Goal: Task Accomplishment & Management: Manage account settings

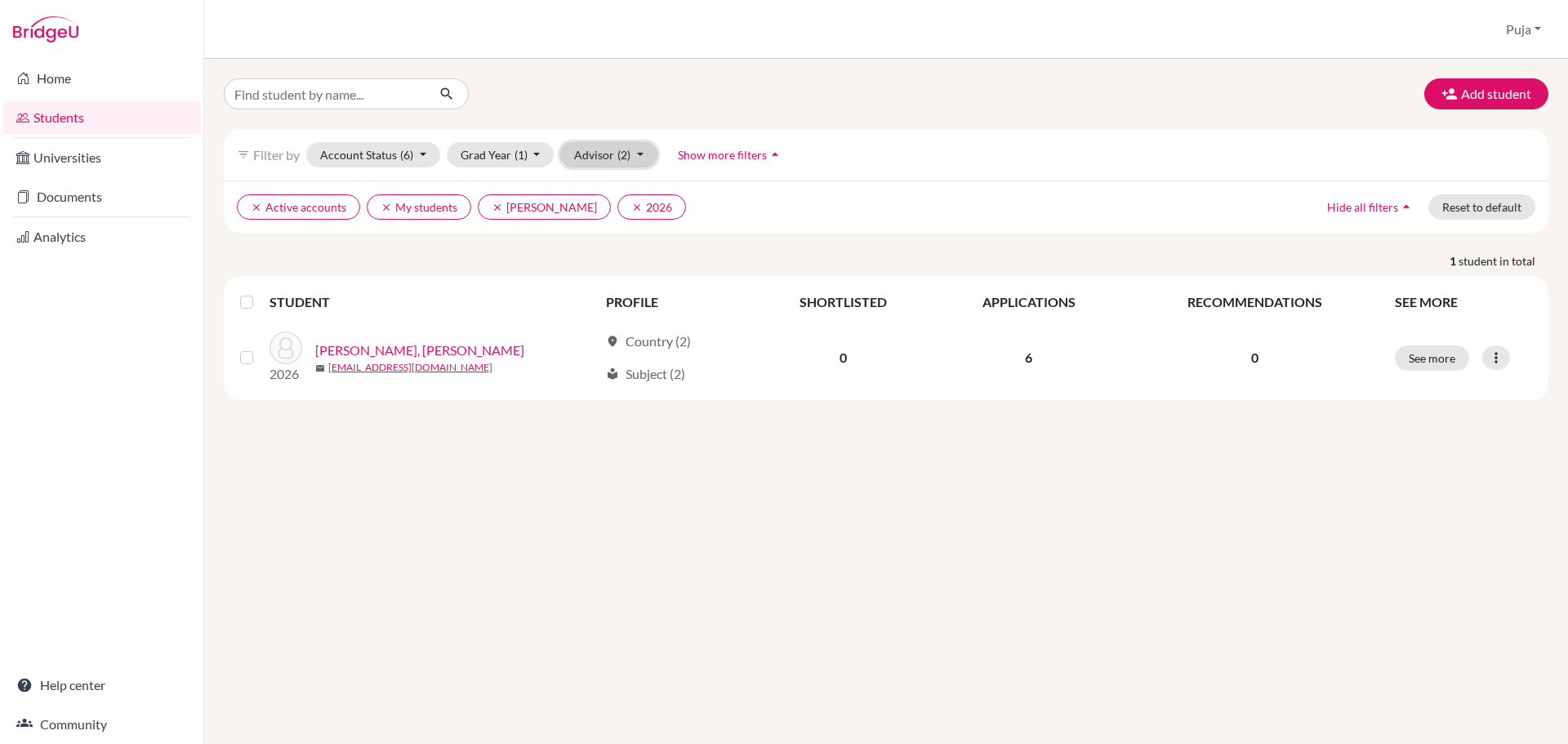
click at [621, 159] on span "(2)" at bounding box center [624, 155] width 13 height 14
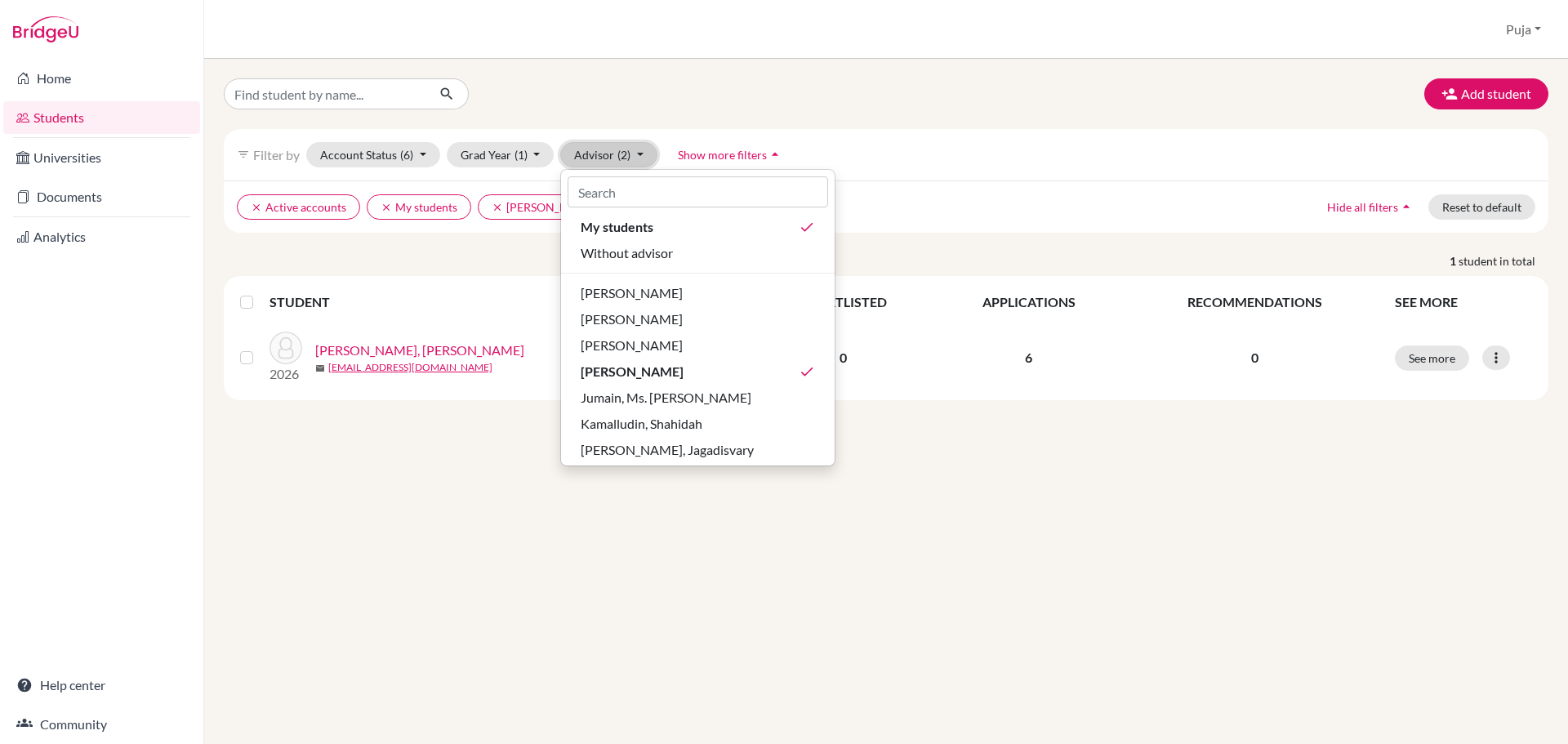
click at [614, 159] on button "Advisor (2)" at bounding box center [608, 154] width 97 height 25
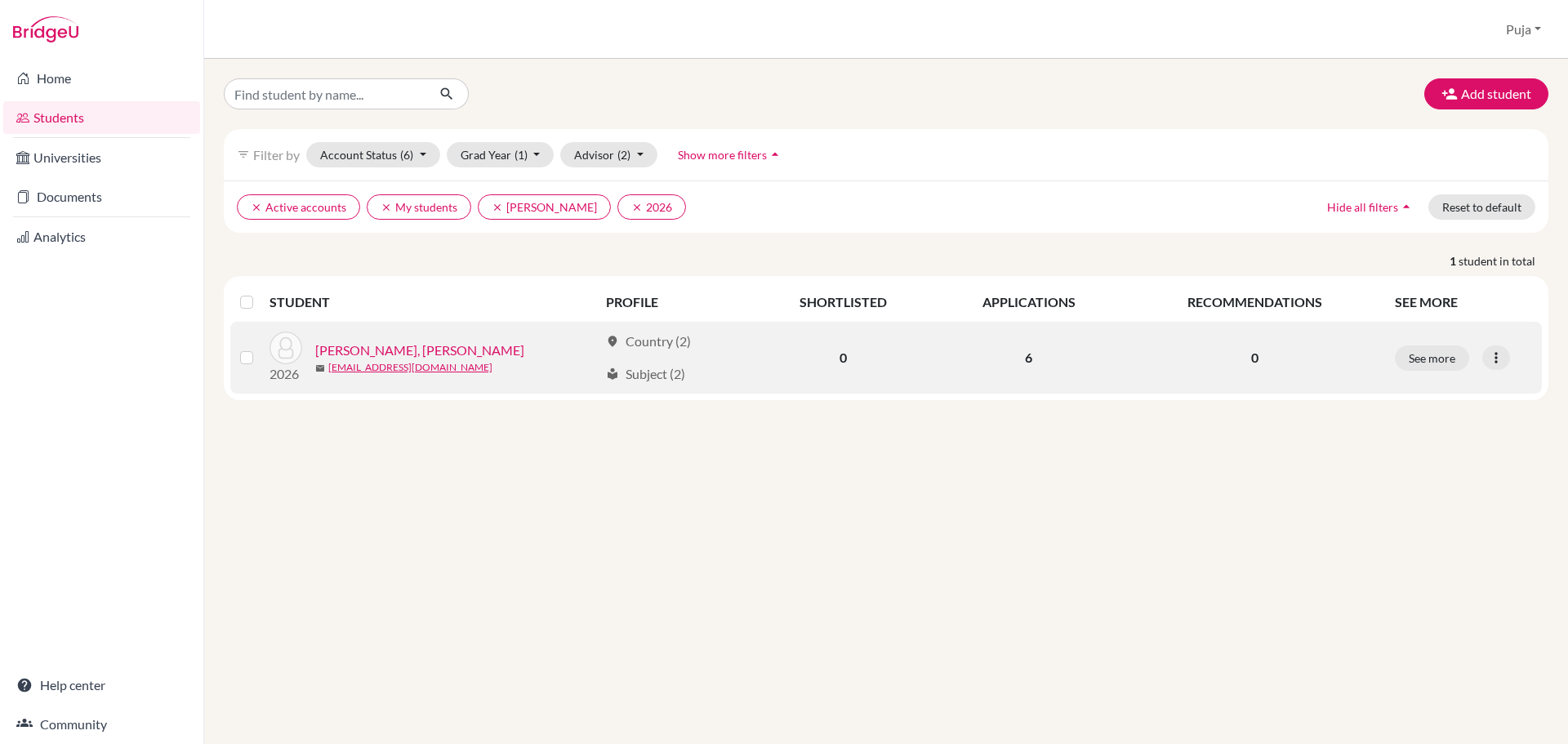
click at [395, 356] on link "Nadgir, Tanvi Devaprasad" at bounding box center [420, 350] width 209 height 20
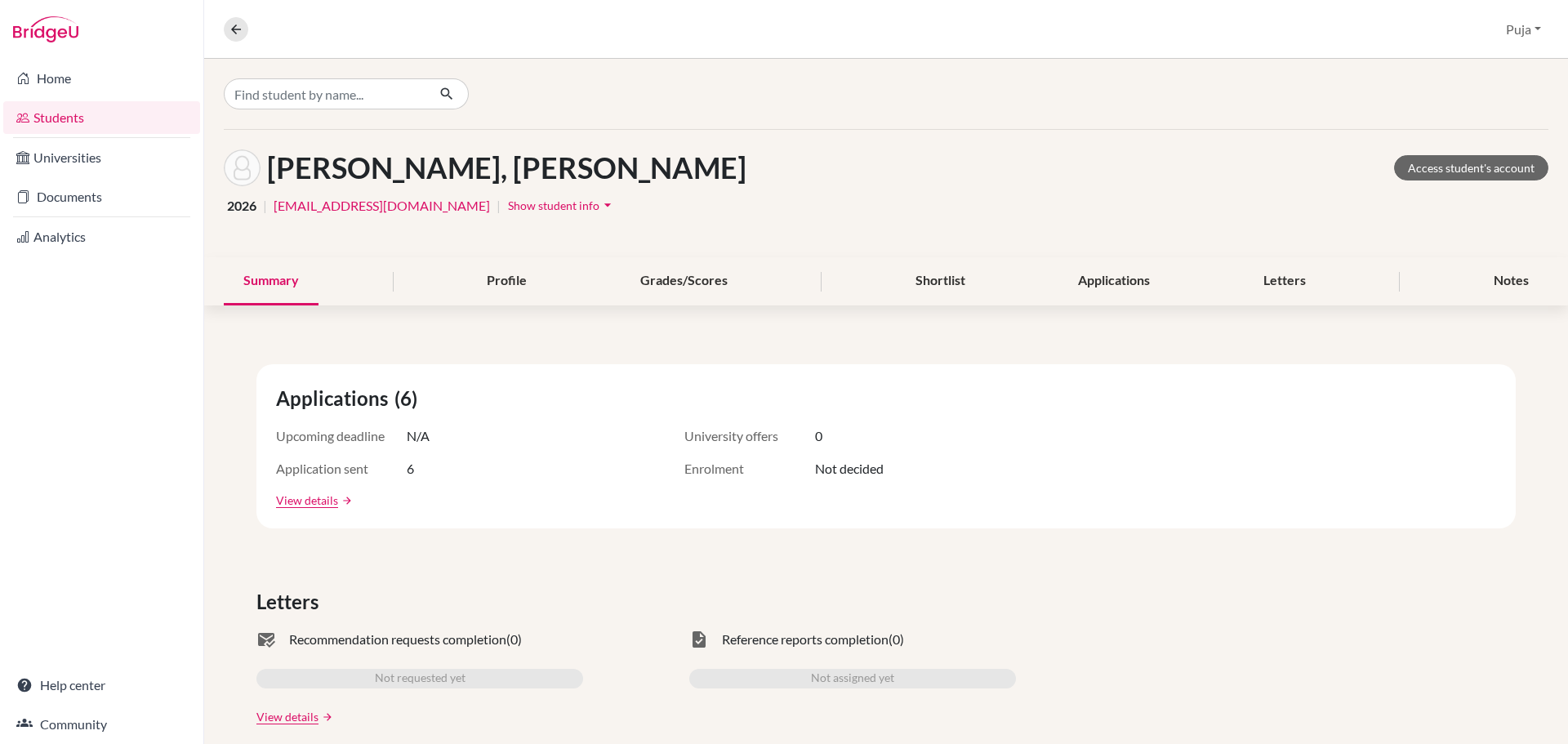
click at [47, 118] on link "Students" at bounding box center [102, 118] width 197 height 33
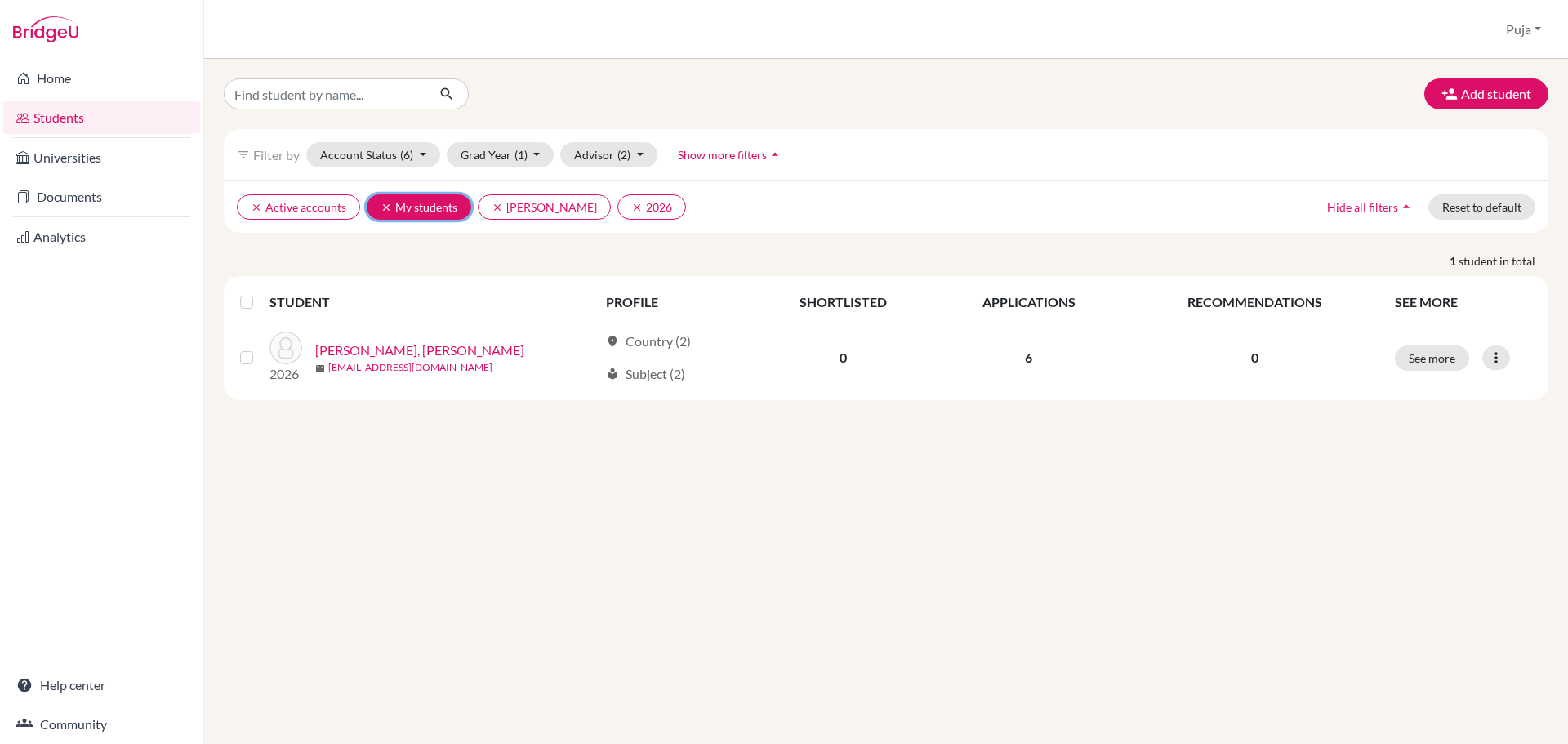
click at [438, 208] on button "clear My students" at bounding box center [419, 207] width 104 height 25
click at [596, 160] on button "Advisor (1)" at bounding box center [608, 154] width 97 height 25
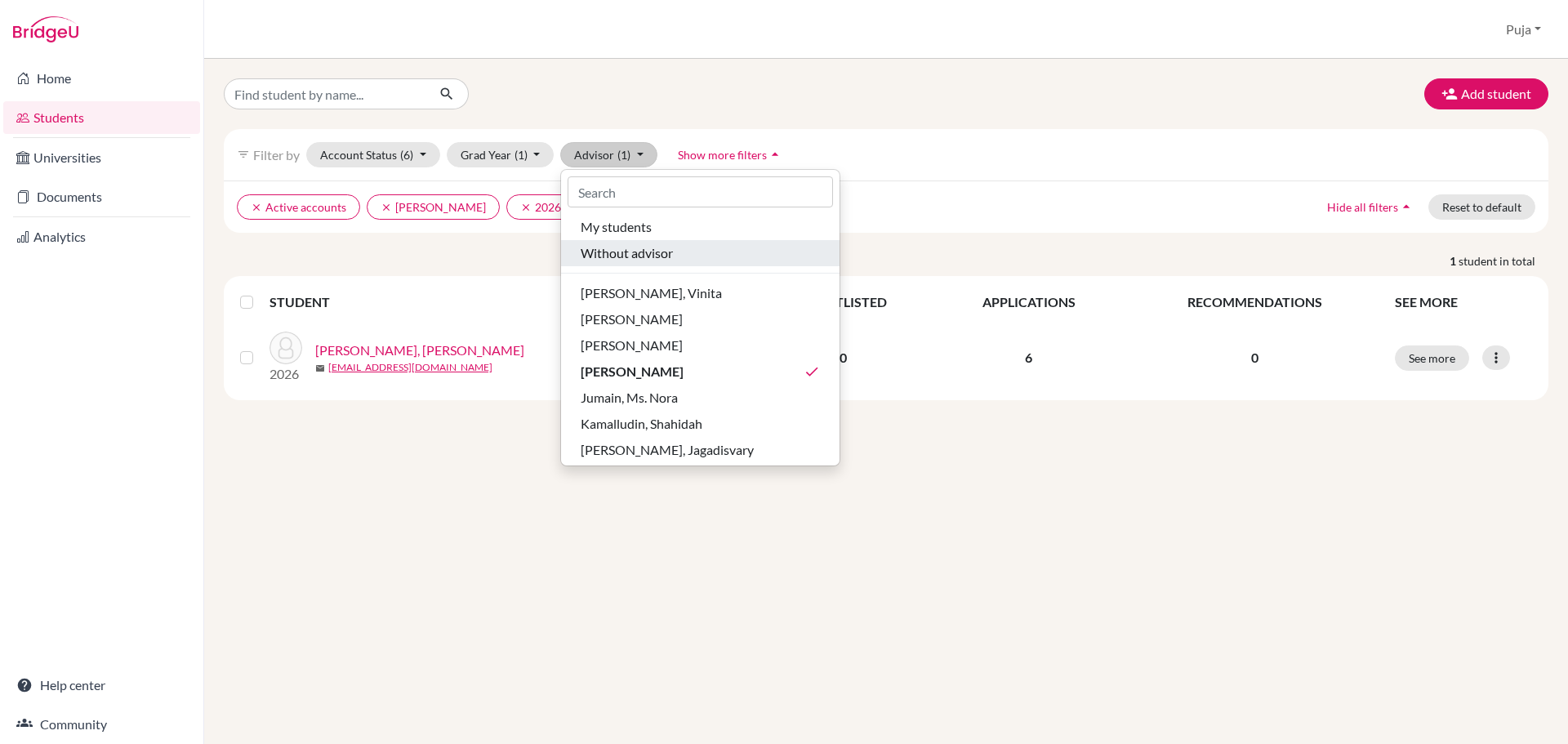
click at [620, 255] on span "Without advisor" at bounding box center [627, 253] width 93 height 20
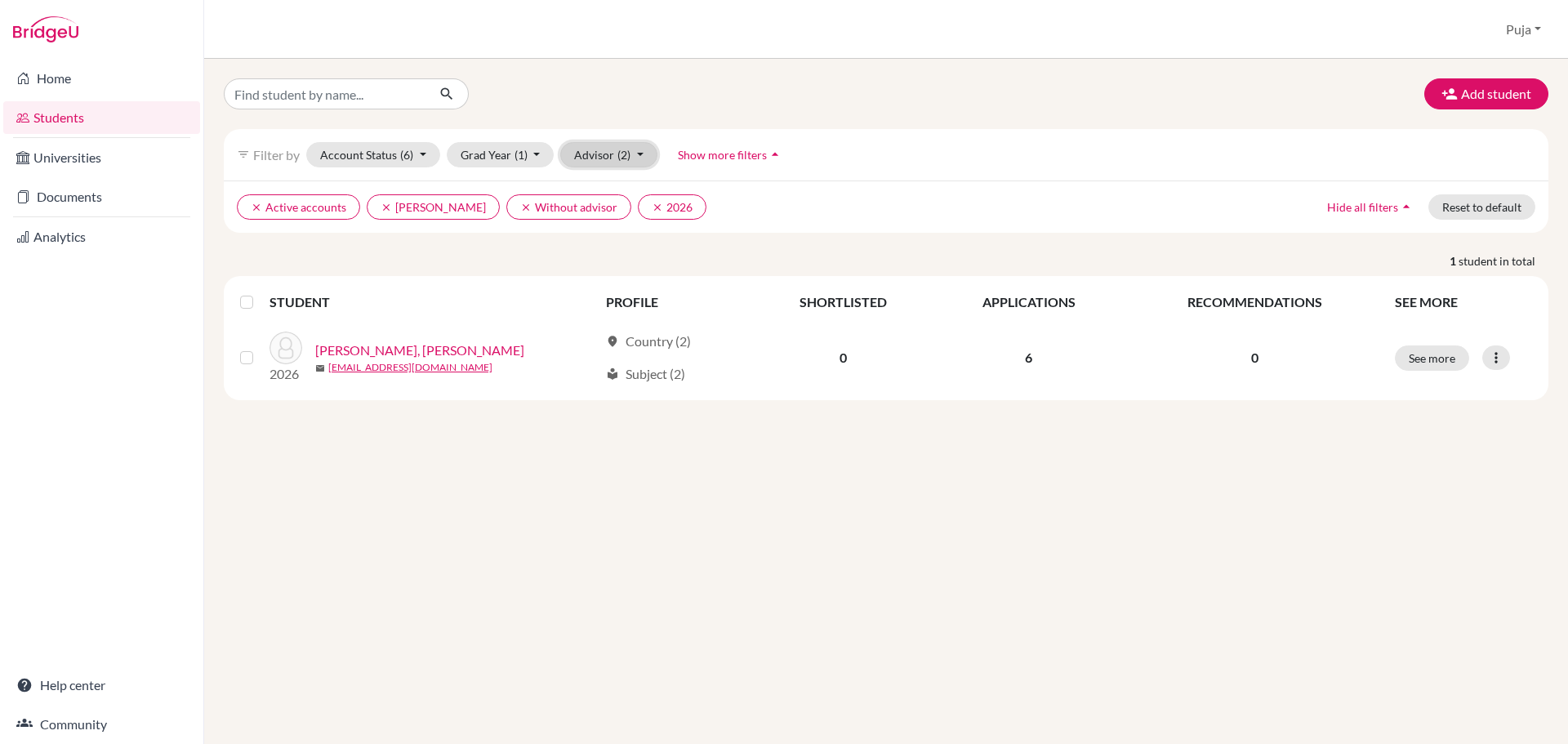
click at [598, 163] on button "Advisor (2)" at bounding box center [608, 154] width 97 height 25
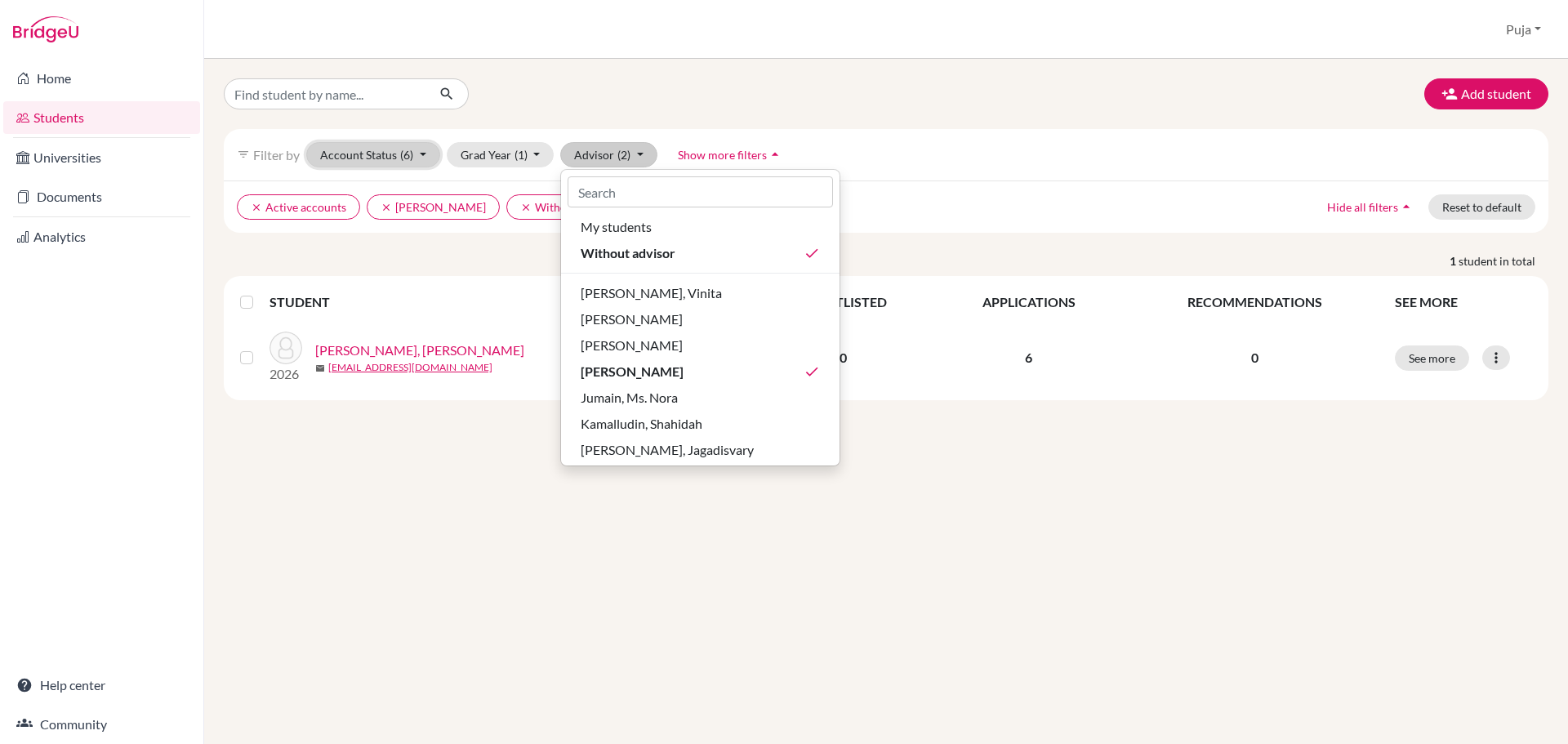
click at [370, 159] on button "Account Status (6)" at bounding box center [373, 154] width 134 height 25
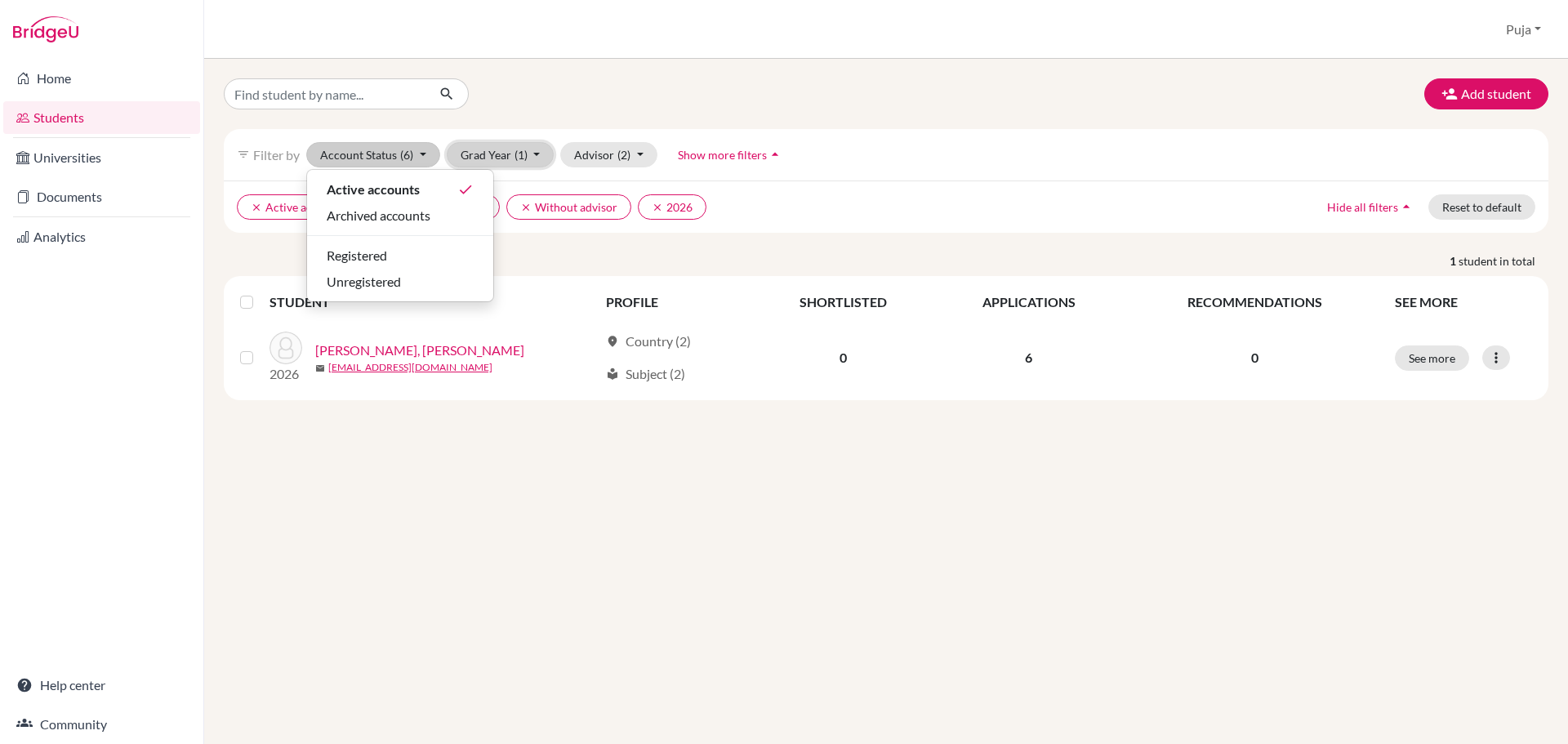
click at [497, 150] on button "Grad Year (1)" at bounding box center [500, 154] width 108 height 25
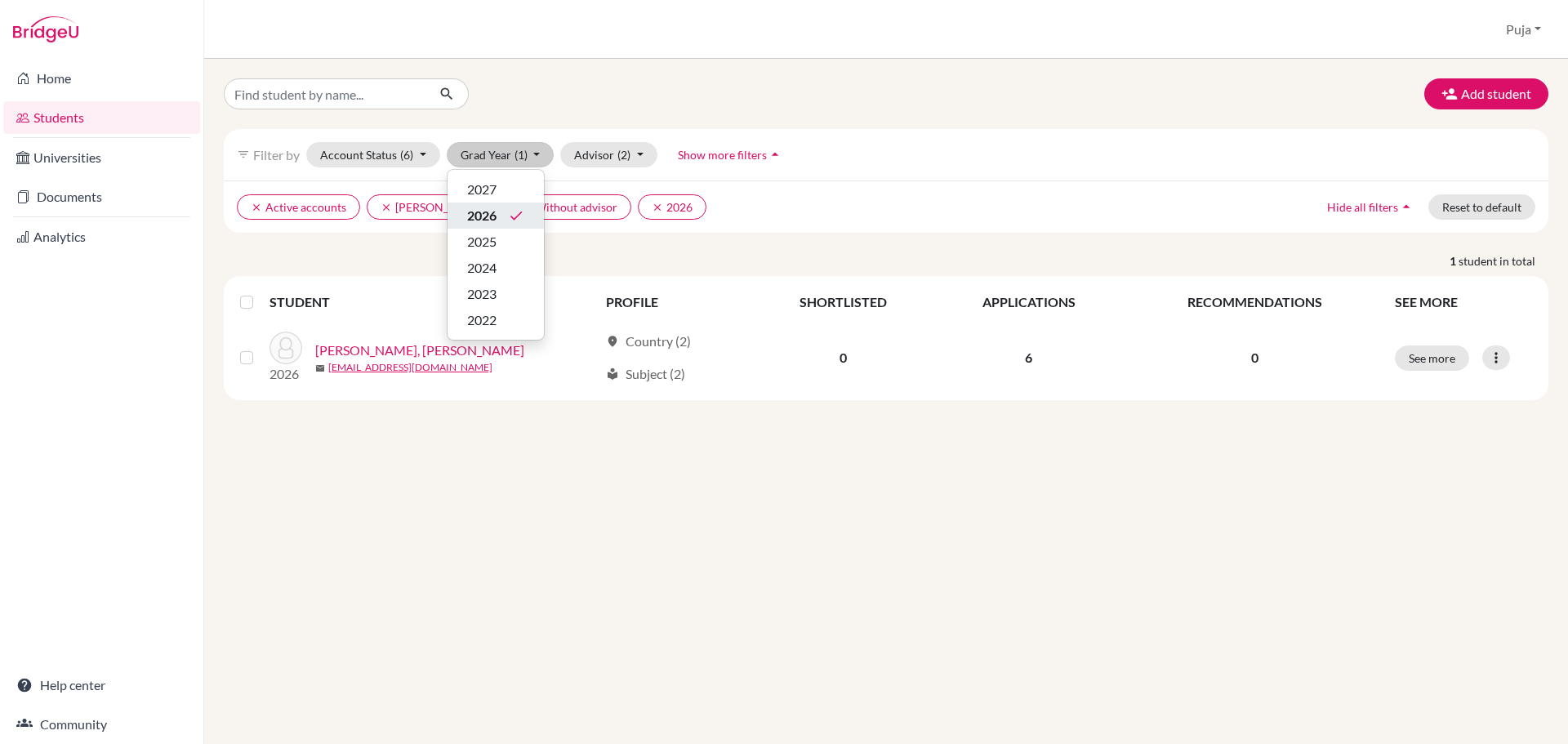
click at [492, 220] on span "2026" at bounding box center [481, 216] width 29 height 20
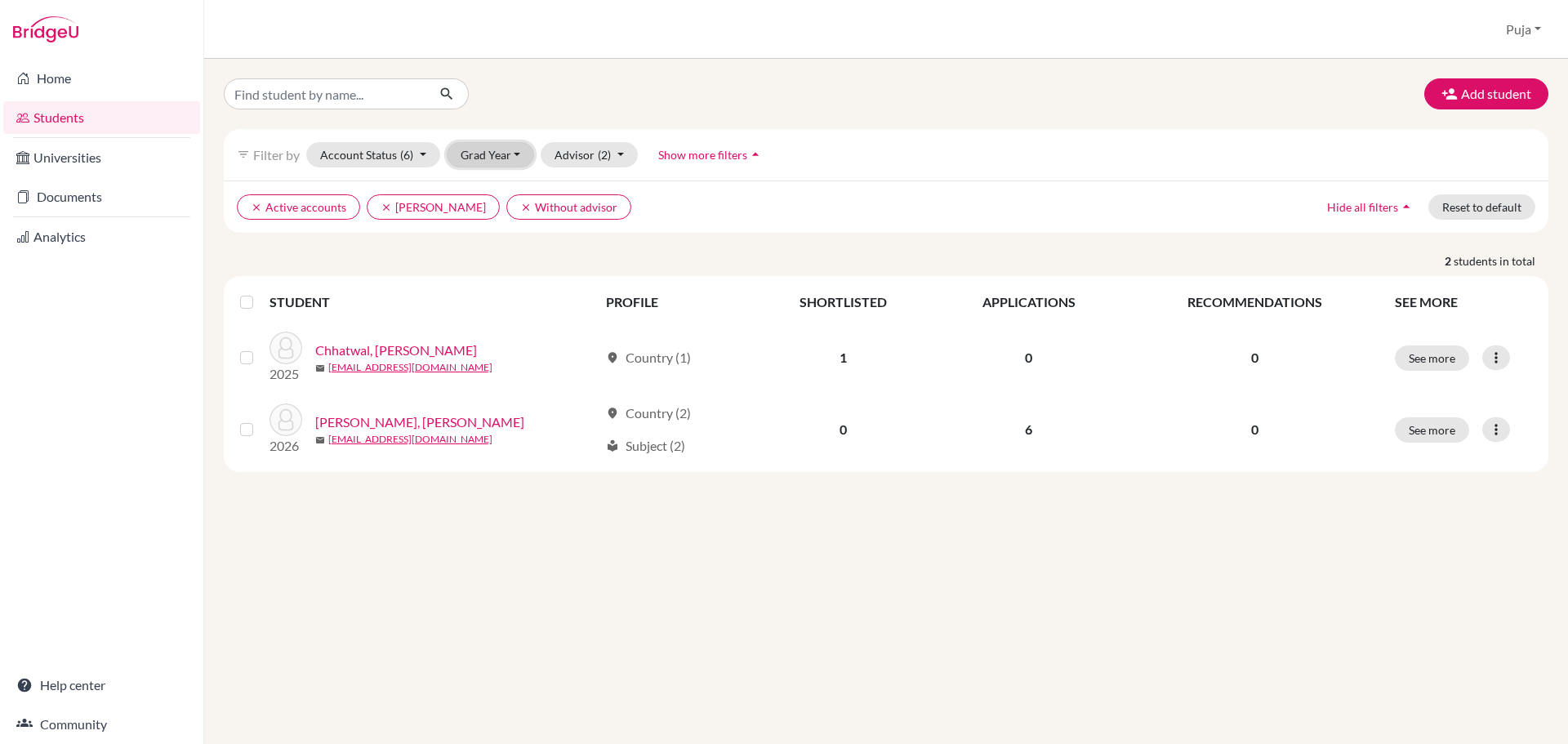
click at [519, 153] on button "Grad Year" at bounding box center [490, 154] width 88 height 25
click at [483, 216] on span "2026" at bounding box center [481, 216] width 29 height 20
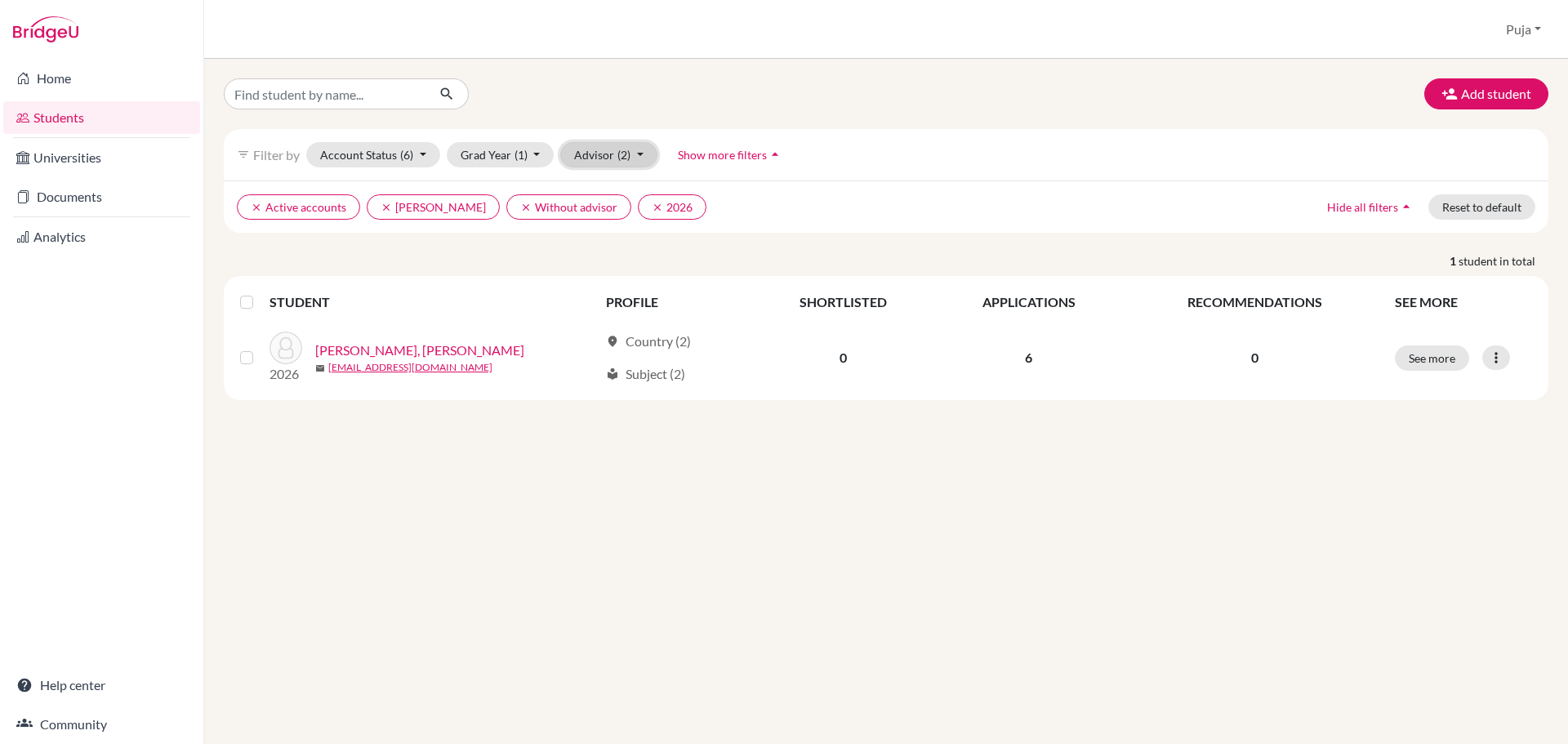
click at [621, 161] on span "(2)" at bounding box center [624, 155] width 13 height 14
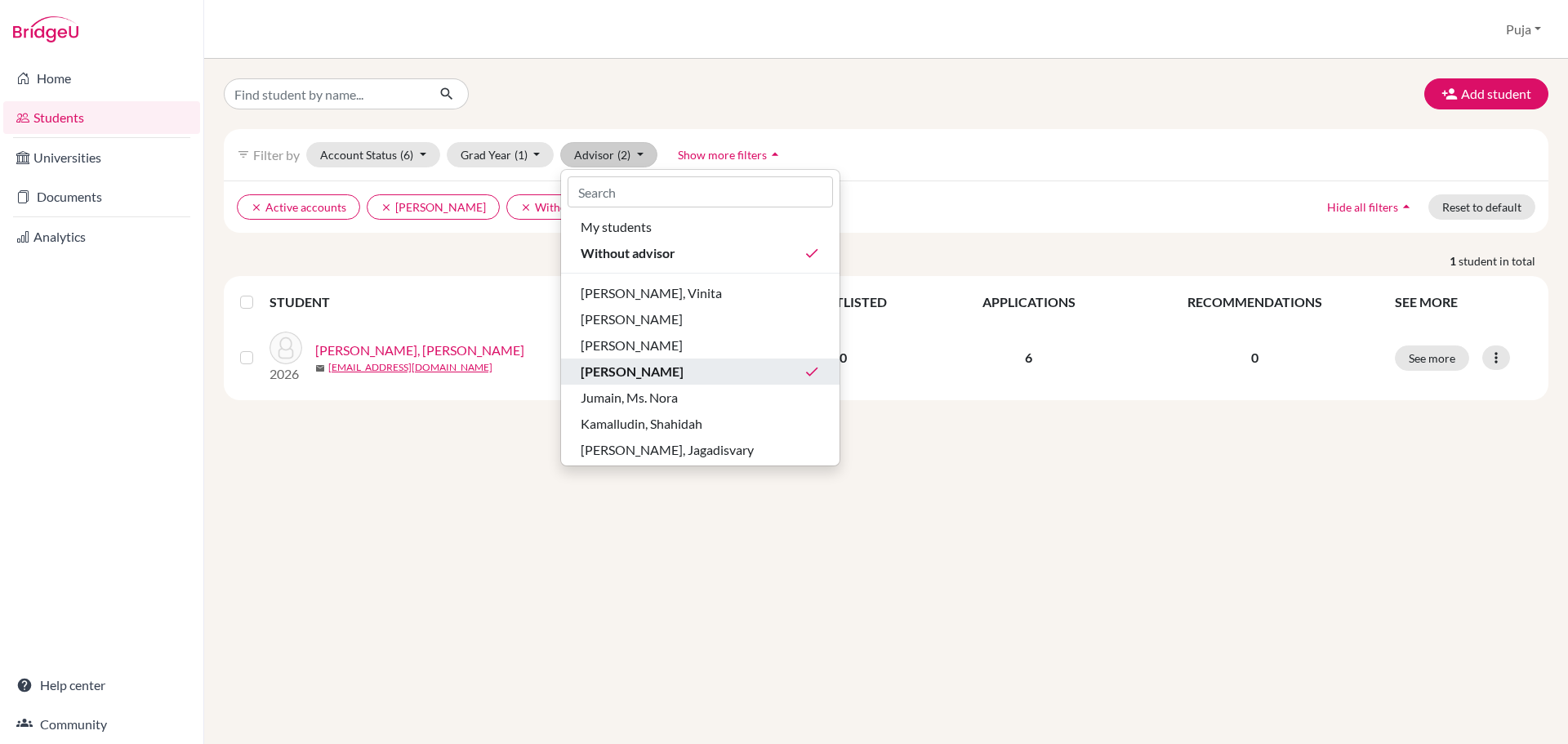
click at [739, 373] on div "Dharmarajan, Hariharan done" at bounding box center [700, 372] width 240 height 20
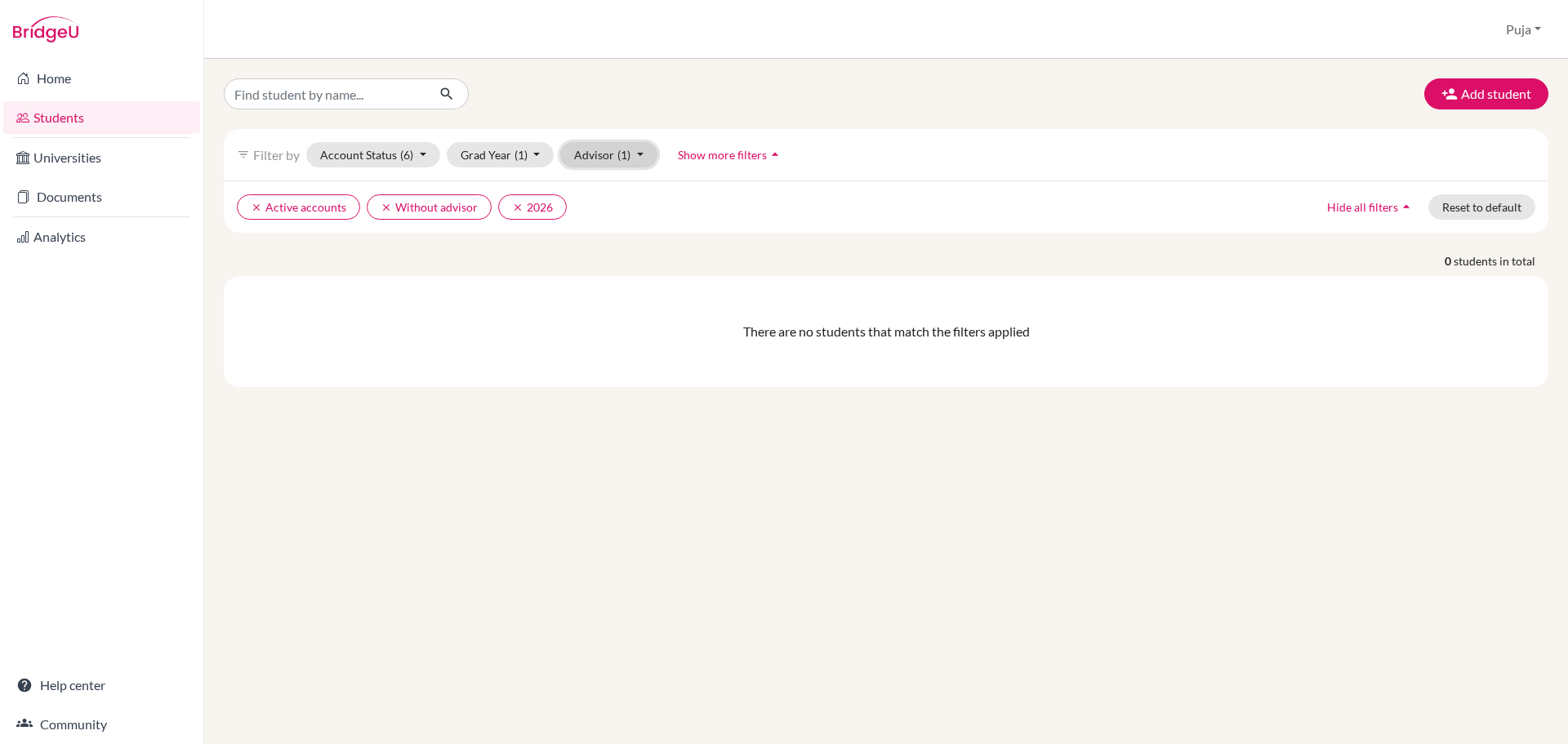
click at [637, 155] on button "Advisor (1)" at bounding box center [608, 154] width 97 height 25
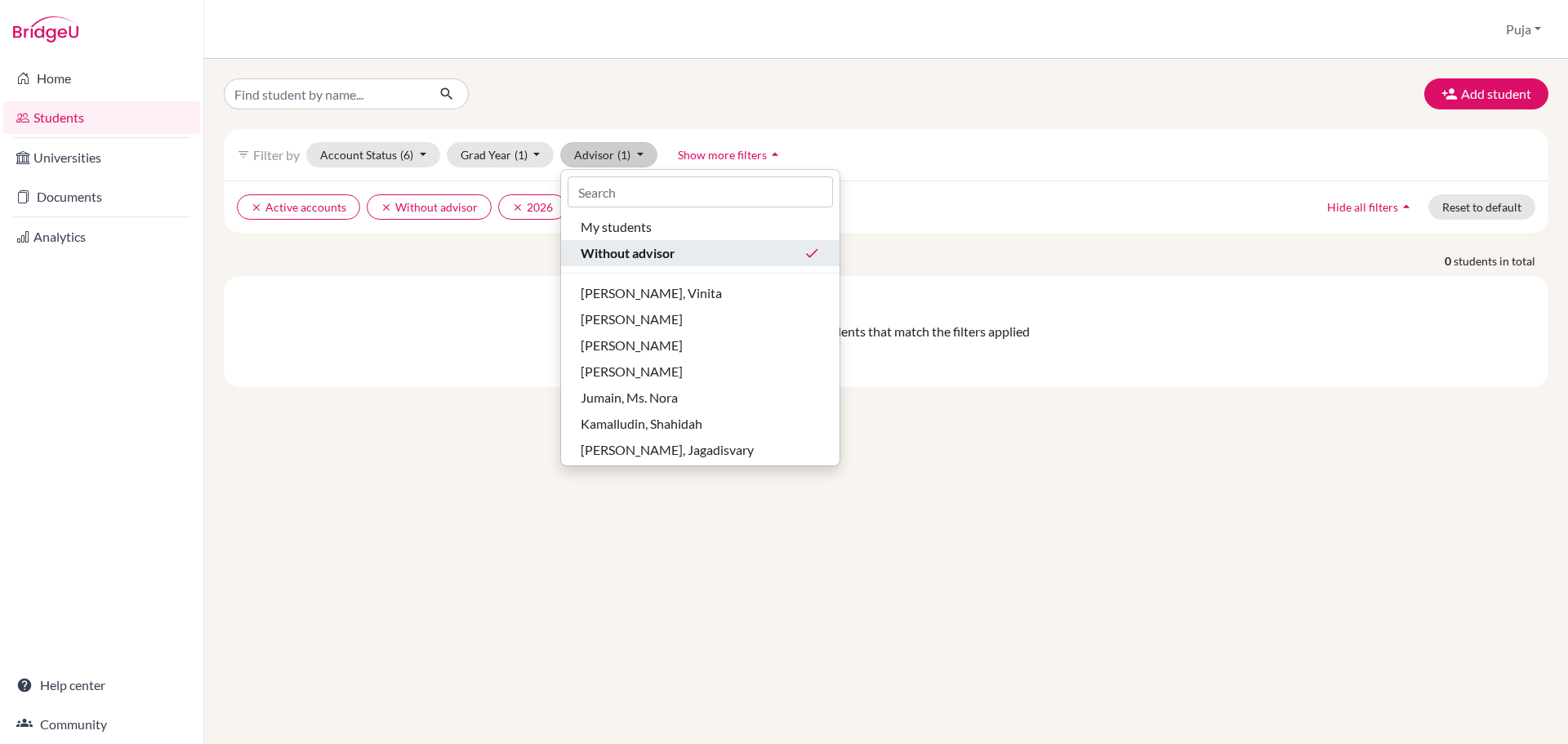
click at [684, 259] on div "Without advisor done" at bounding box center [700, 253] width 240 height 20
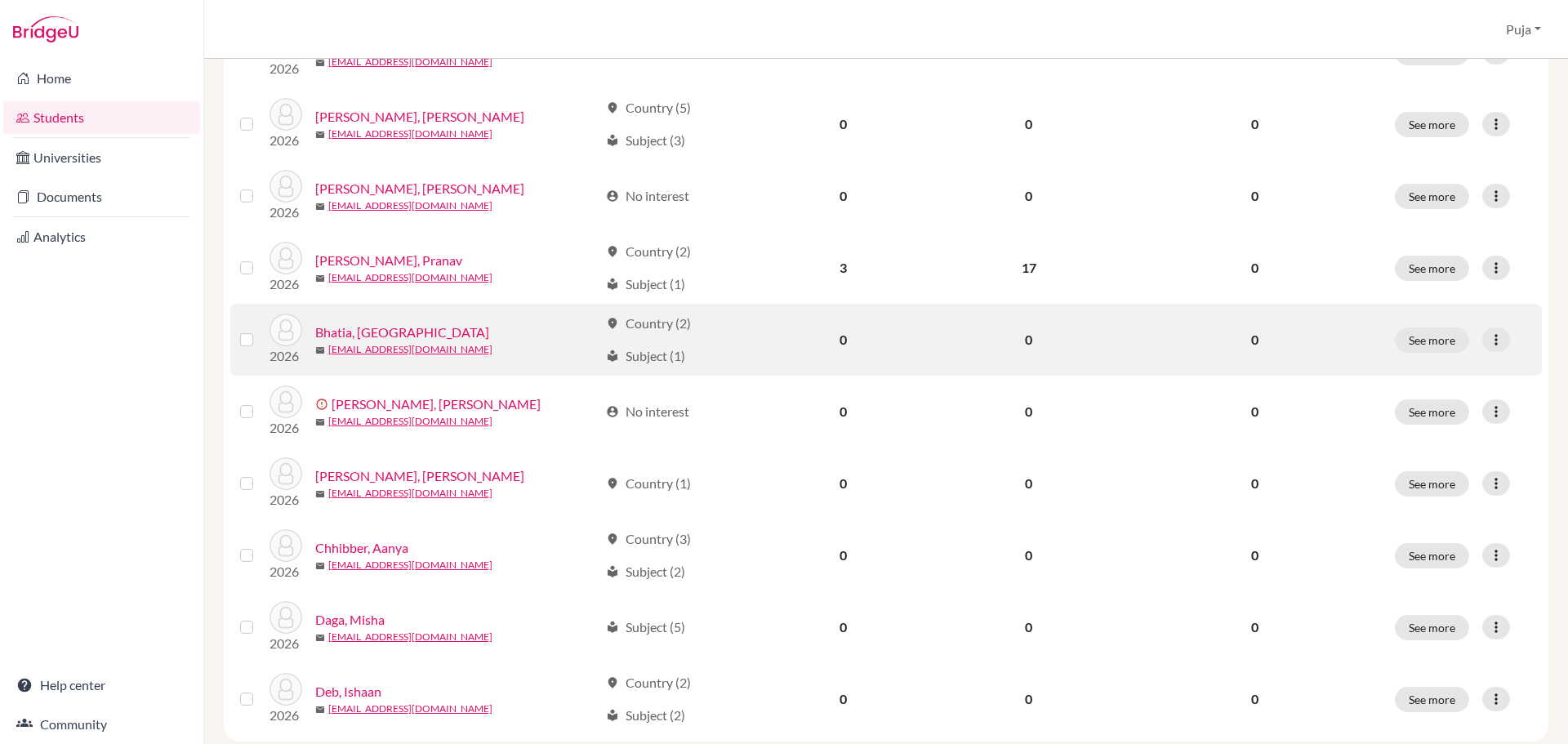
scroll to position [1124, 0]
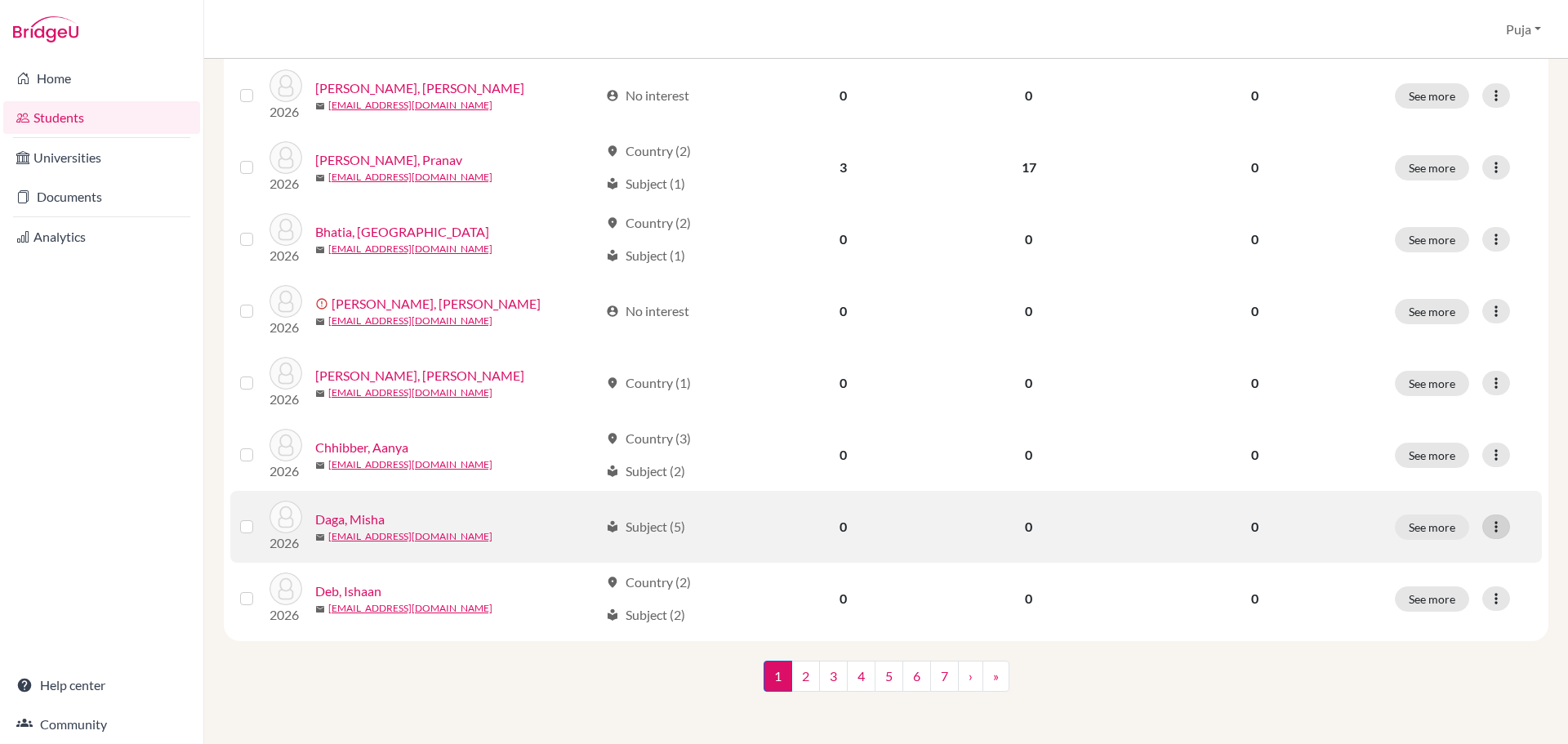
click at [1489, 535] on div at bounding box center [1495, 526] width 28 height 24
click at [1418, 562] on button "Edit student" at bounding box center [1412, 560] width 129 height 26
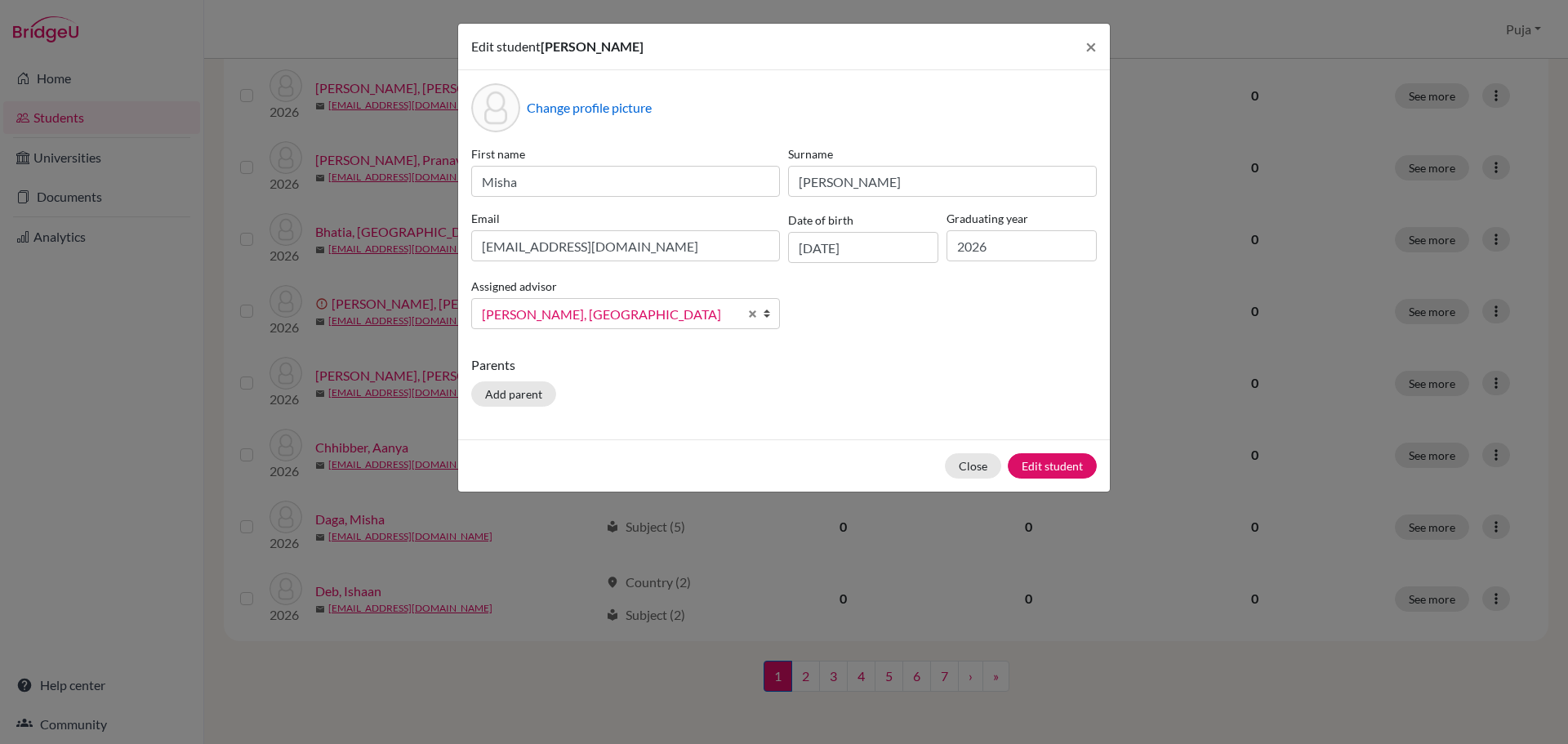
click at [523, 312] on span "[PERSON_NAME][GEOGRAPHIC_DATA]" at bounding box center [610, 315] width 257 height 21
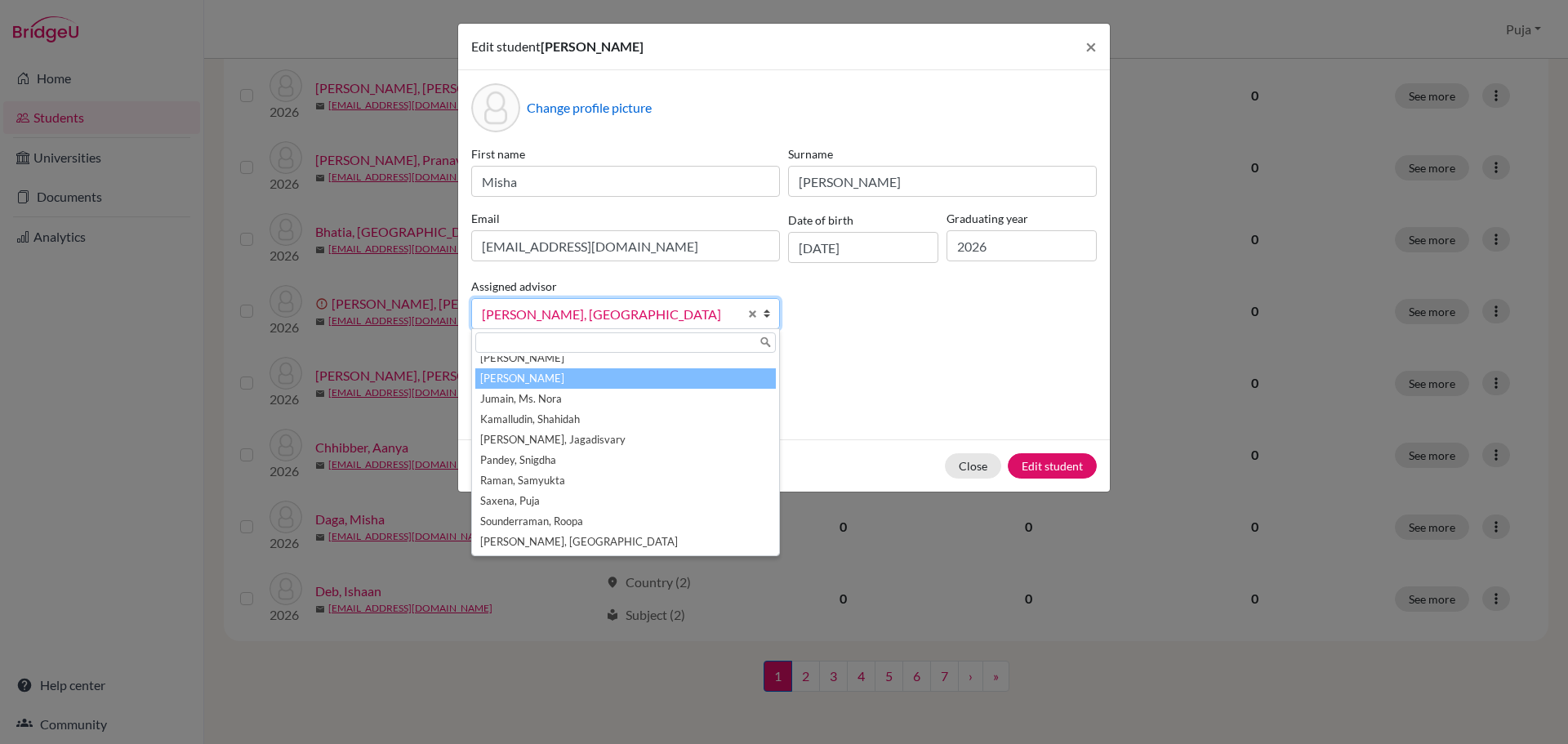
scroll to position [41, 0]
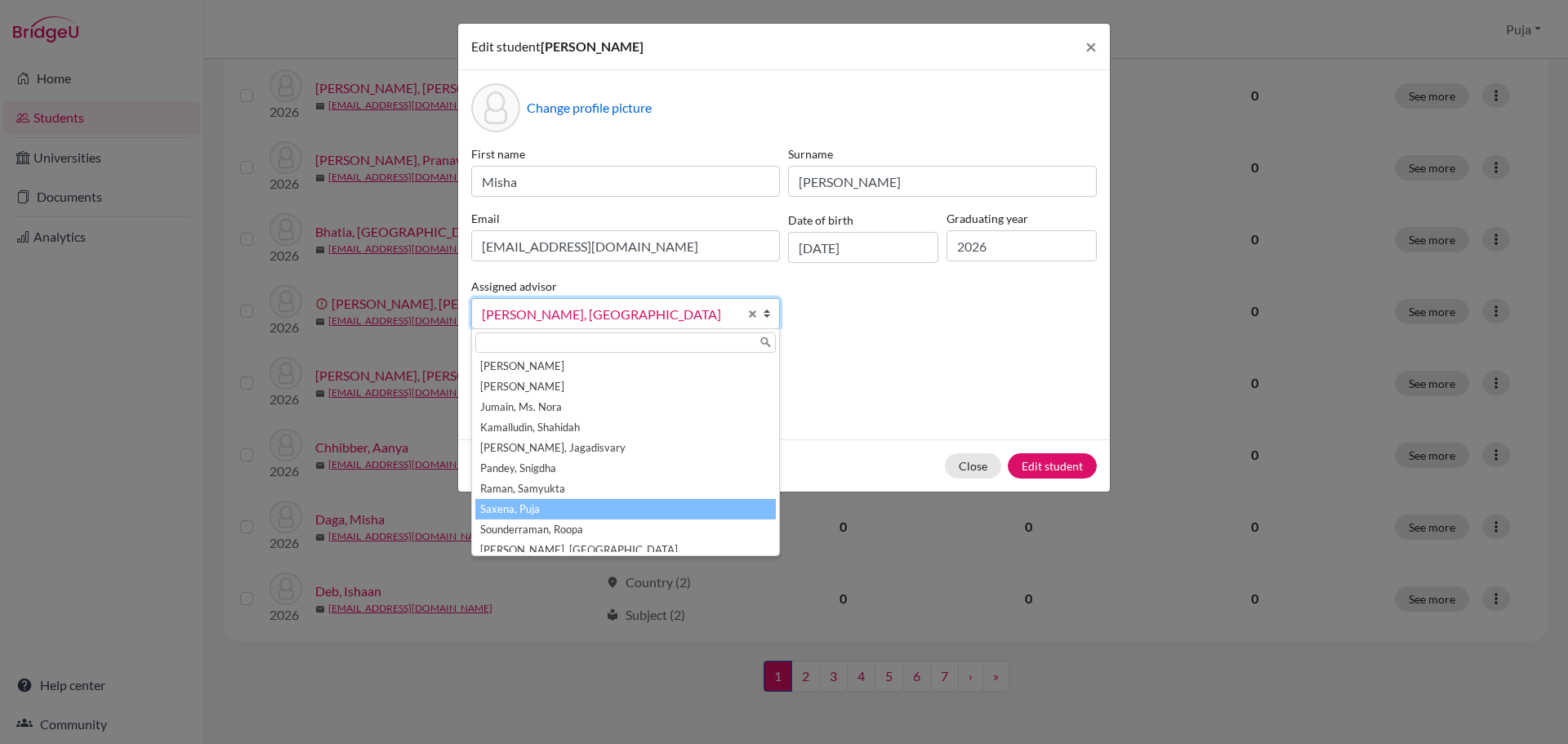
click at [527, 512] on li "Saxena, Puja" at bounding box center [625, 509] width 300 height 20
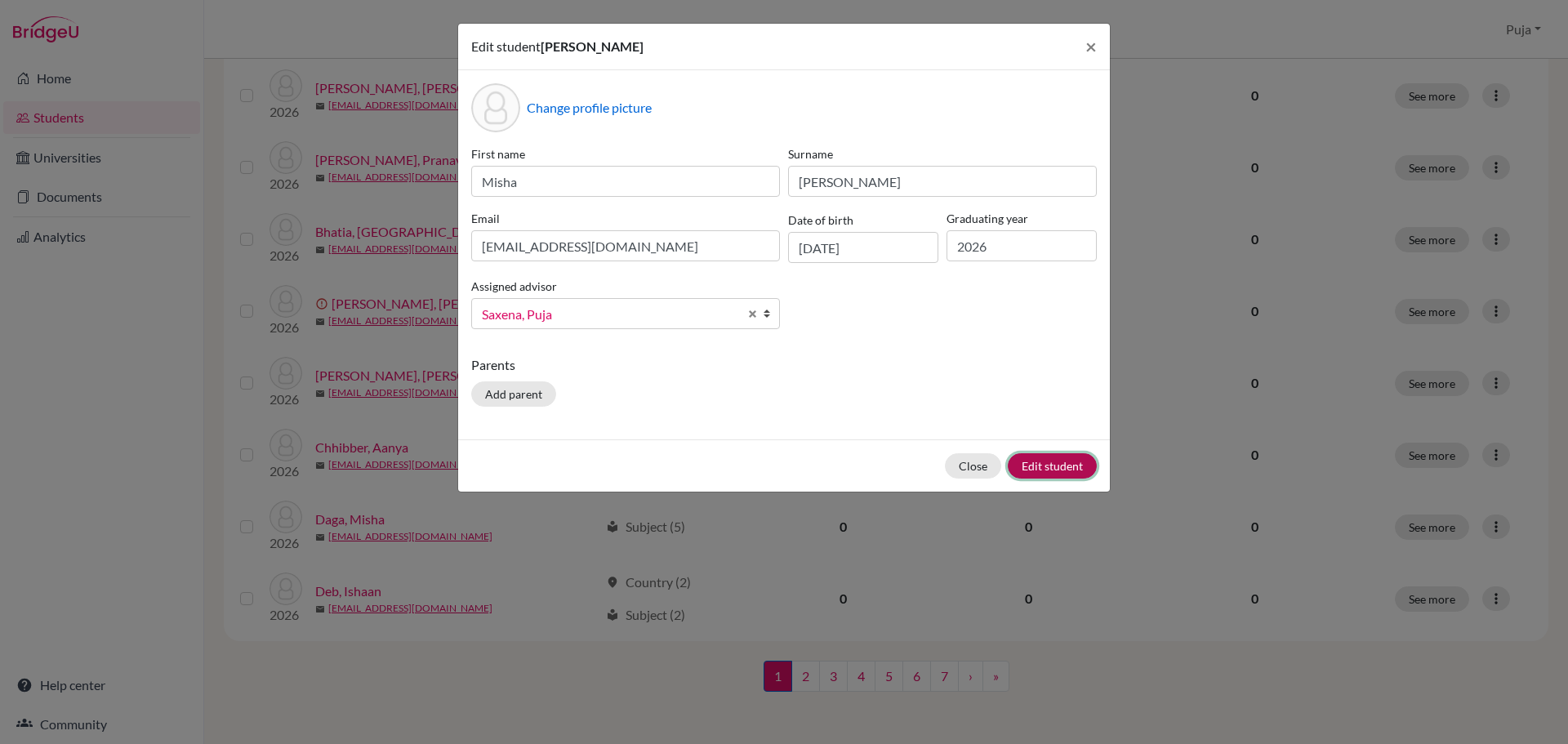
click at [1072, 458] on button "Edit student" at bounding box center [1052, 466] width 89 height 25
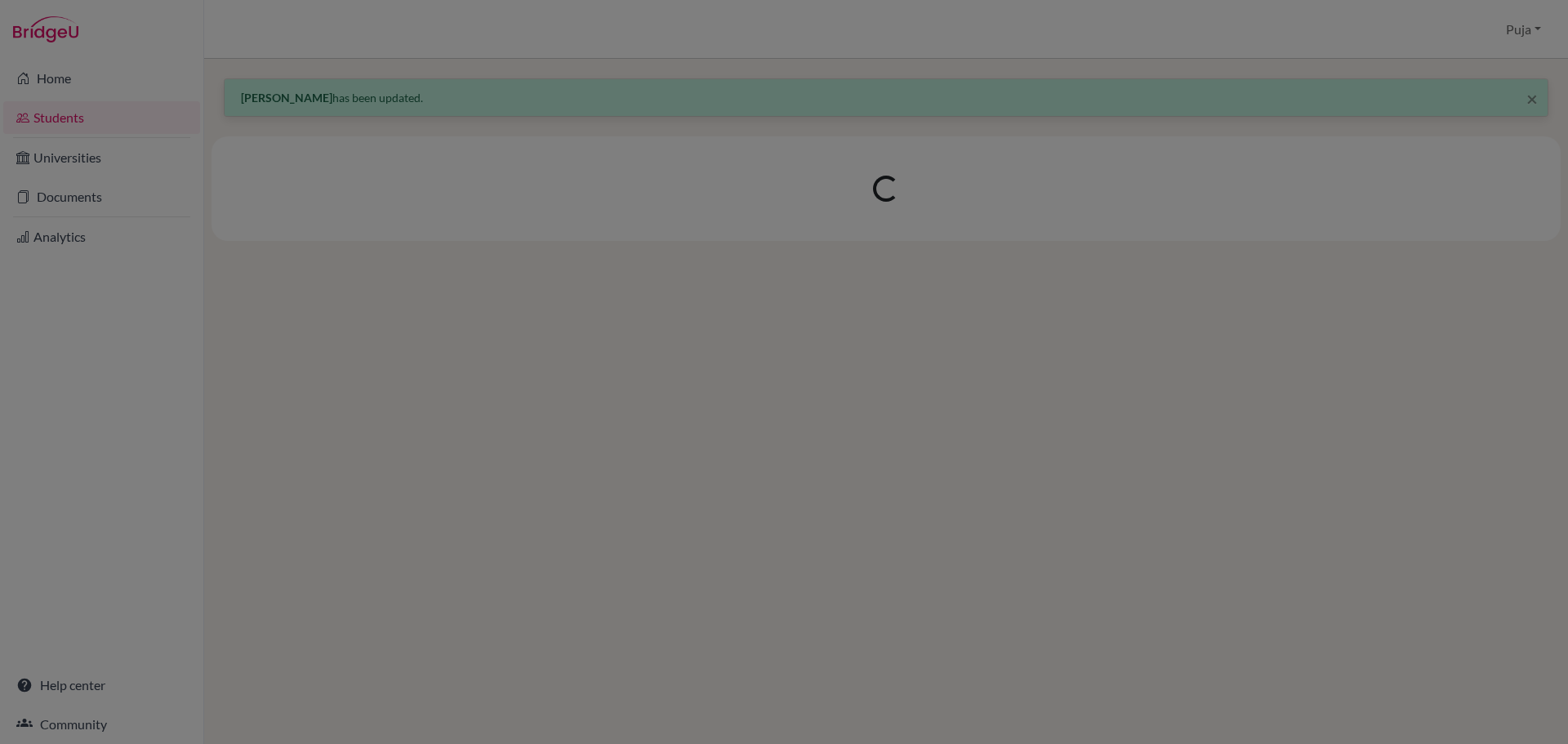
scroll to position [0, 0]
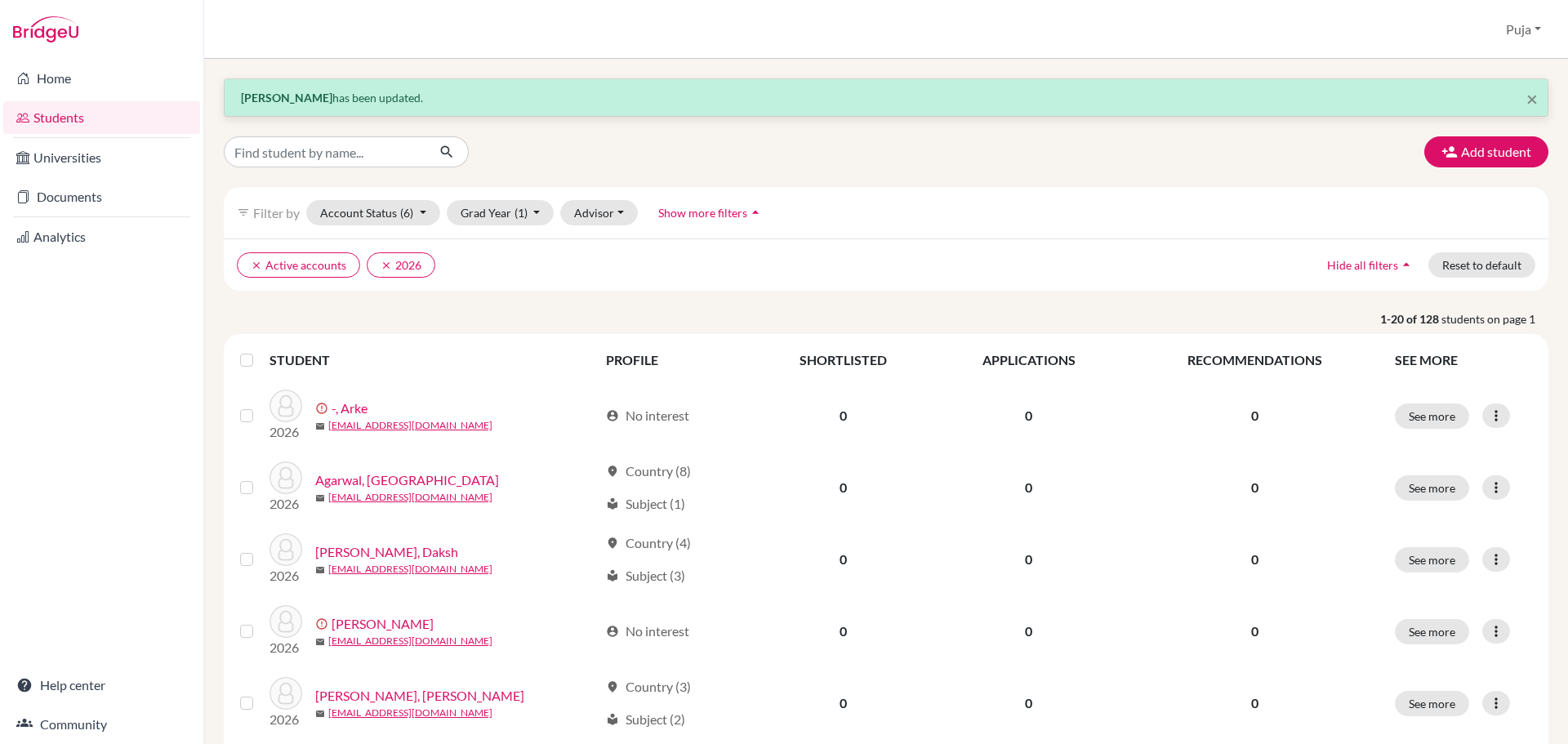
click at [51, 122] on link "Students" at bounding box center [102, 118] width 197 height 33
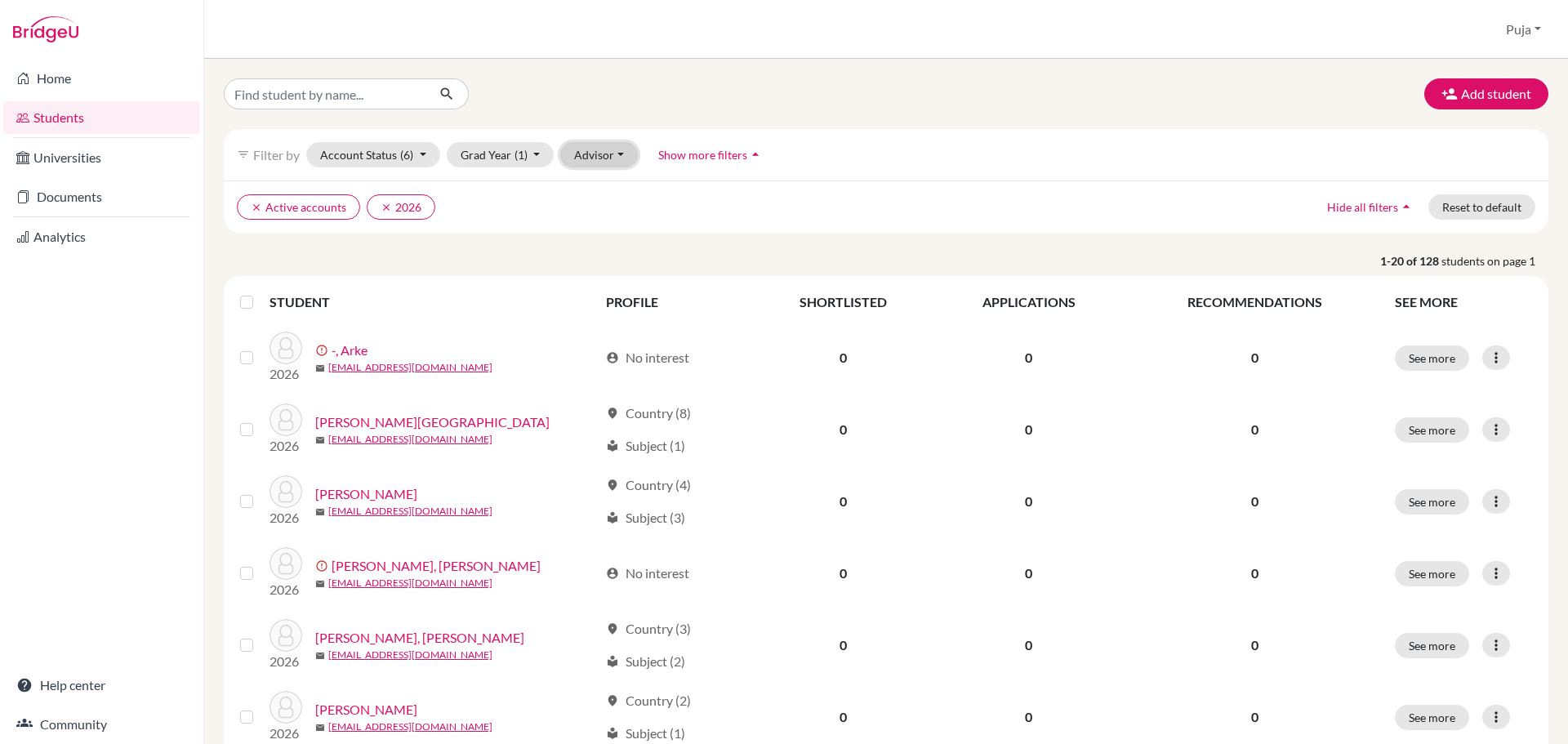
click at [617, 156] on button "Advisor" at bounding box center [599, 154] width 78 height 25
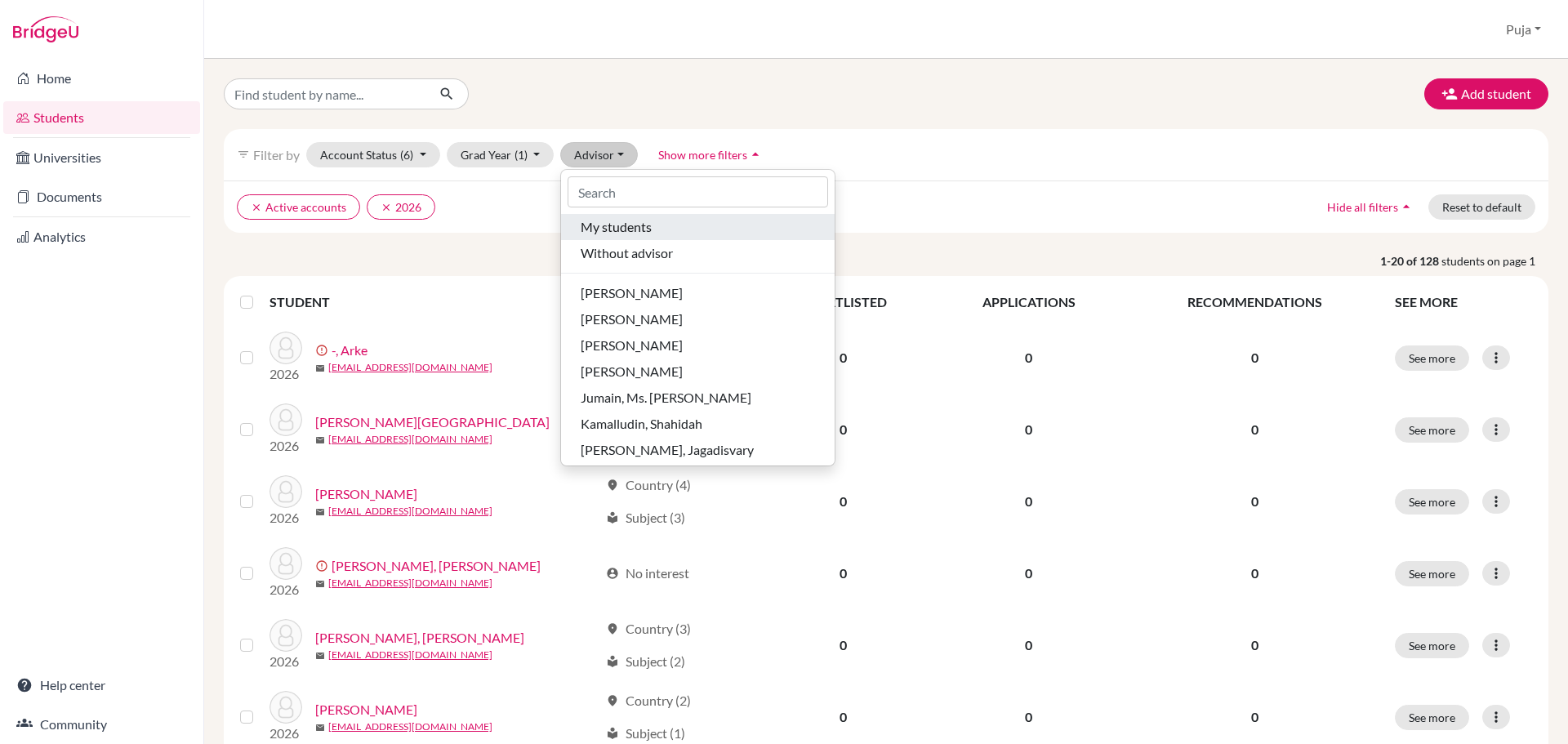
click at [619, 229] on span "My students" at bounding box center [617, 227] width 71 height 20
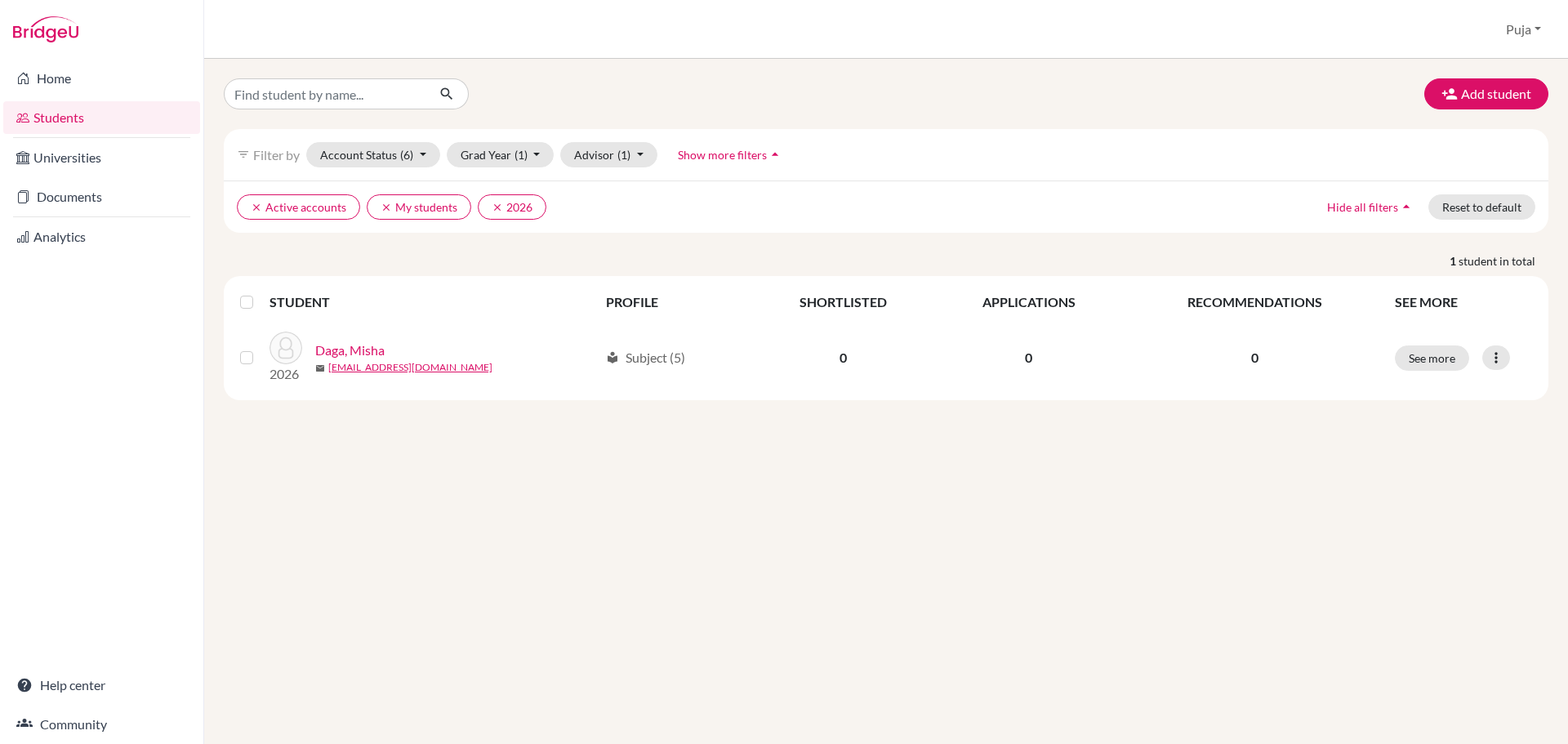
click at [57, 127] on link "Students" at bounding box center [102, 118] width 197 height 33
click at [600, 151] on button "Advisor (1)" at bounding box center [608, 154] width 97 height 25
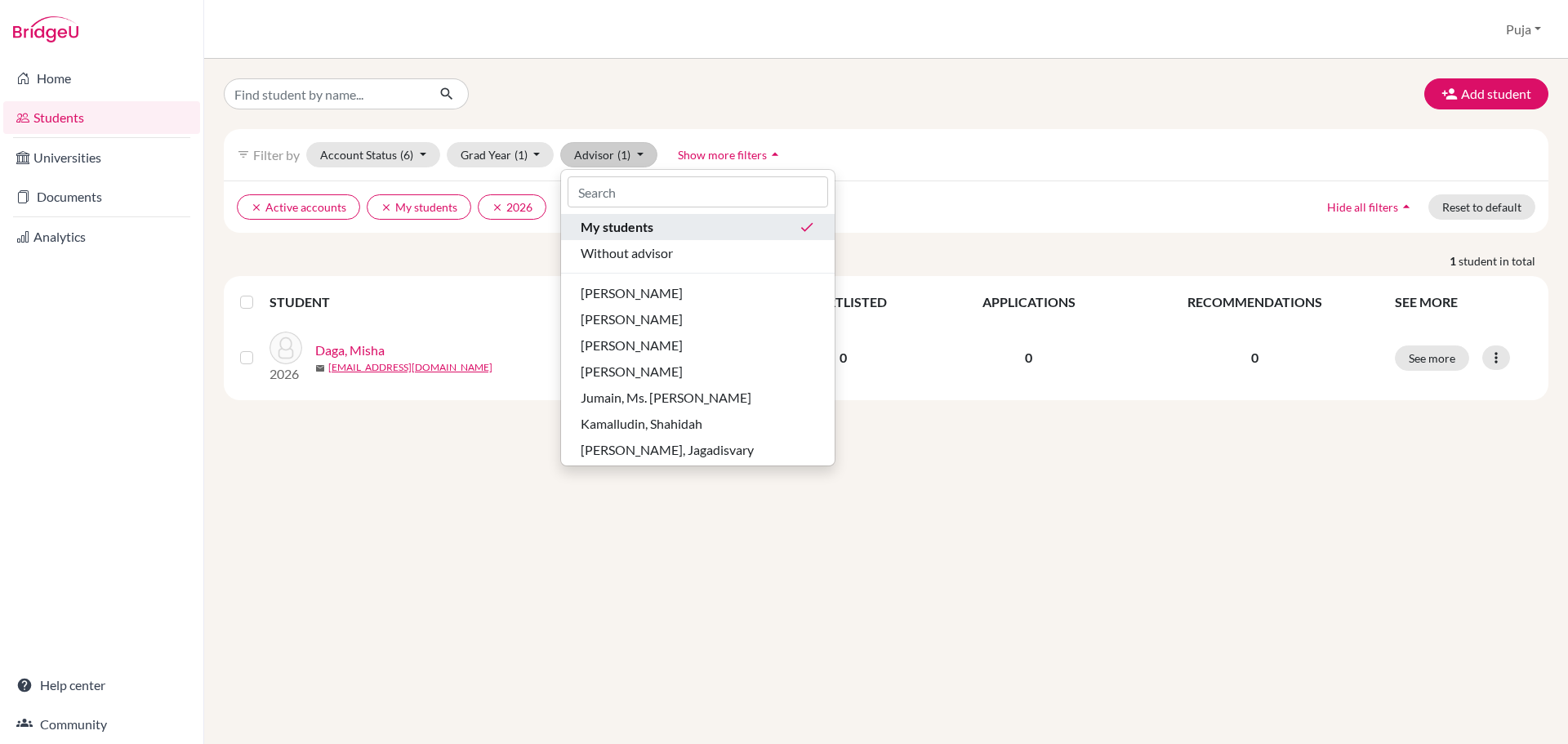
click at [640, 220] on span "My students" at bounding box center [617, 227] width 73 height 20
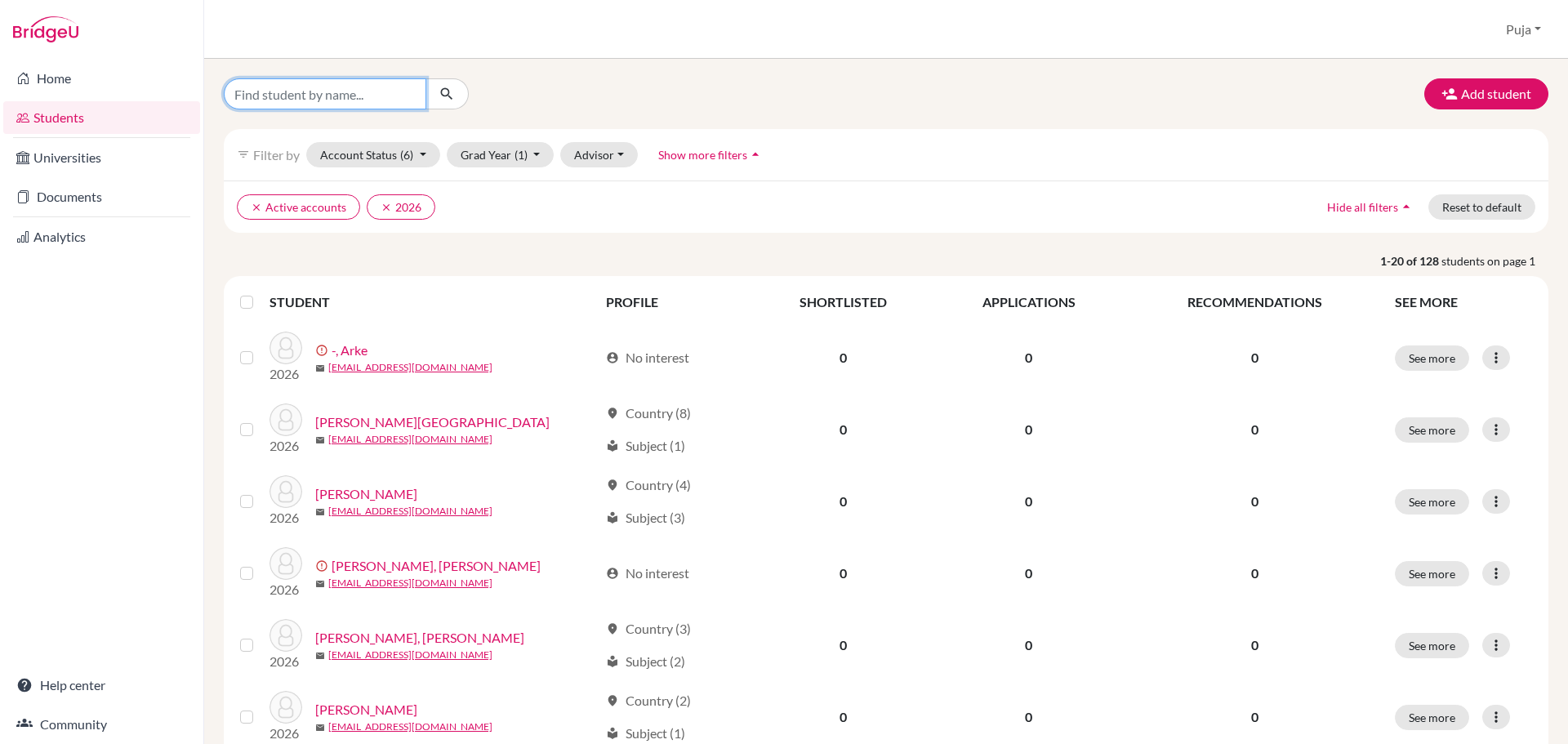
click at [327, 94] on input "Find student by name..." at bounding box center [324, 94] width 202 height 31
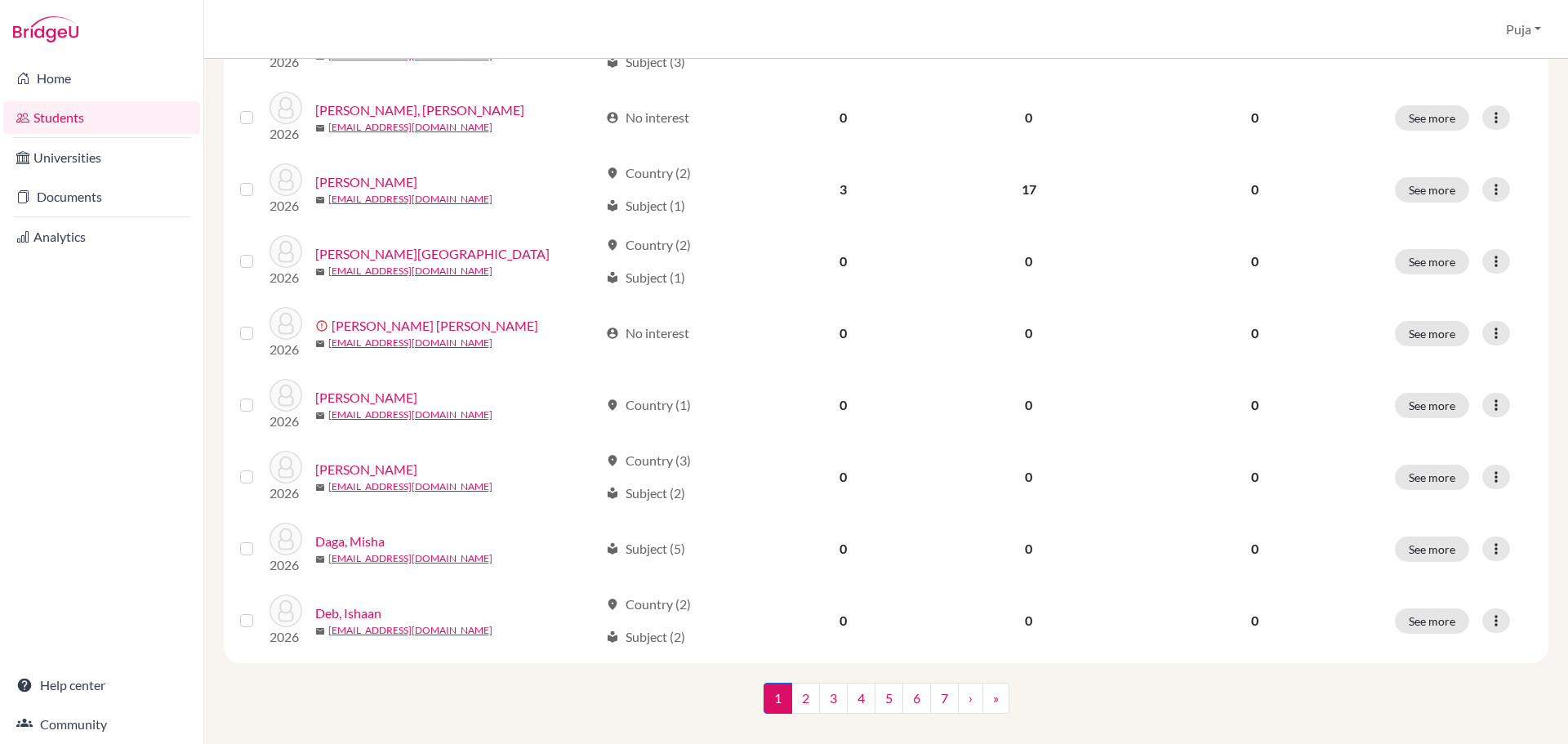
scroll to position [1124, 0]
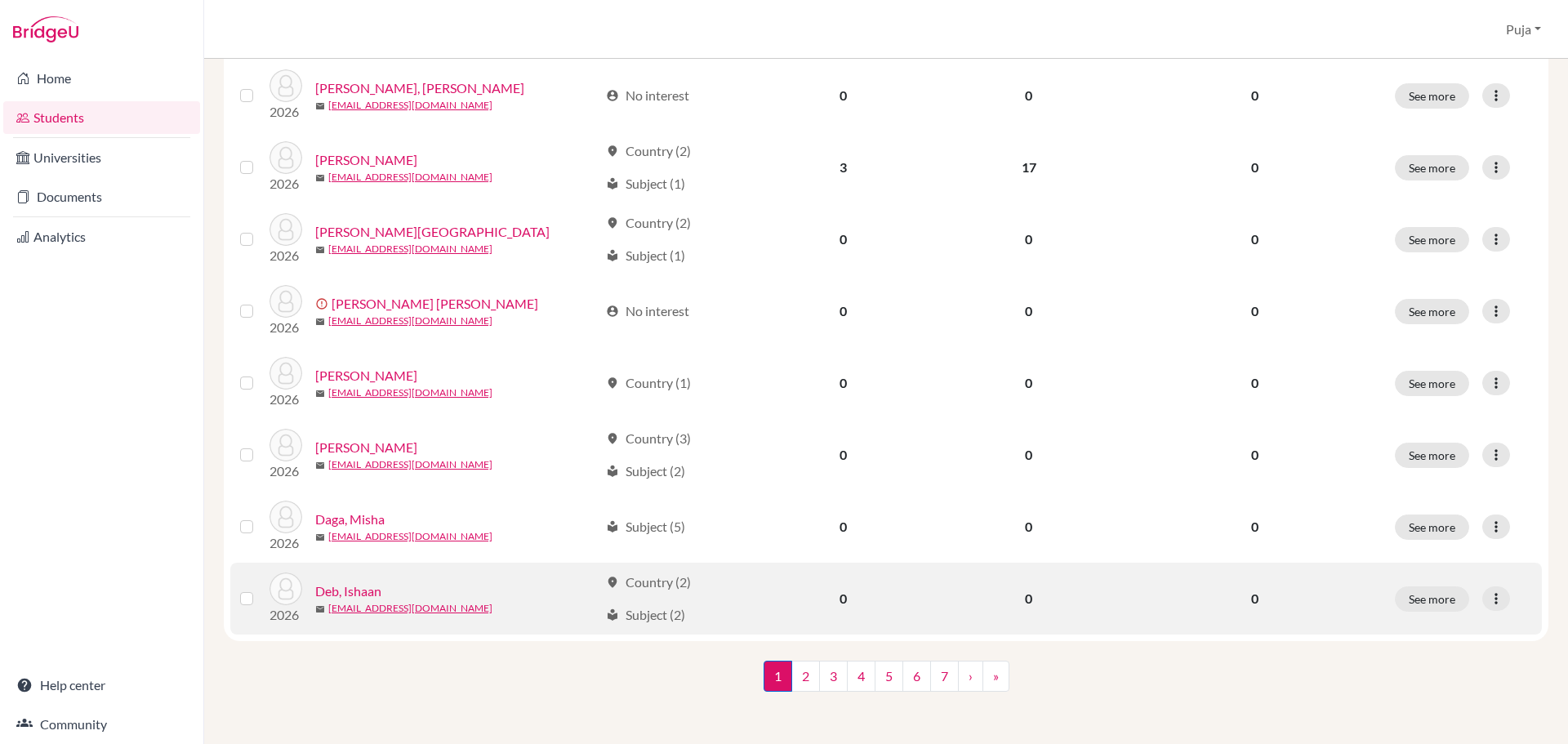
click at [382, 594] on div "Deb, Ishaan" at bounding box center [457, 592] width 283 height 20
click at [1488, 596] on icon at bounding box center [1496, 599] width 16 height 16
click at [1448, 631] on button "Edit student" at bounding box center [1412, 633] width 129 height 26
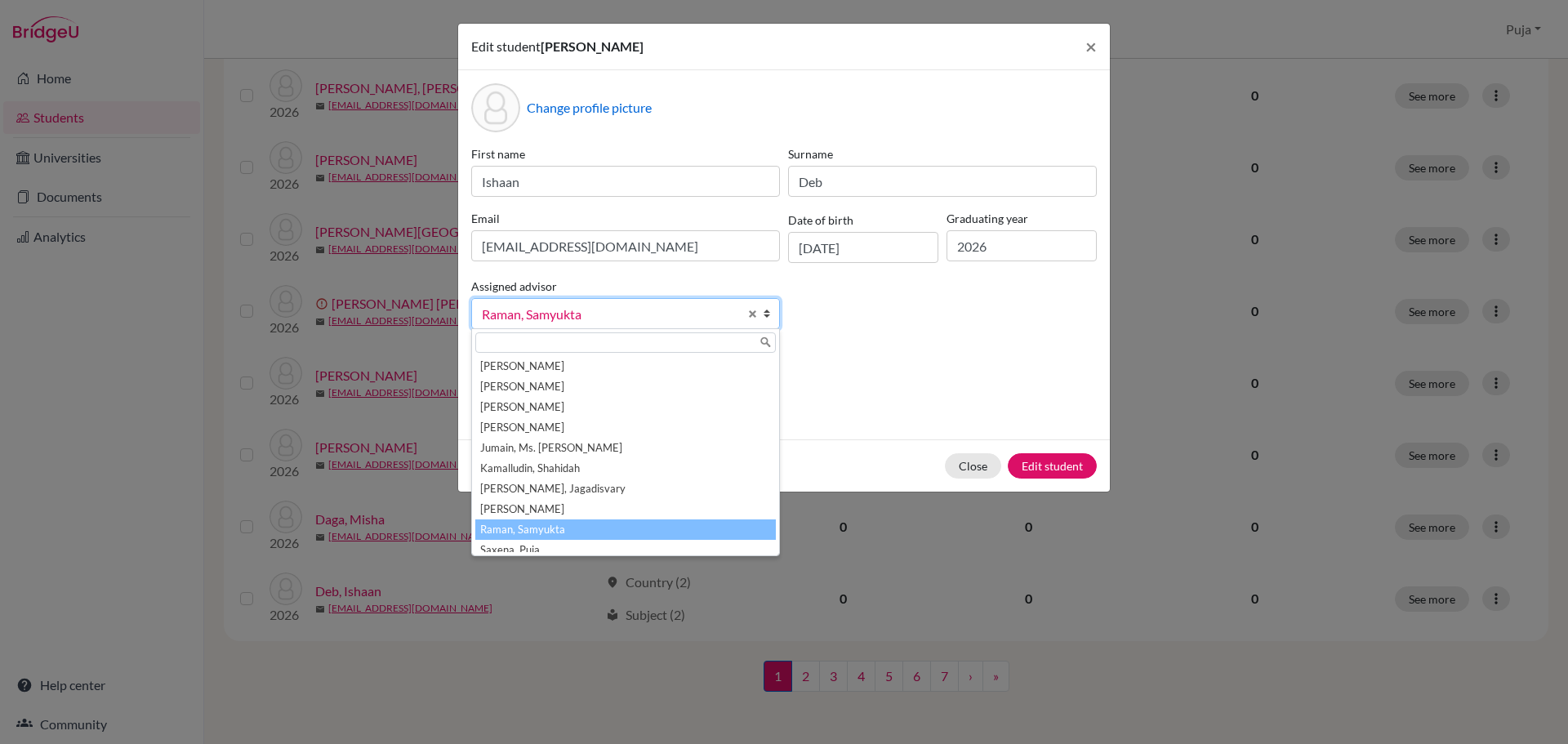
click at [771, 307] on b at bounding box center [771, 313] width 16 height 29
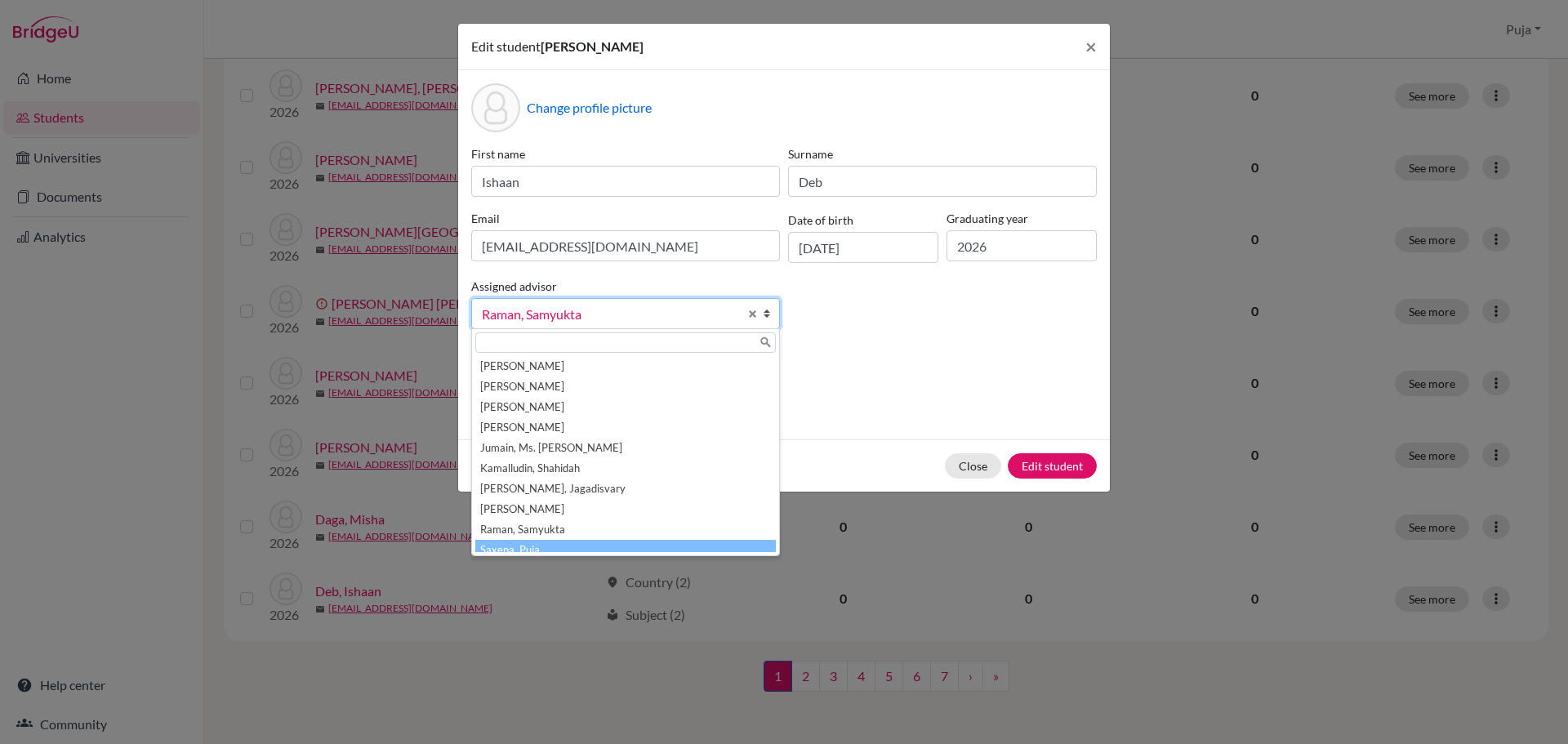
scroll to position [8, 0]
click at [641, 545] on li "Saxena, Puja" at bounding box center [625, 542] width 300 height 20
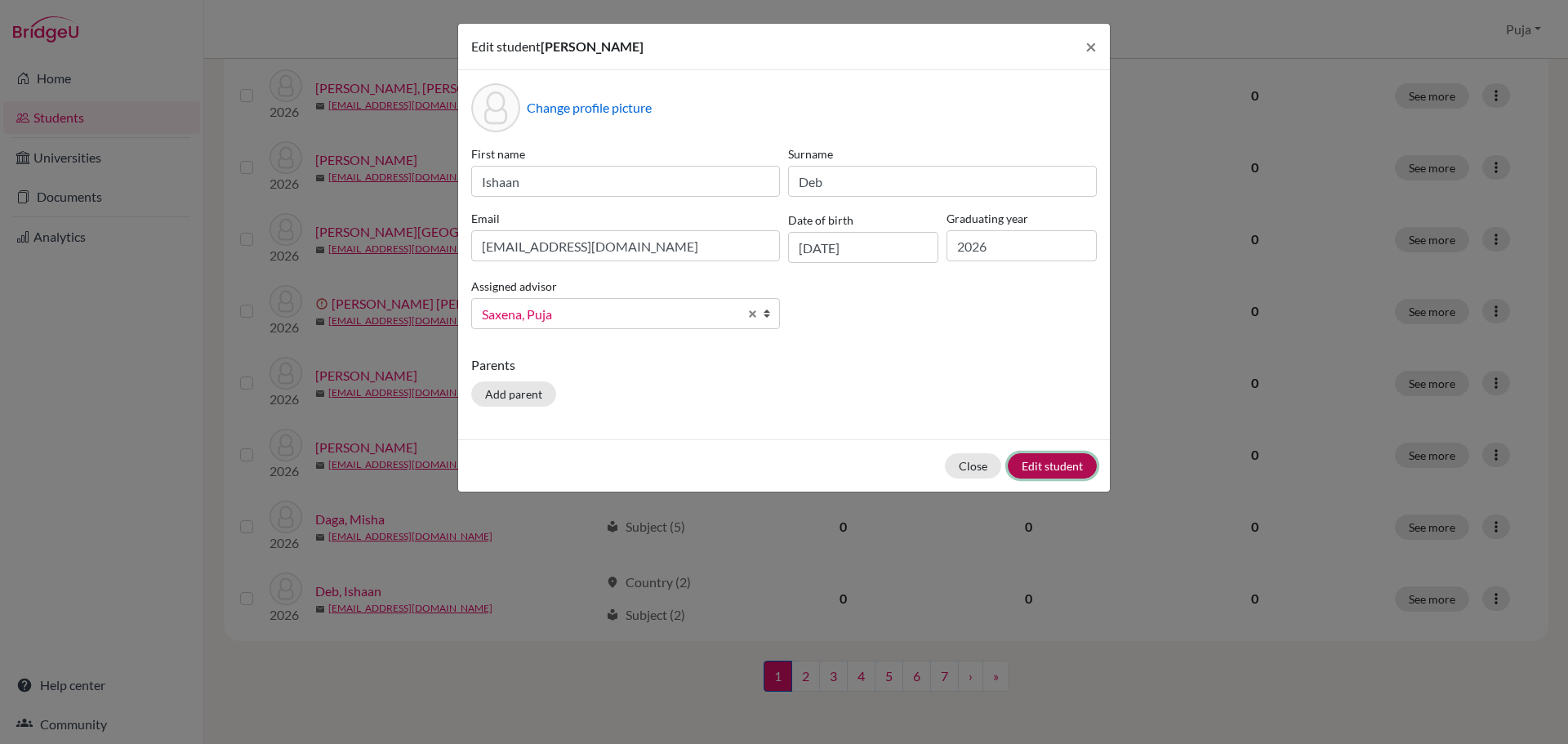
click at [1074, 473] on button "Edit student" at bounding box center [1052, 466] width 89 height 25
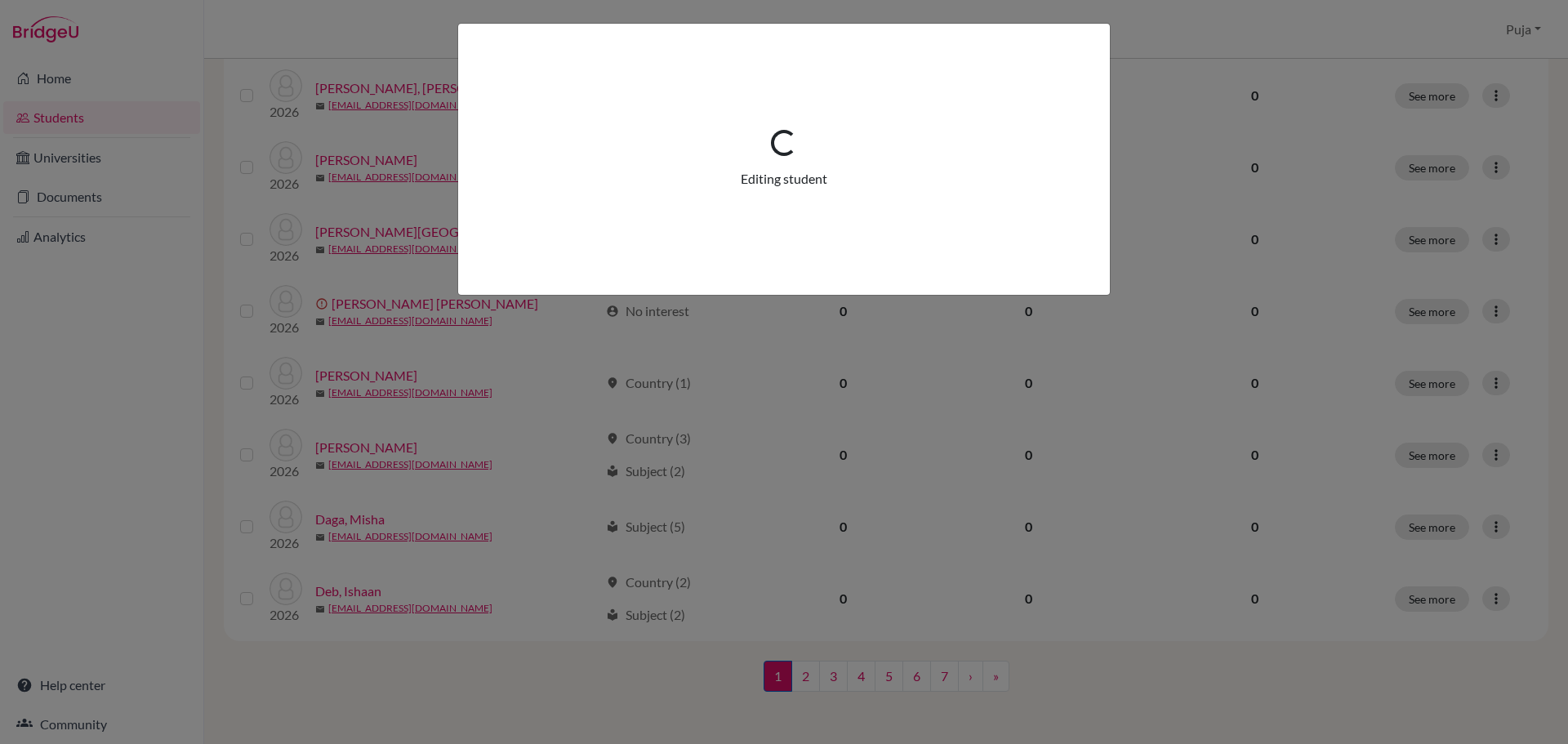
scroll to position [0, 0]
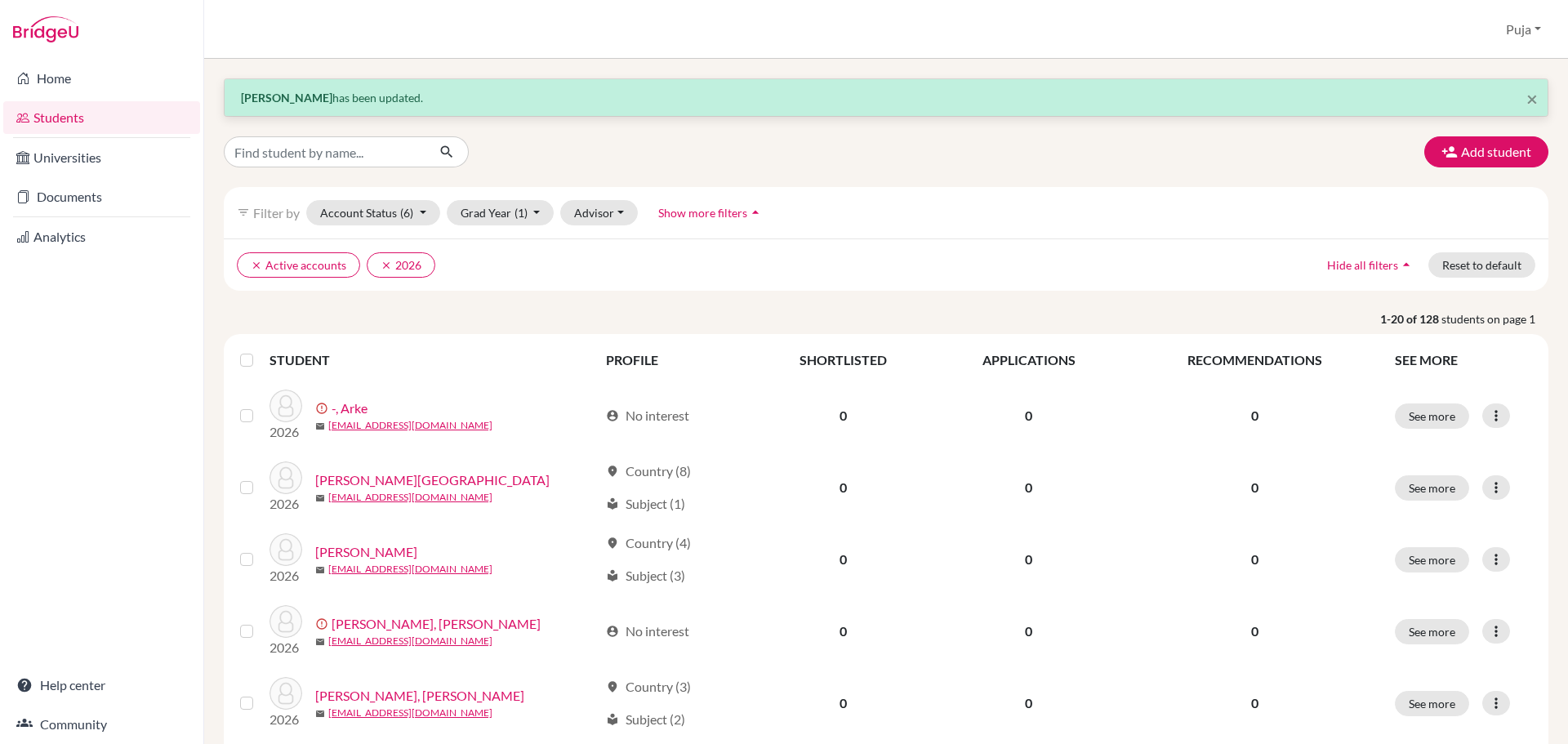
click at [55, 107] on link "Students" at bounding box center [102, 118] width 197 height 33
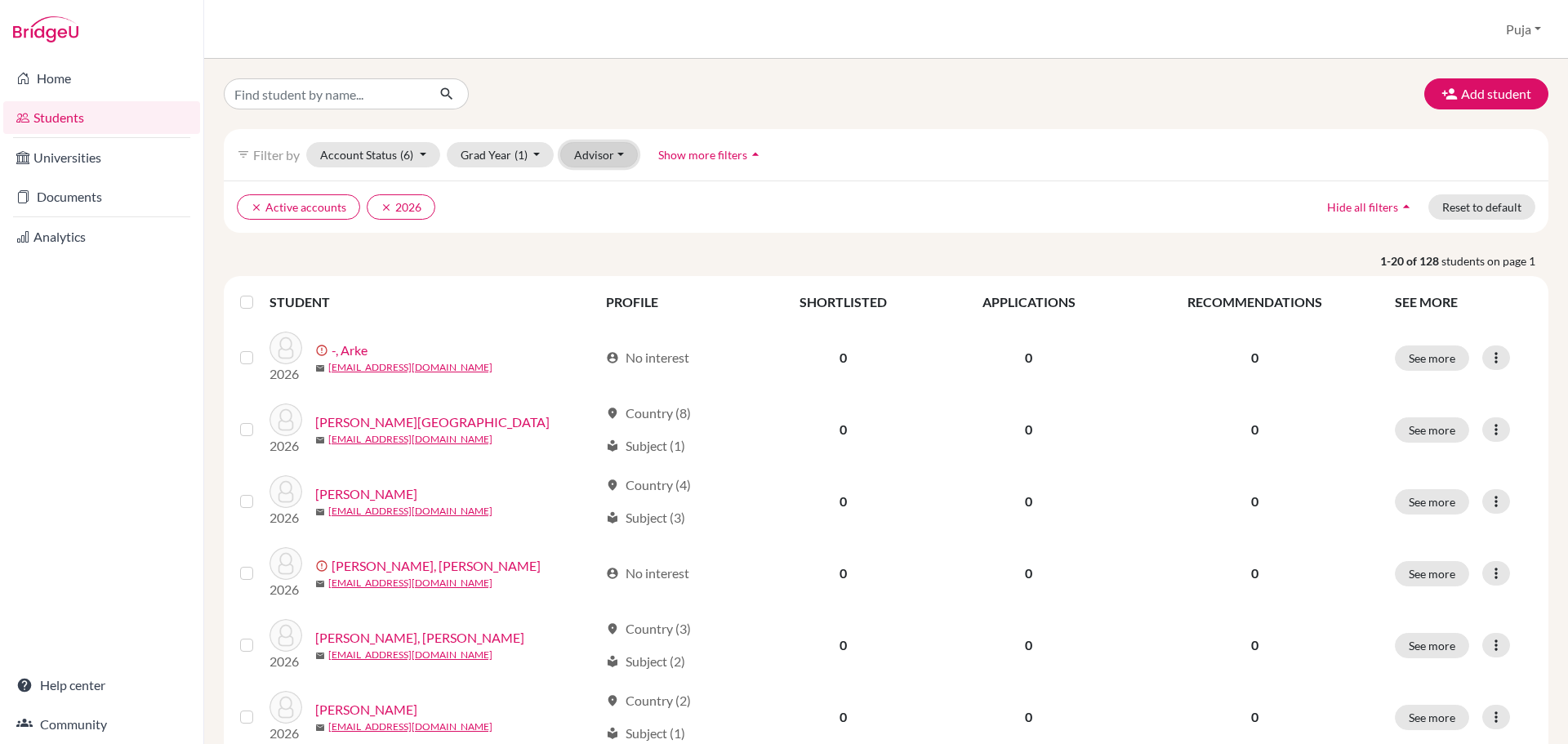
click at [611, 159] on button "Advisor" at bounding box center [599, 154] width 78 height 25
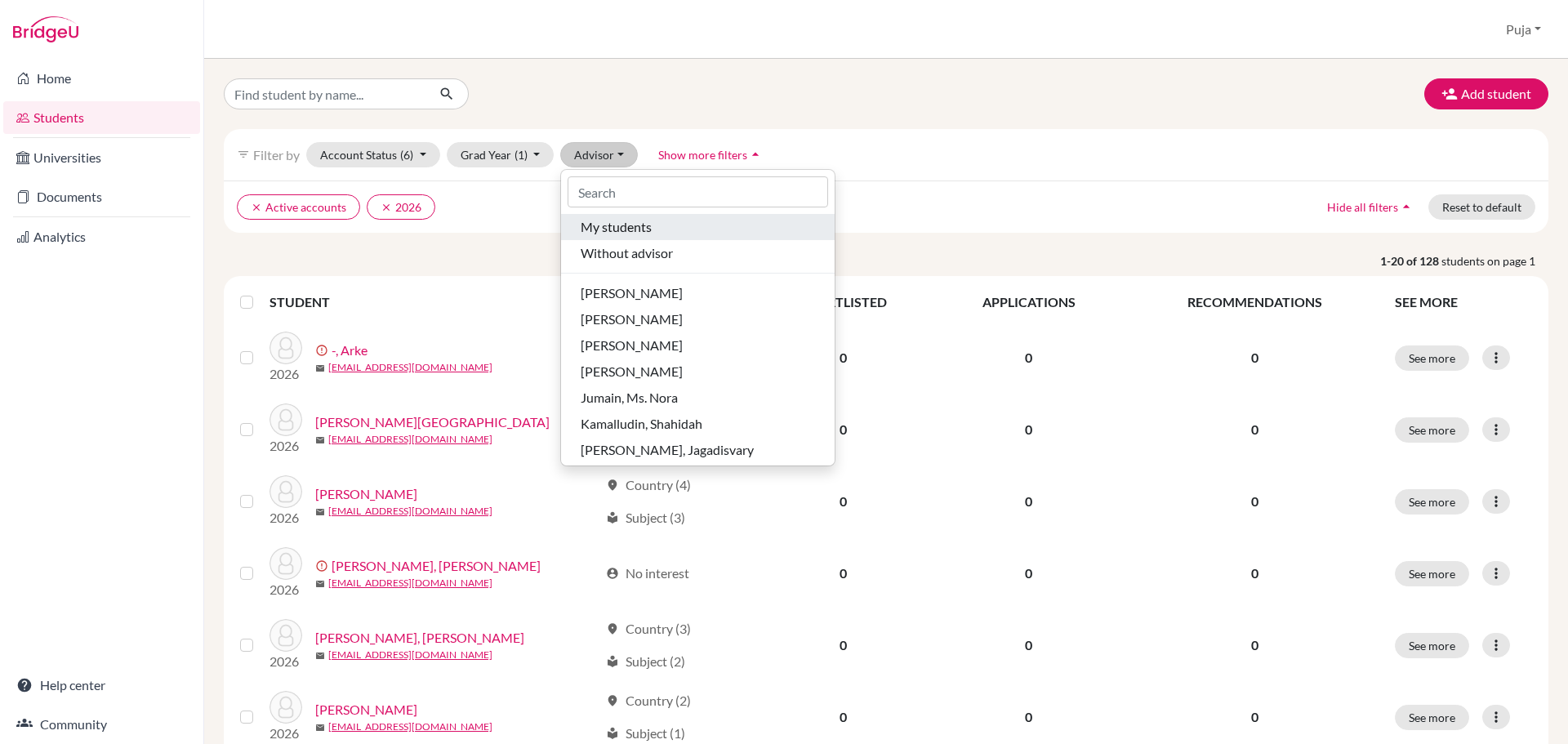
click at [620, 228] on span "My students" at bounding box center [617, 227] width 71 height 20
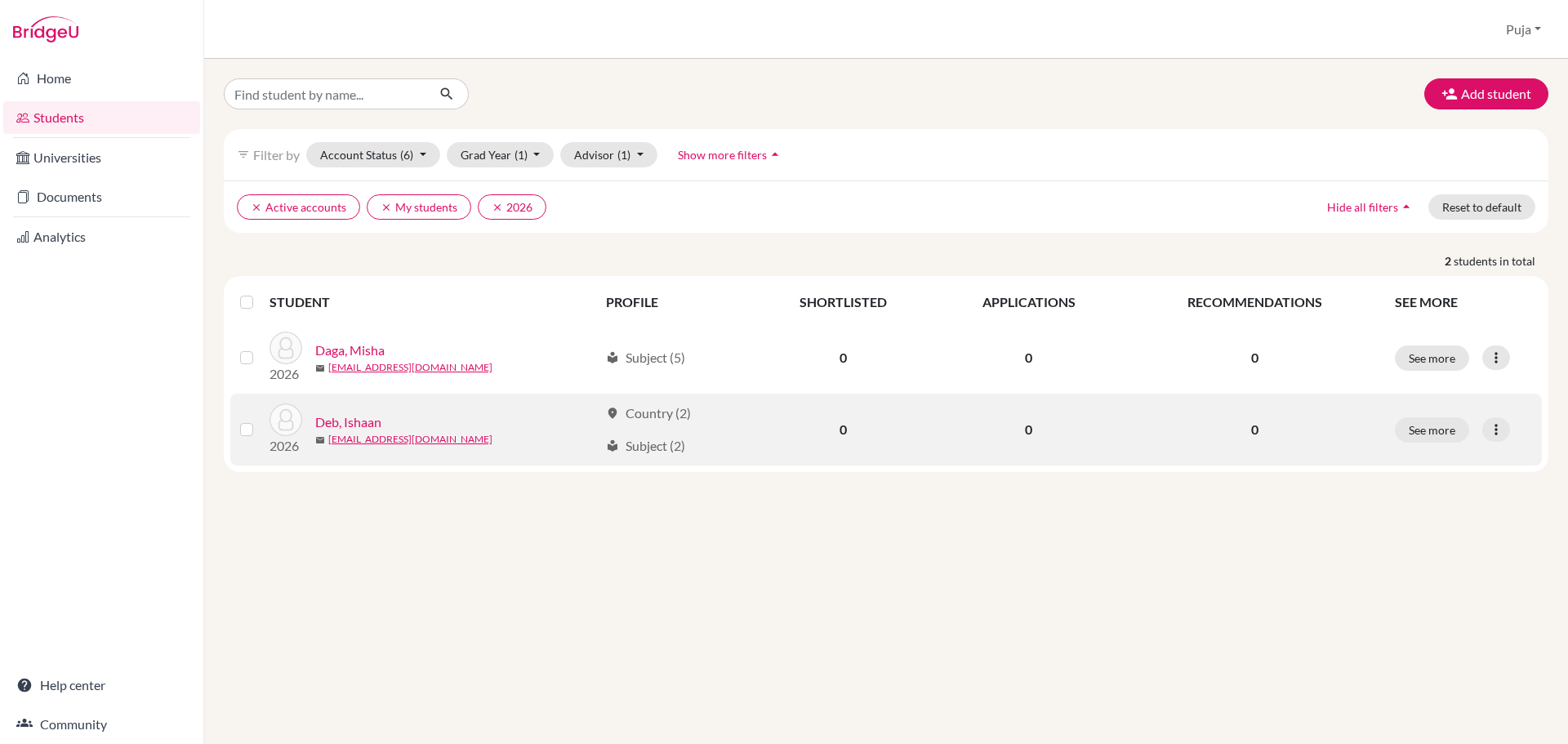
click at [352, 422] on link "Deb, Ishaan" at bounding box center [348, 422] width 66 height 20
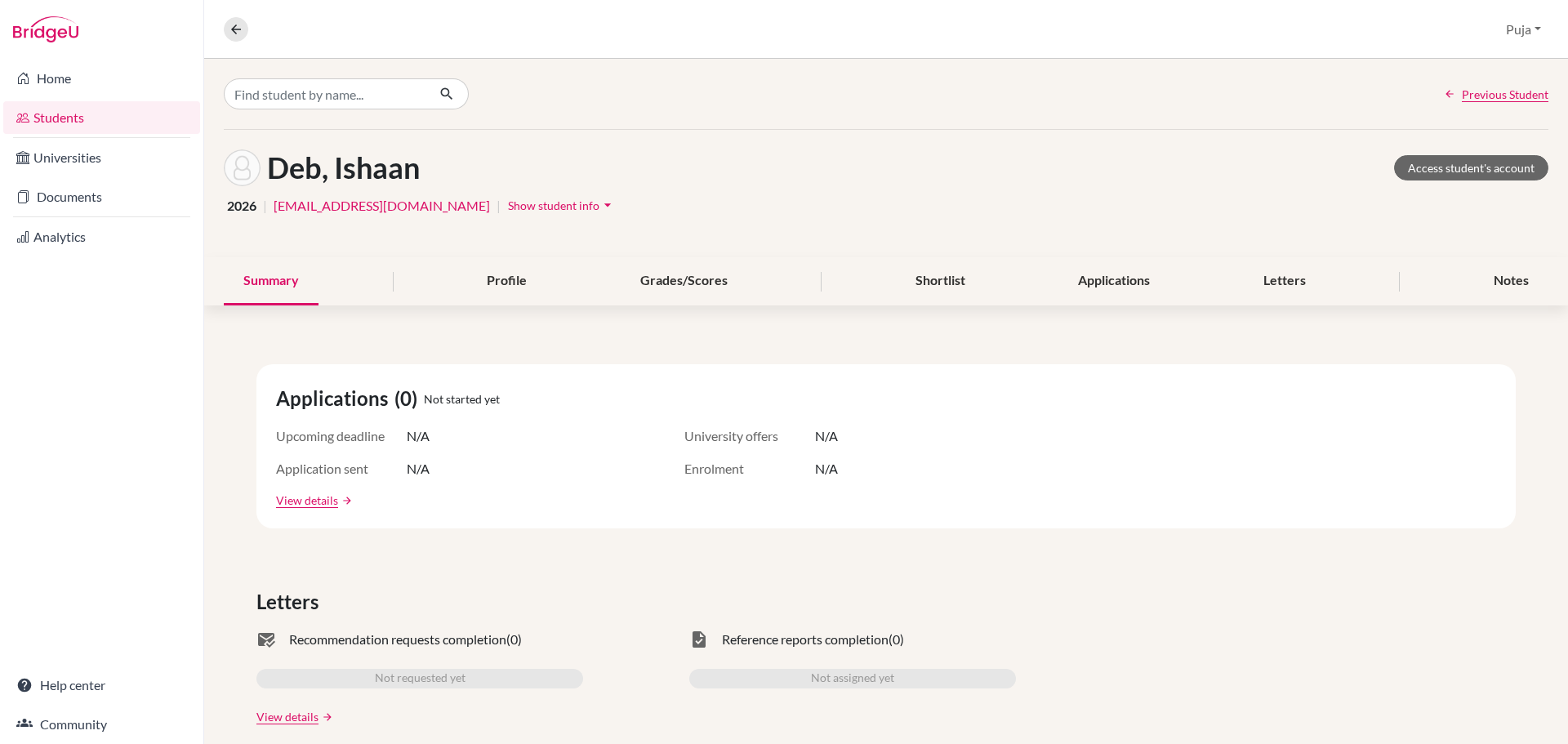
click at [64, 119] on link "Students" at bounding box center [102, 118] width 197 height 33
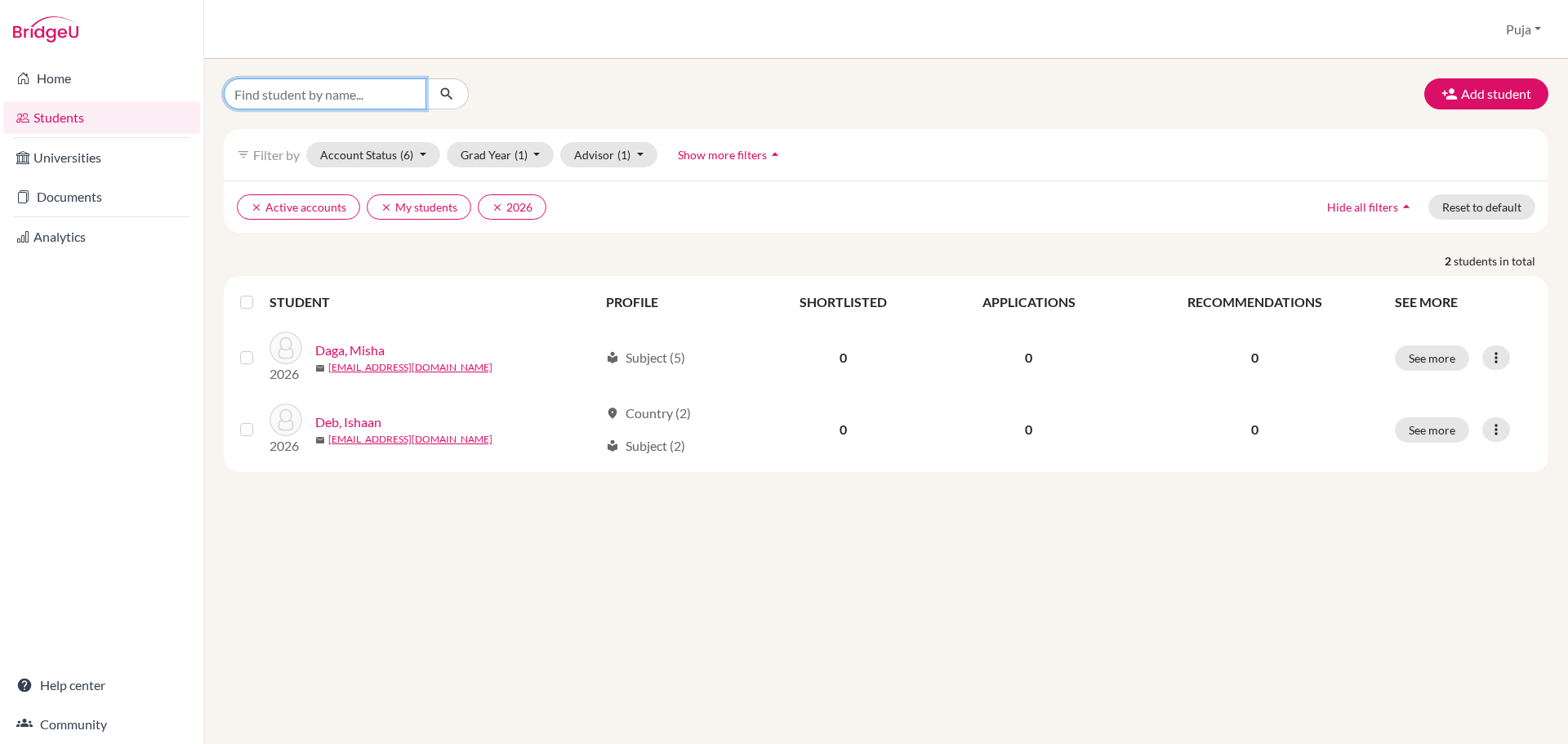
click at [302, 95] on input "Find student by name..." at bounding box center [324, 94] width 202 height 31
click at [527, 208] on button "clear 2026" at bounding box center [511, 207] width 69 height 25
click at [523, 151] on button "Grad Year" at bounding box center [490, 154] width 88 height 25
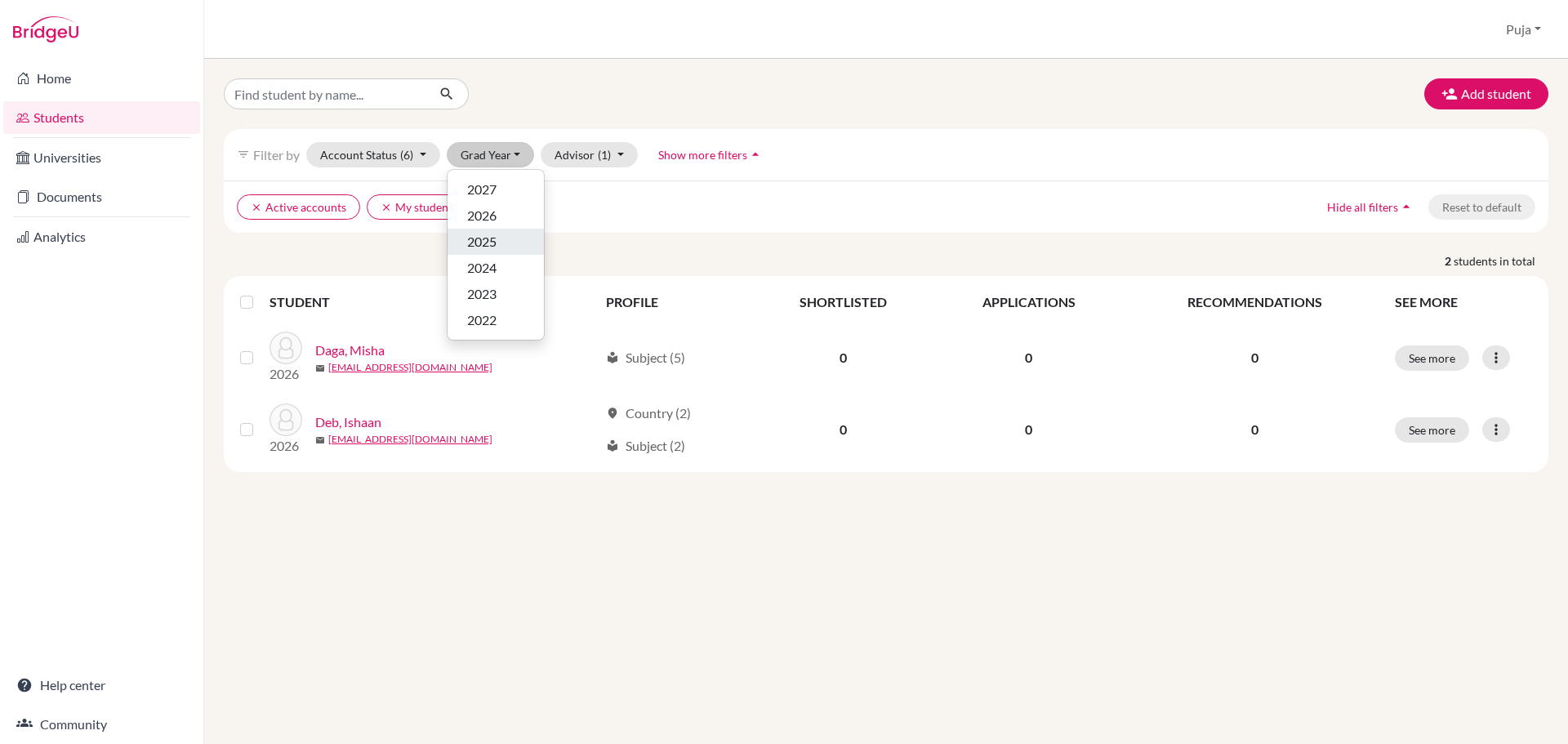
click at [491, 229] on button "2025" at bounding box center [495, 241] width 96 height 26
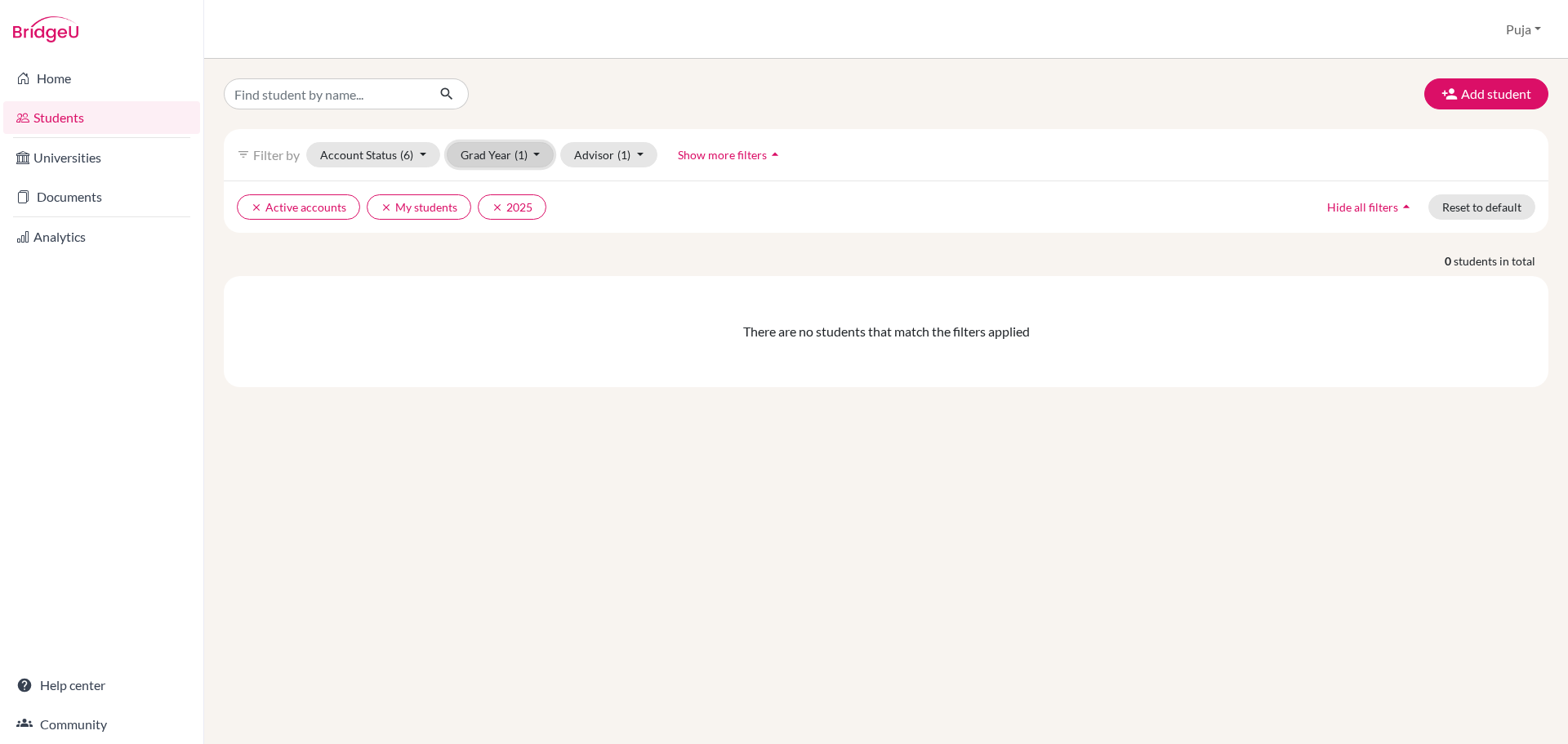
click at [523, 160] on span "(1)" at bounding box center [520, 155] width 13 height 14
click at [675, 205] on ul "clear Active accounts clear My students clear 2025" at bounding box center [723, 207] width 974 height 25
click at [428, 211] on button "clear My students" at bounding box center [419, 207] width 104 height 25
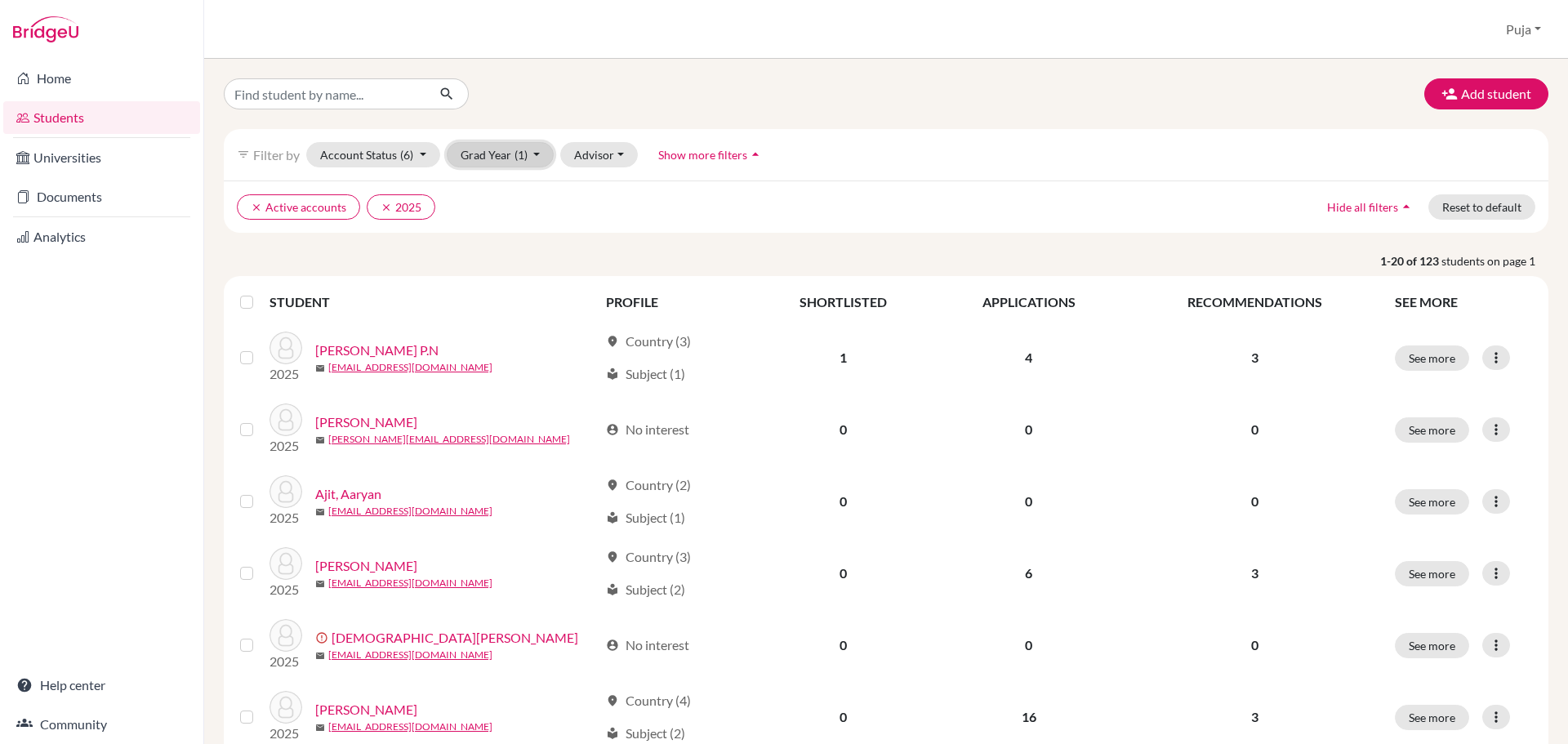
click at [501, 160] on button "Grad Year (1)" at bounding box center [500, 154] width 108 height 25
click at [492, 211] on span "2026" at bounding box center [481, 216] width 29 height 20
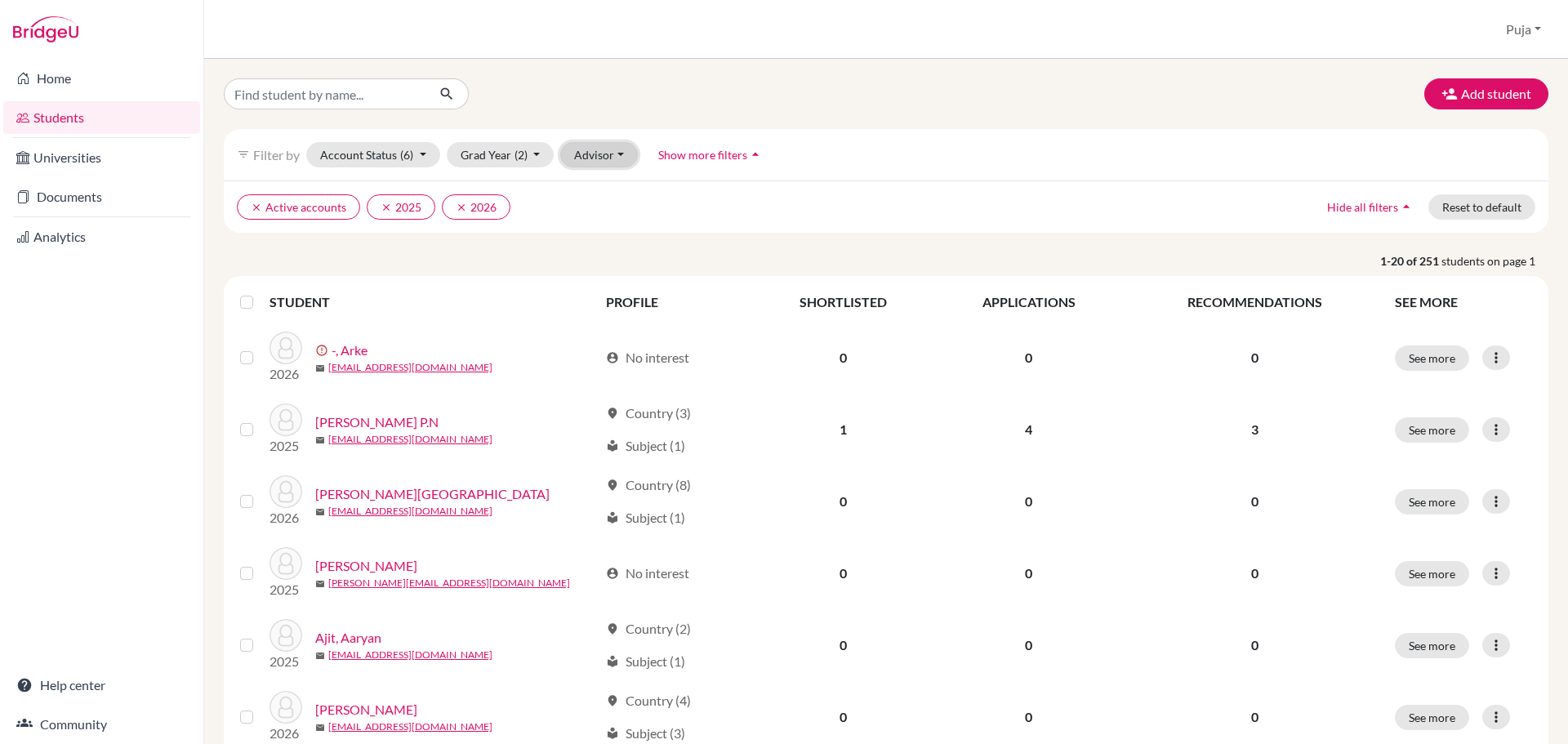
click at [574, 160] on button "Advisor" at bounding box center [599, 154] width 78 height 25
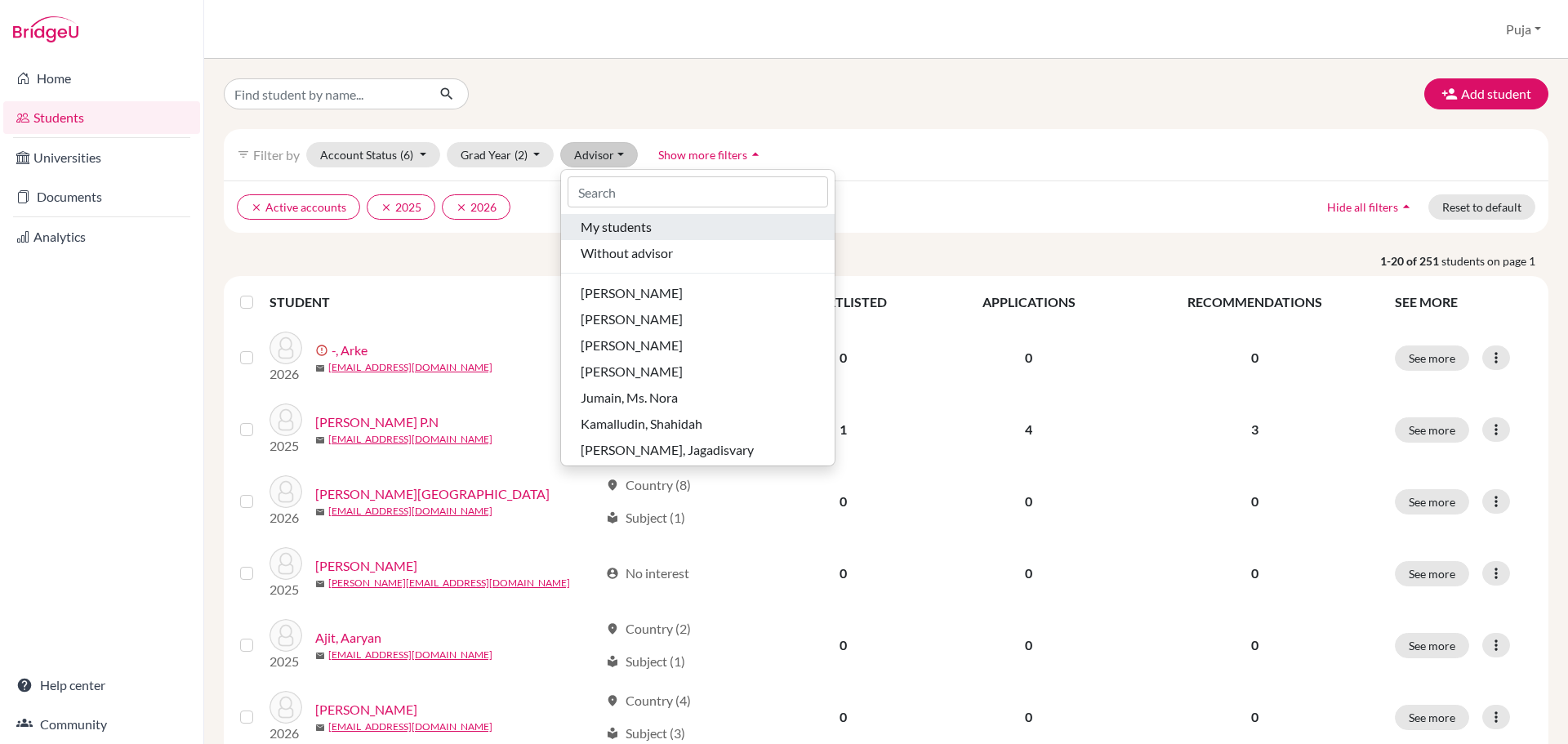
click at [613, 228] on span "My students" at bounding box center [617, 227] width 71 height 20
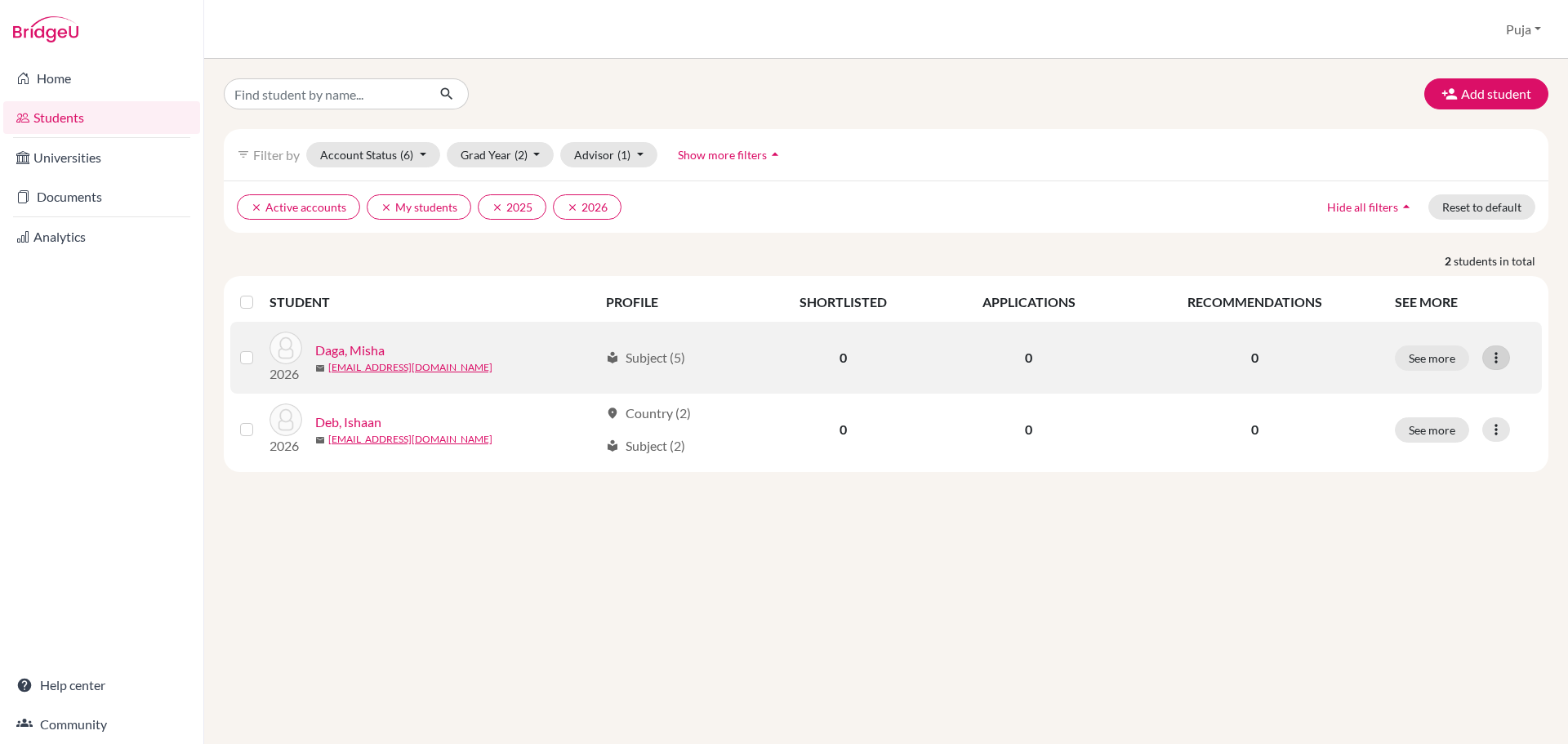
click at [1501, 362] on icon at bounding box center [1496, 357] width 16 height 16
click at [1425, 394] on button "Edit student" at bounding box center [1425, 391] width 129 height 26
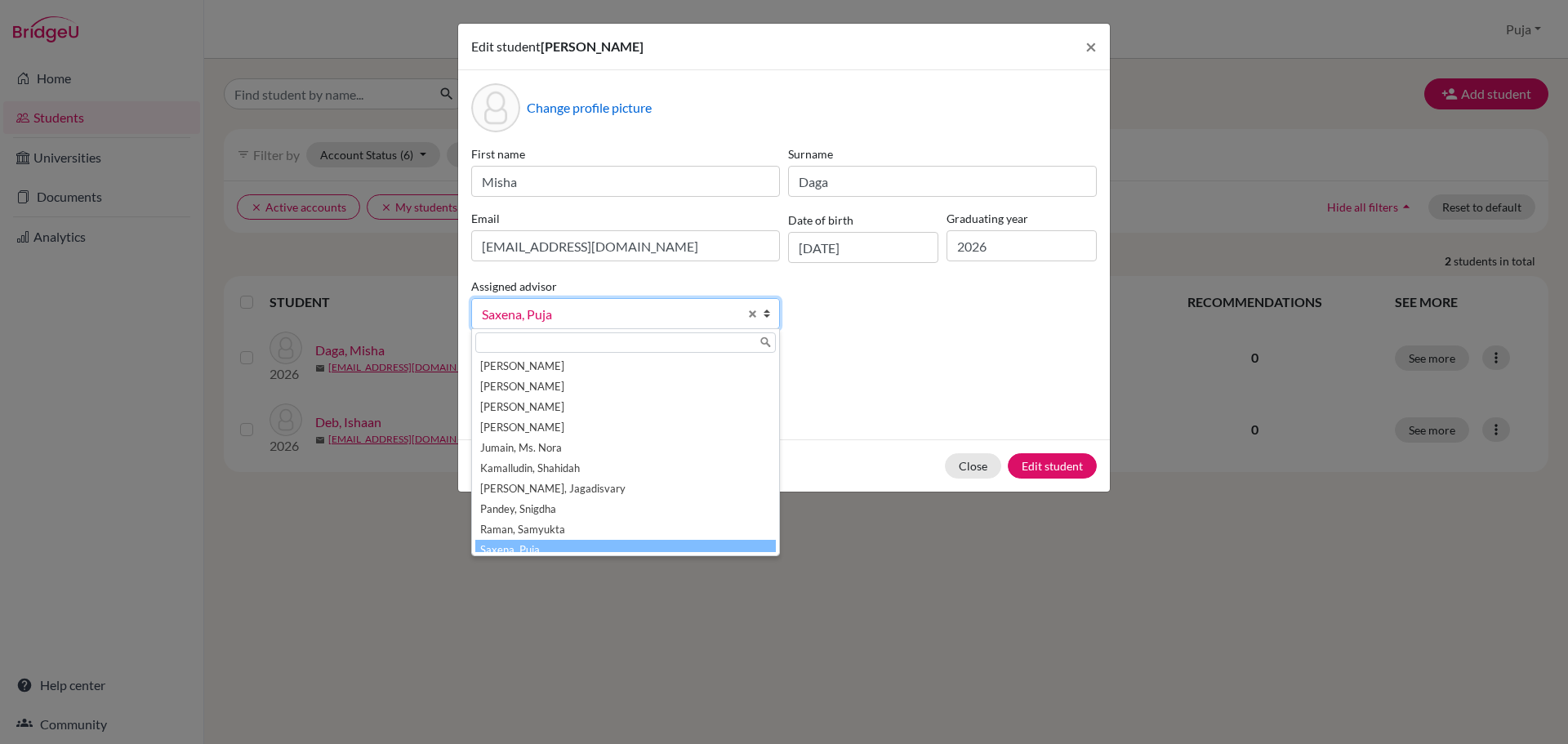
click at [625, 315] on span "Saxena, Puja" at bounding box center [610, 315] width 257 height 21
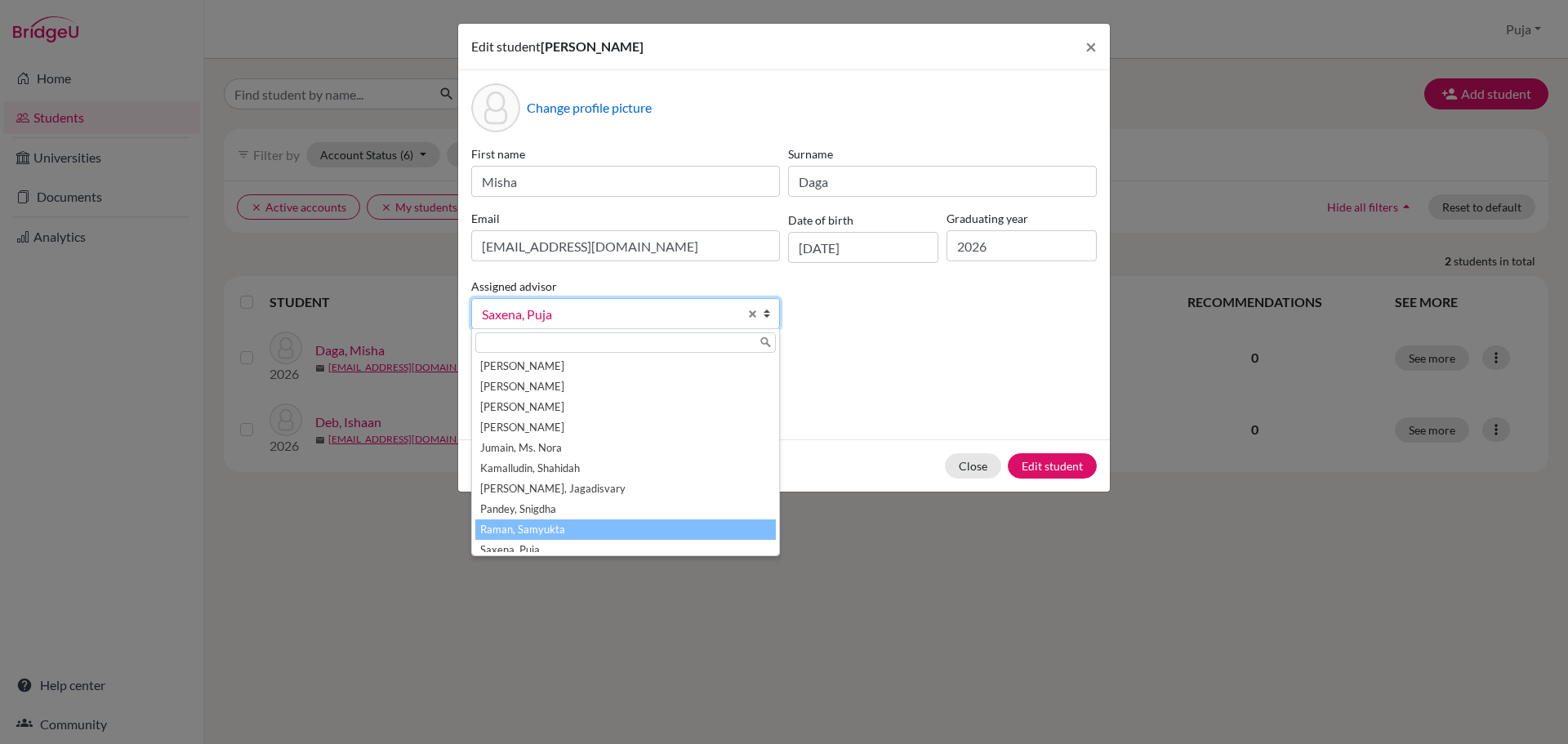
scroll to position [49, 0]
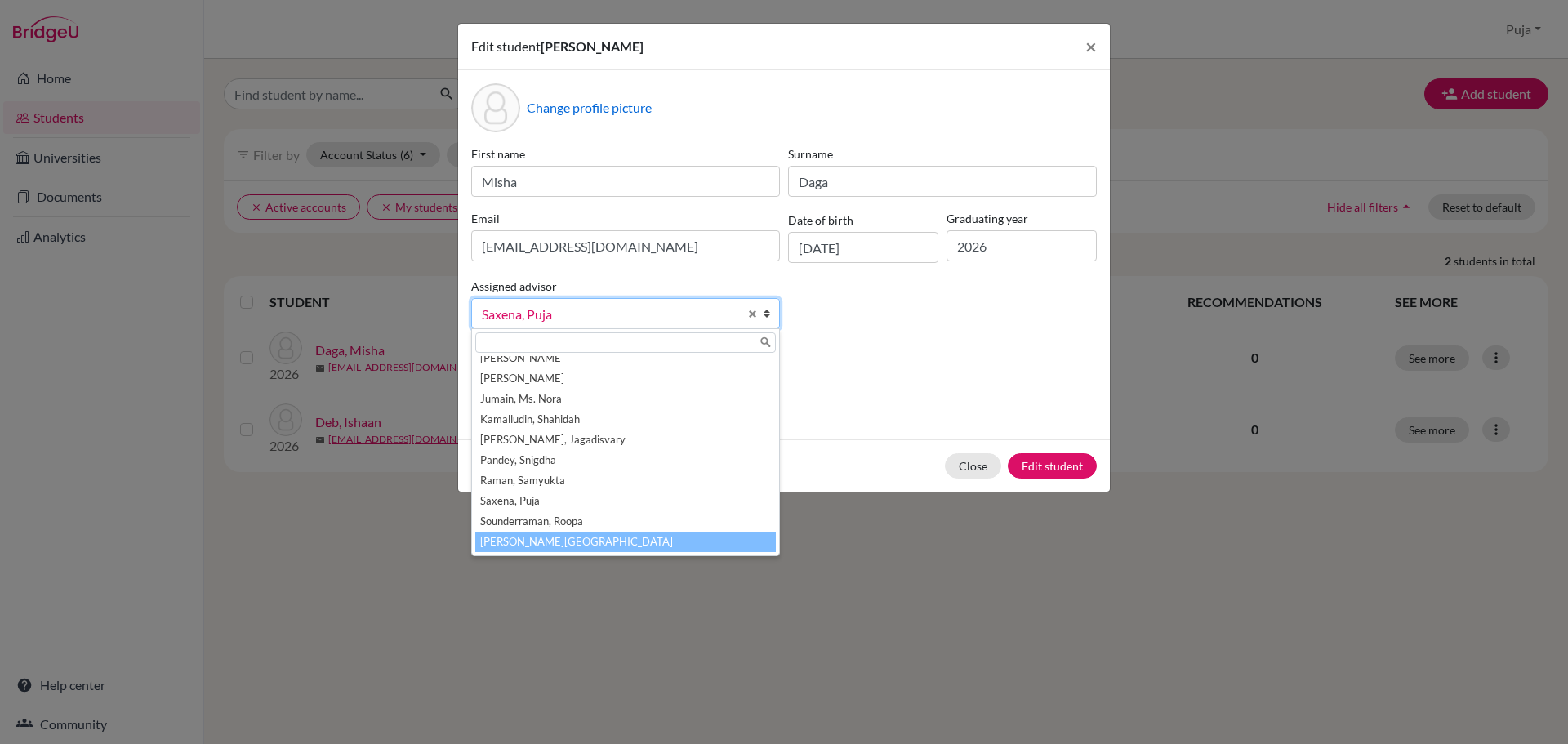
click at [555, 544] on li "[PERSON_NAME][GEOGRAPHIC_DATA]" at bounding box center [625, 542] width 300 height 20
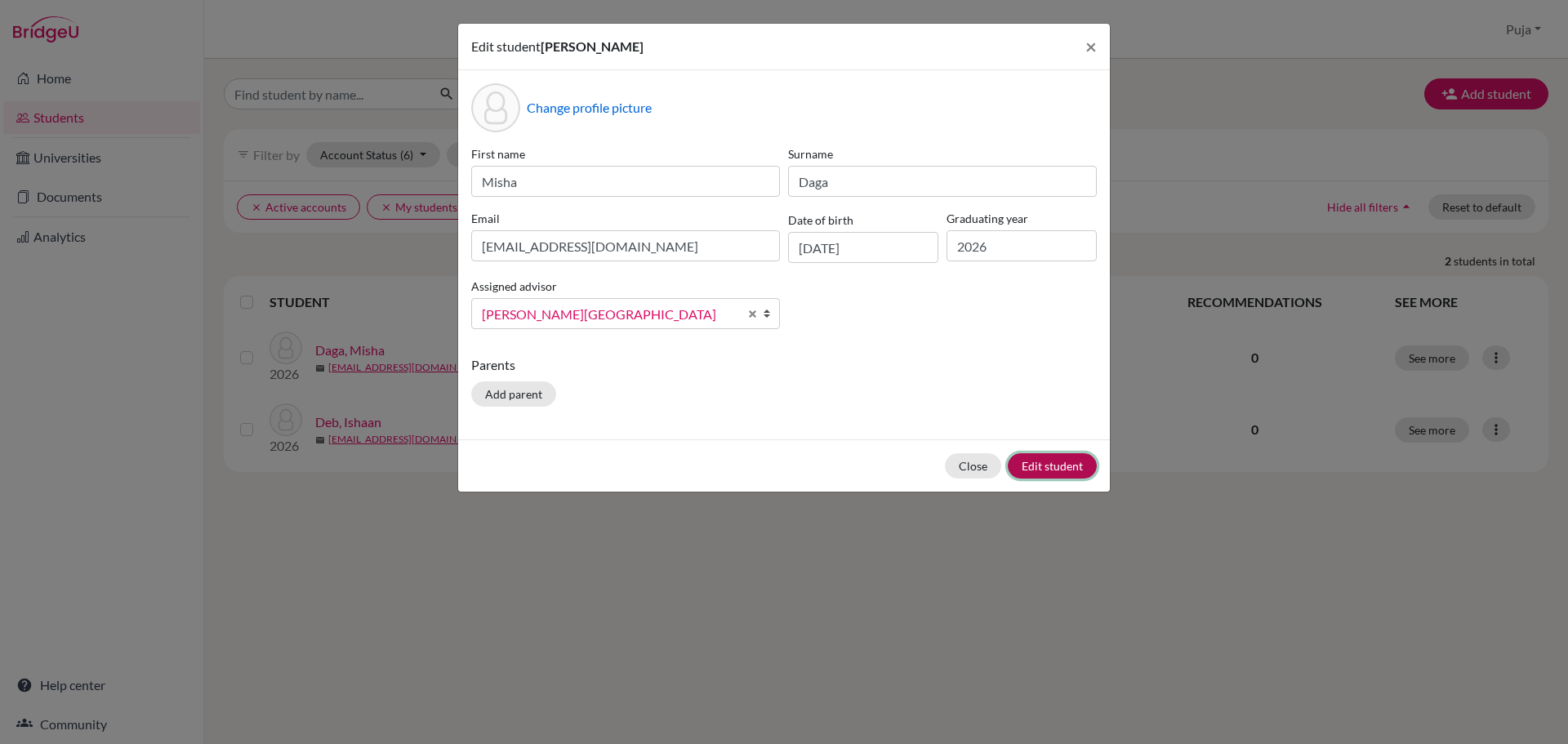
click at [1066, 472] on button "Edit student" at bounding box center [1052, 466] width 89 height 25
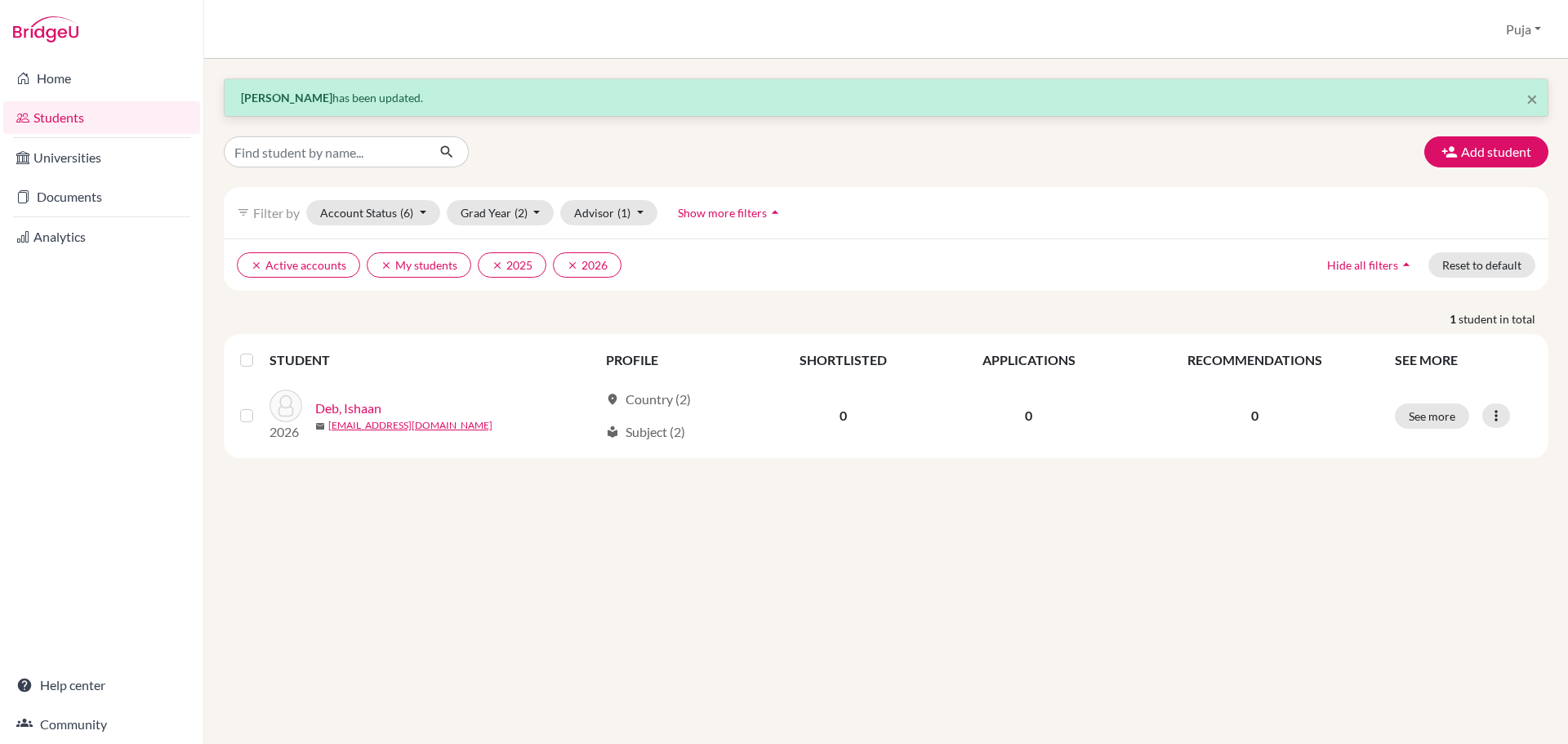
click at [889, 556] on div "× Misha Daga has been updated. Add student filter_list Filter by Account Status…" at bounding box center [886, 401] width 1364 height 685
click at [607, 219] on button "Advisor (1)" at bounding box center [608, 213] width 97 height 25
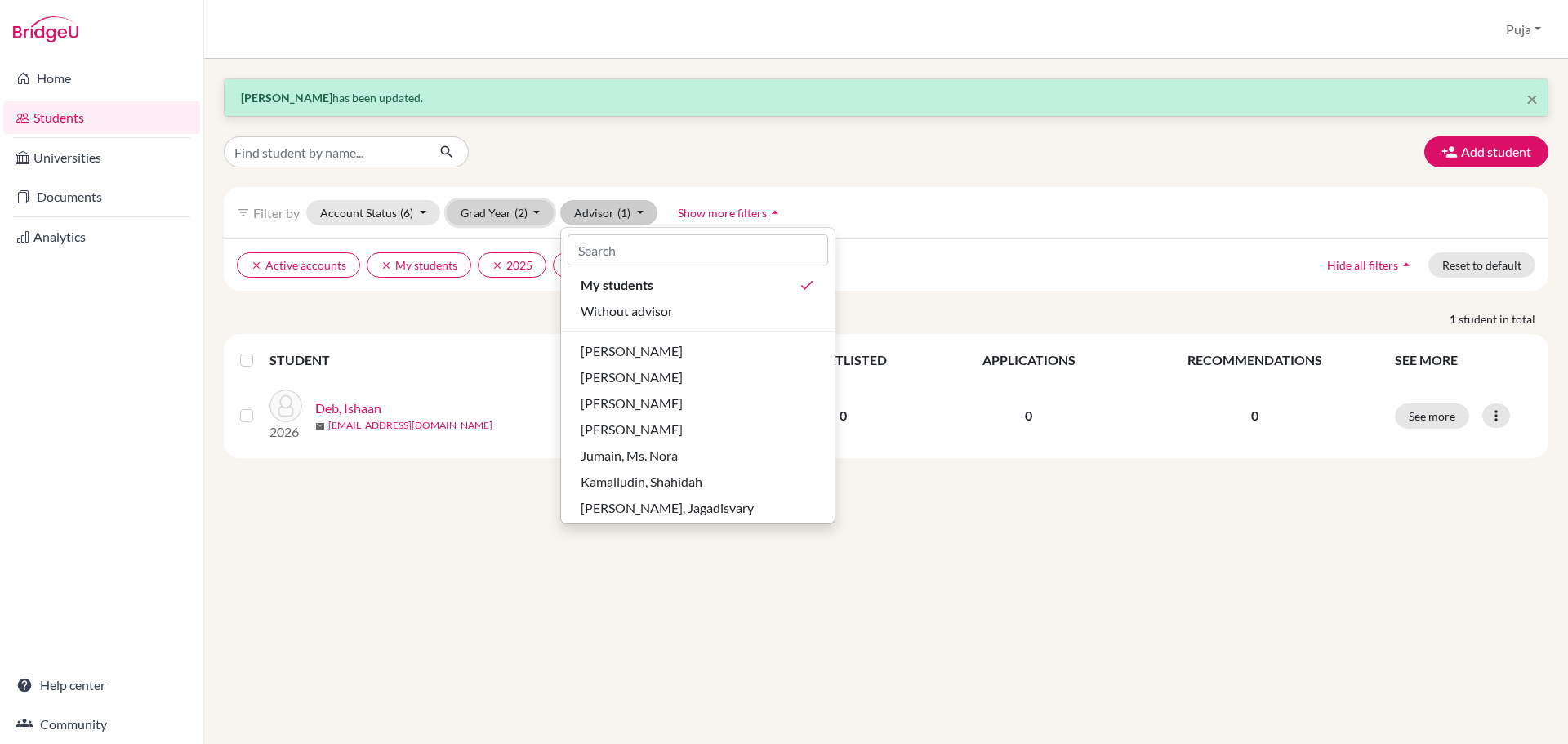
click at [515, 209] on span "(2)" at bounding box center [520, 213] width 13 height 14
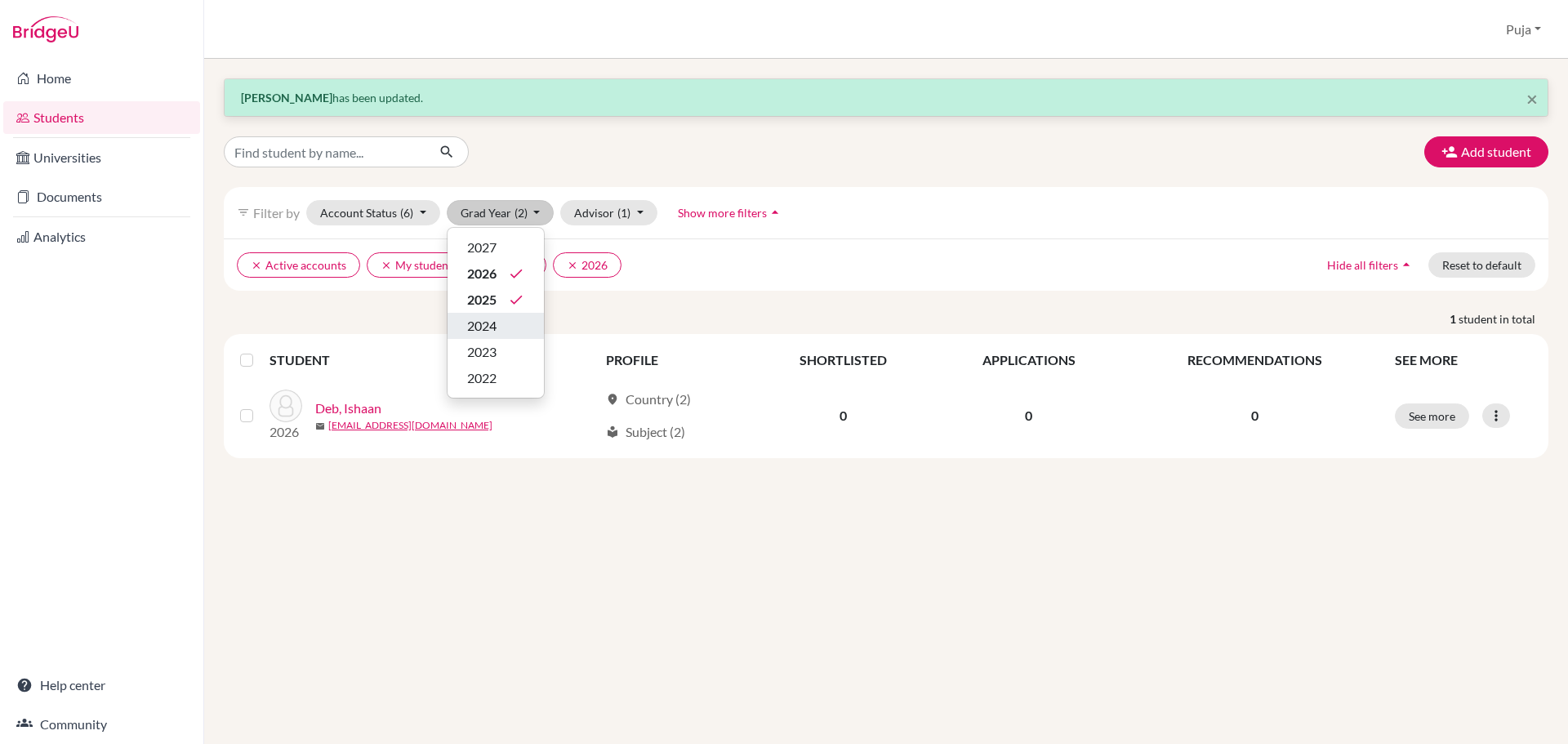
click at [478, 321] on span "2024" at bounding box center [481, 326] width 29 height 20
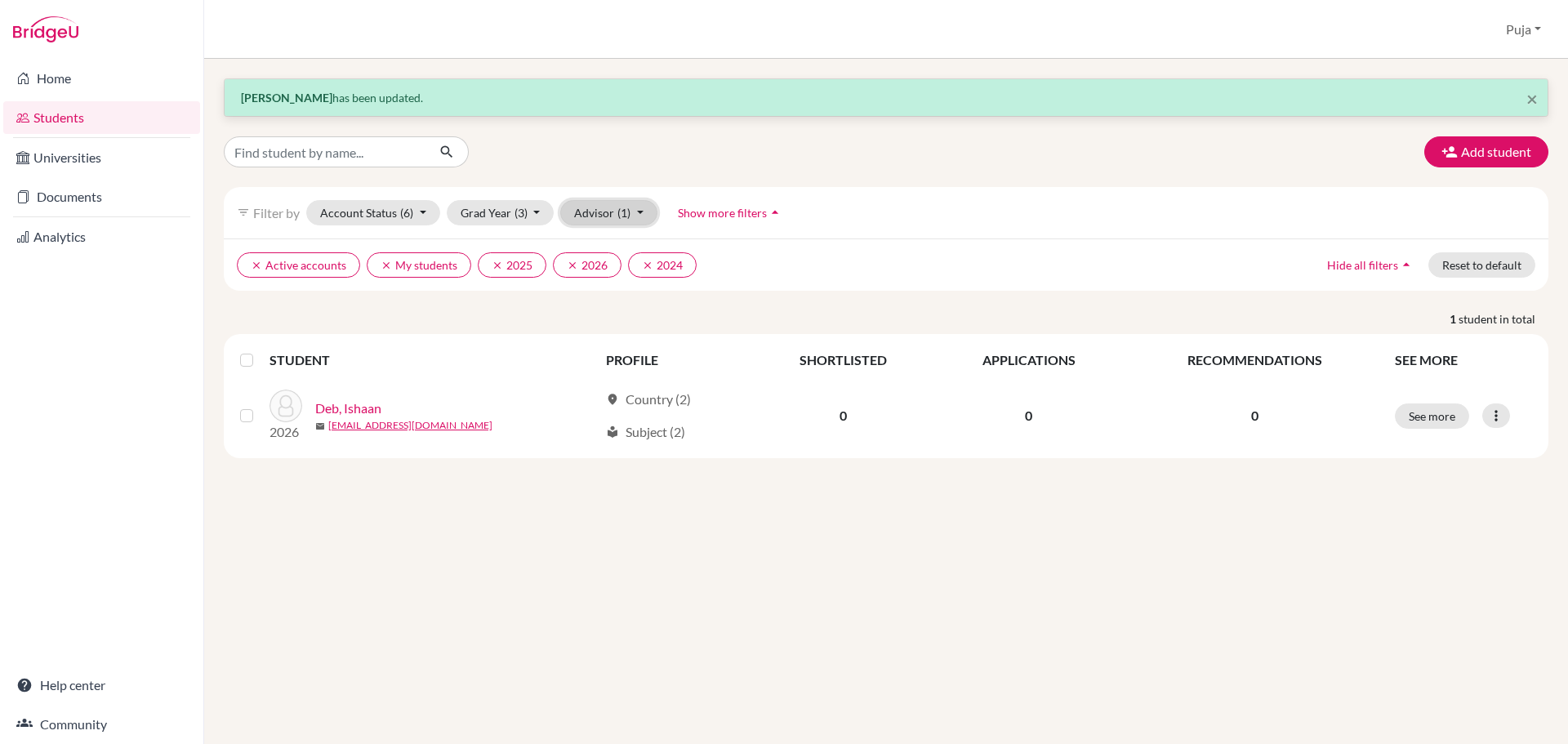
click at [622, 208] on span "(1)" at bounding box center [624, 213] width 13 height 14
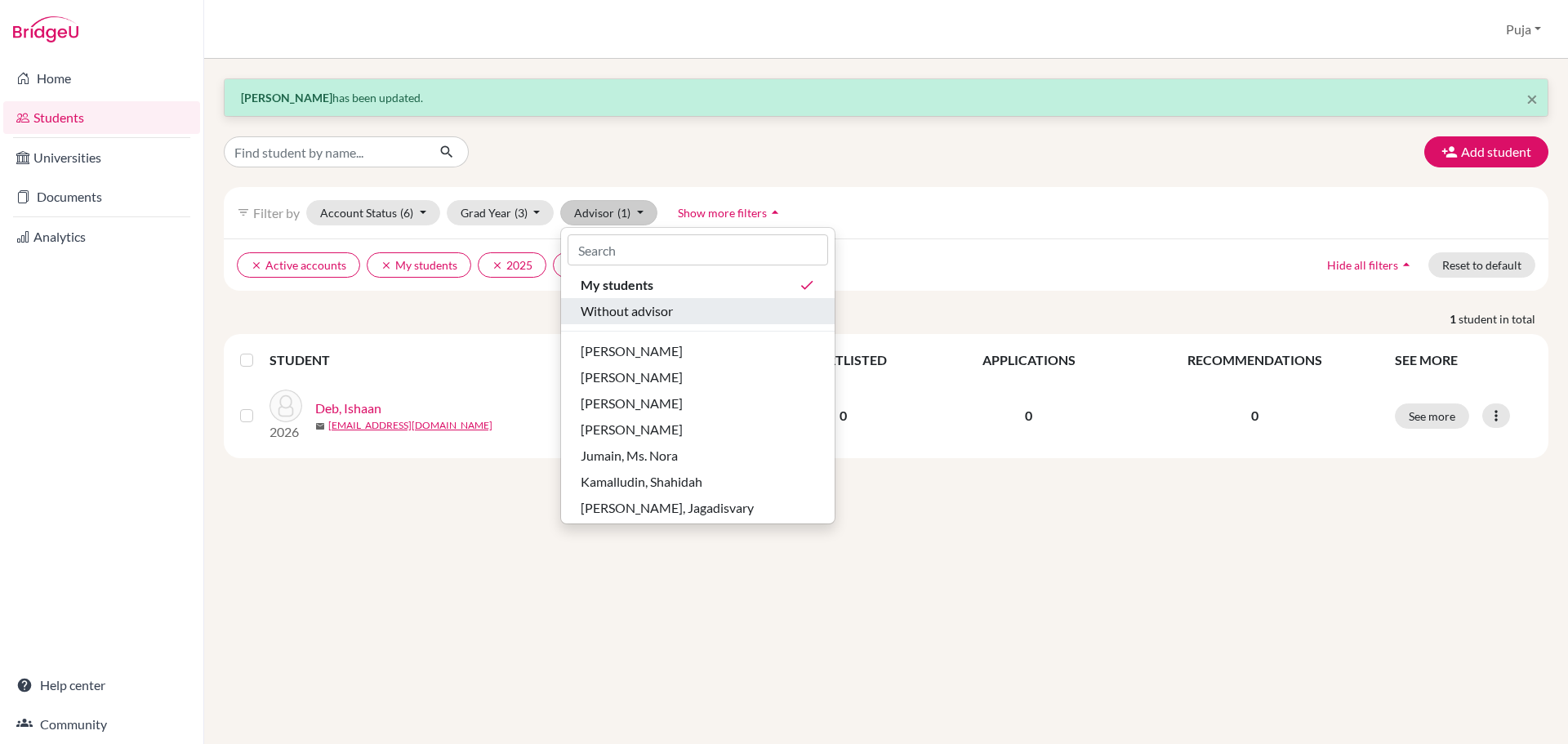
click at [637, 305] on span "Without advisor" at bounding box center [627, 311] width 93 height 20
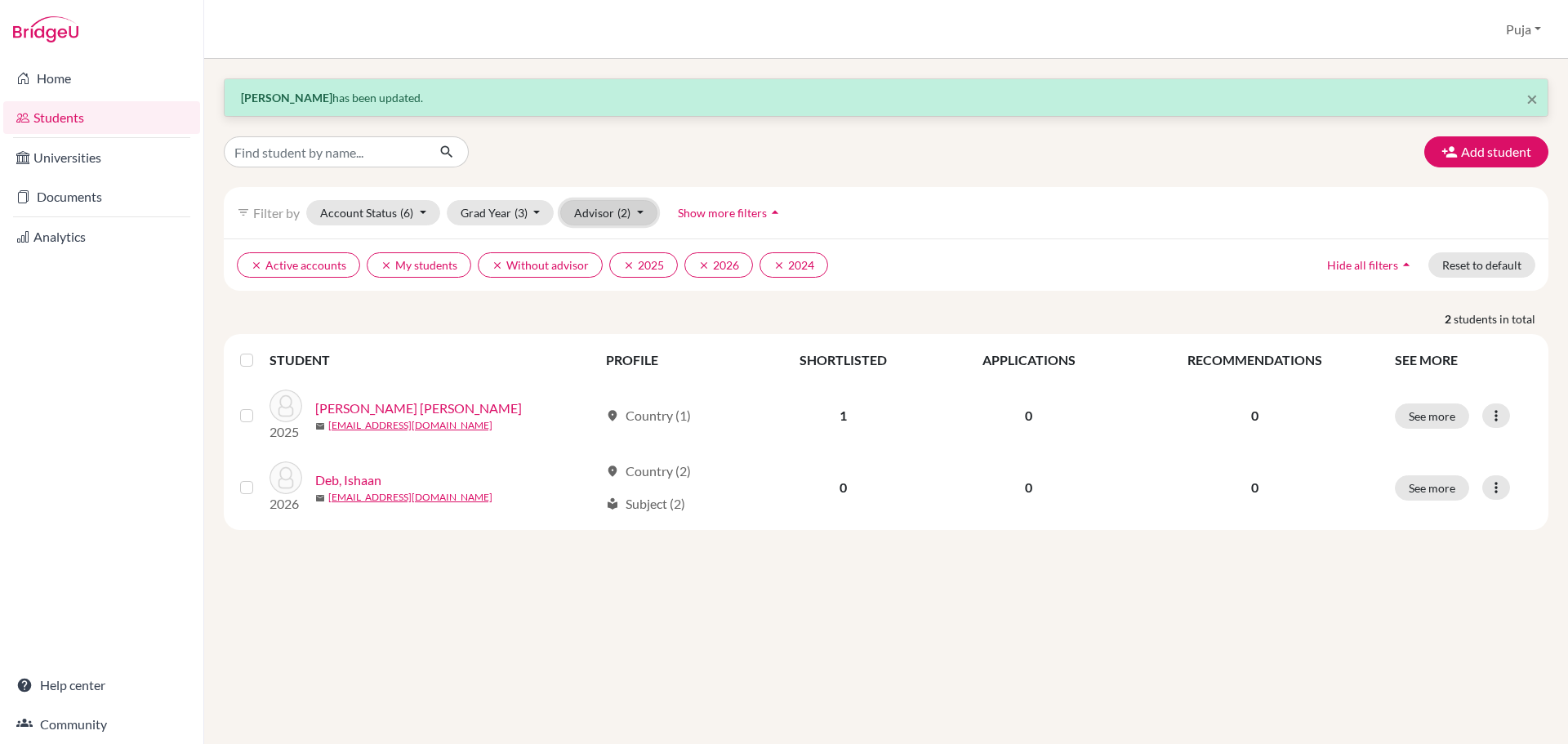
click at [601, 212] on button "Advisor (2)" at bounding box center [608, 213] width 97 height 25
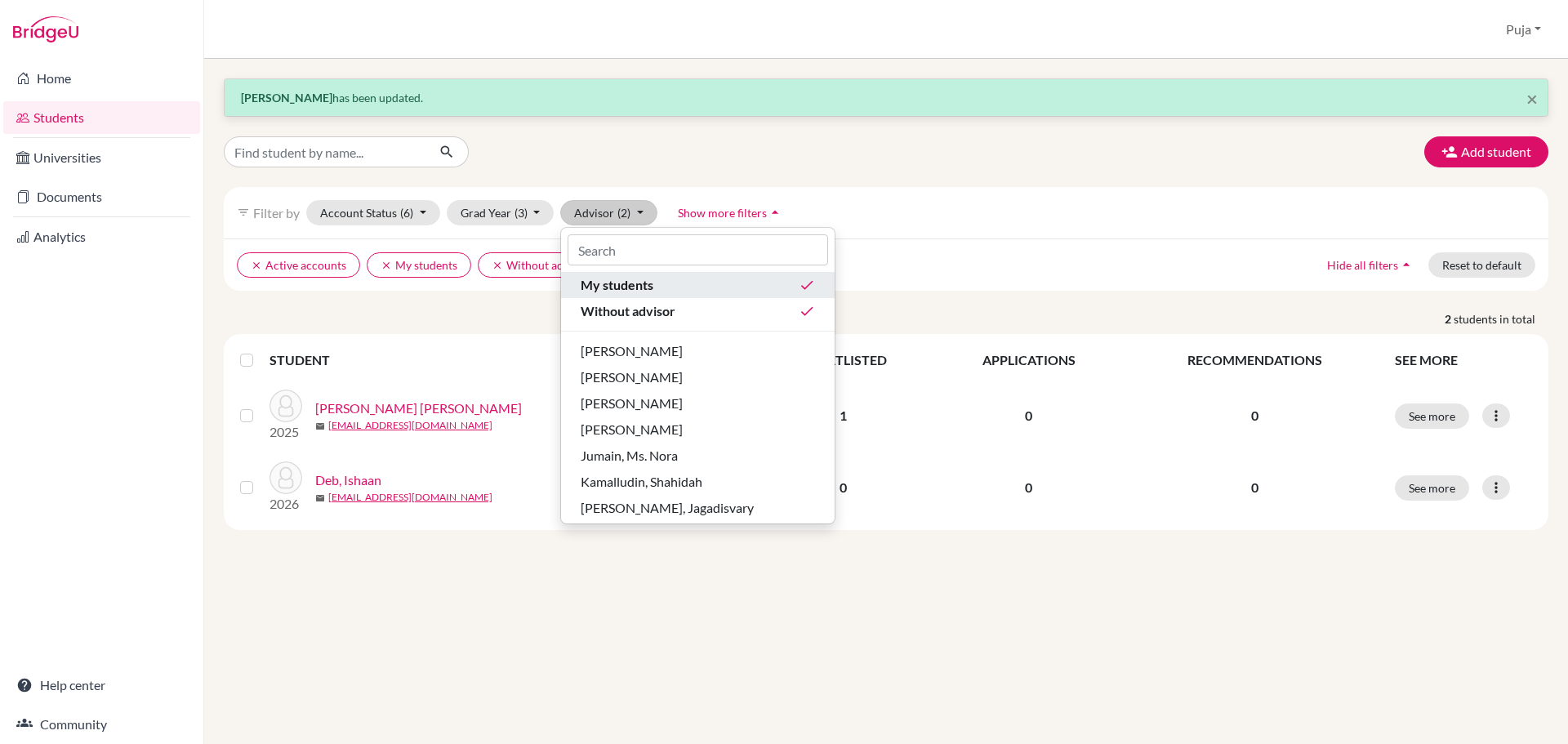
click at [651, 284] on span "My students" at bounding box center [617, 285] width 73 height 20
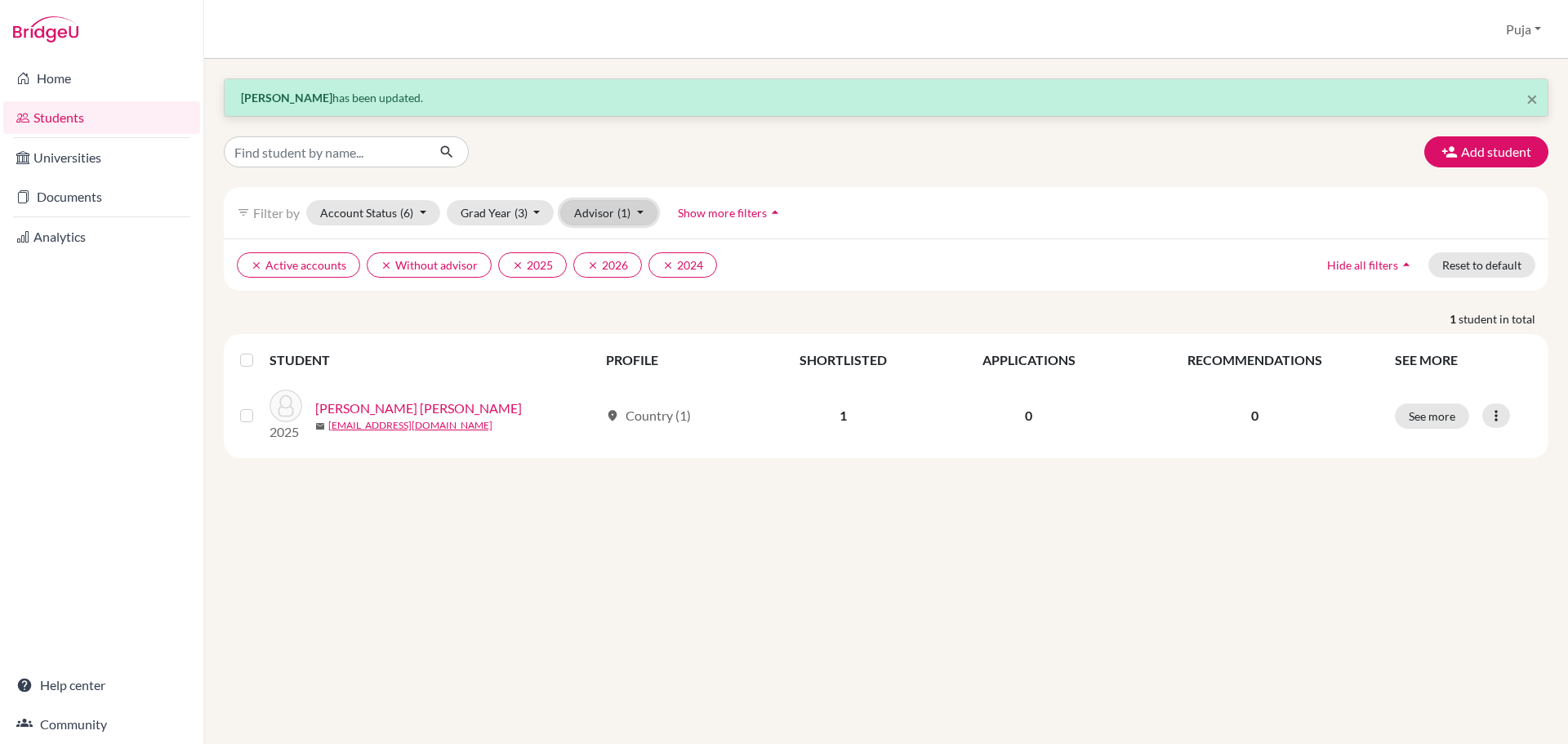
click at [627, 213] on span "(1)" at bounding box center [624, 213] width 13 height 14
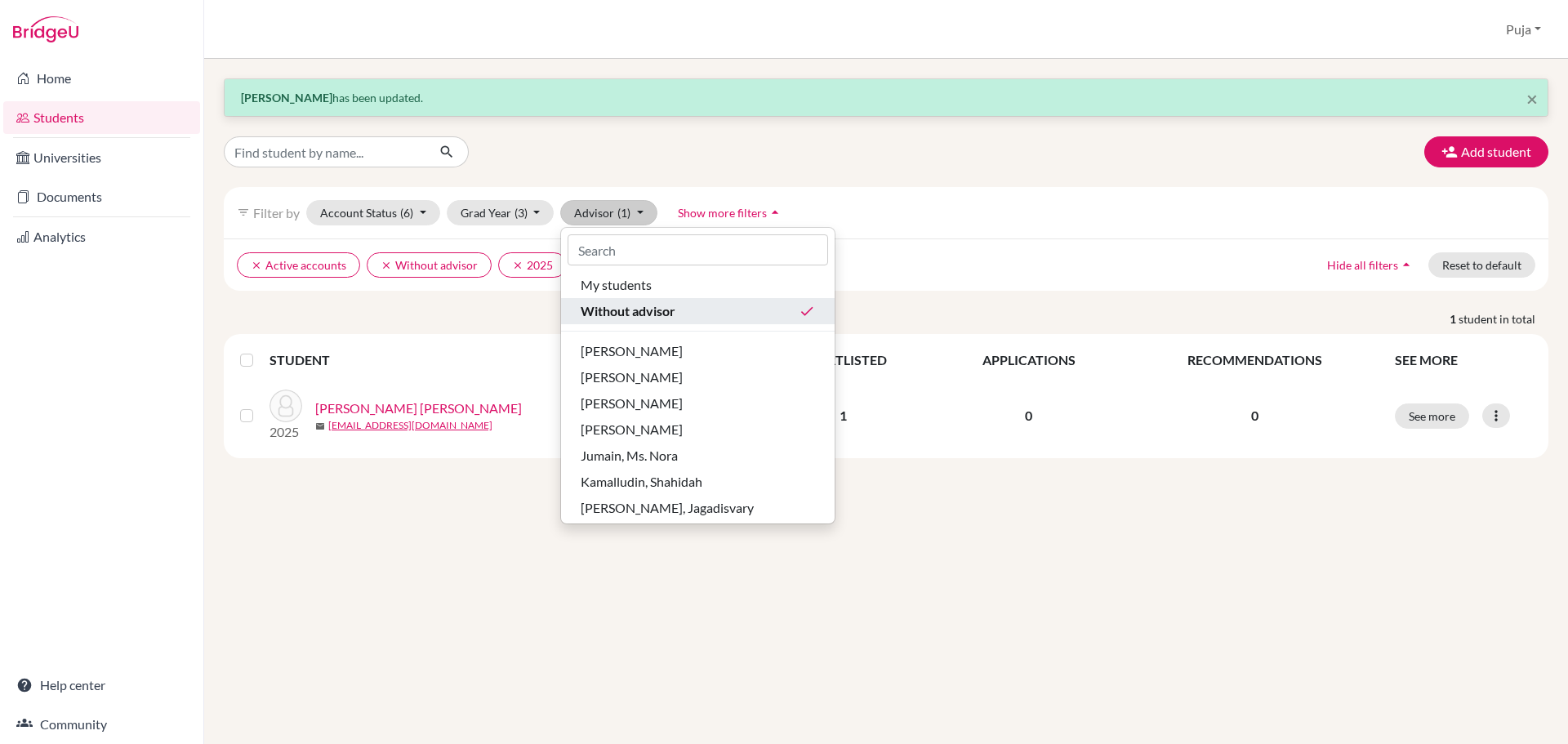
click at [646, 307] on span "Without advisor" at bounding box center [628, 311] width 94 height 20
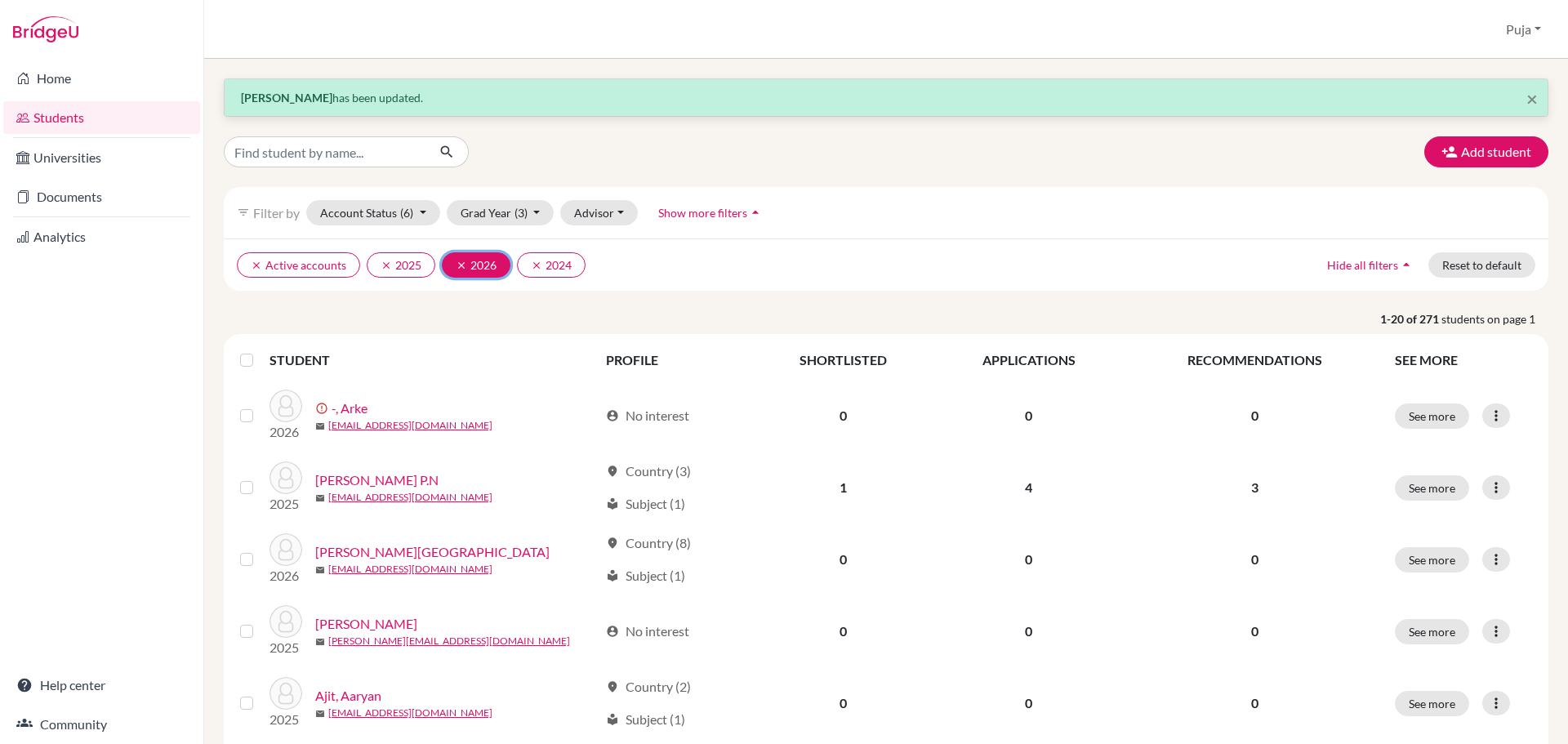
click at [460, 267] on icon "clear" at bounding box center [461, 265] width 12 height 12
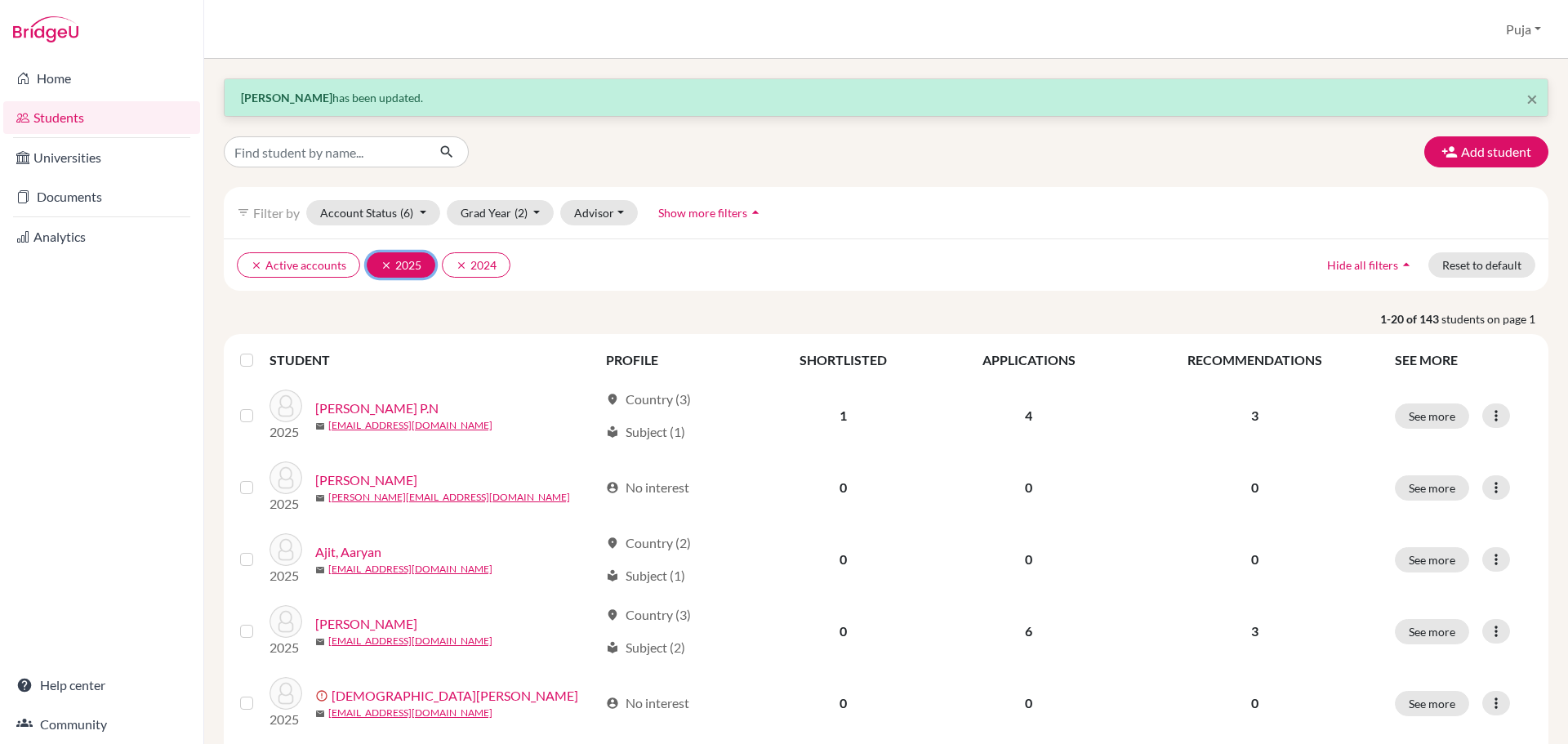
click at [381, 266] on icon "clear" at bounding box center [386, 265] width 12 height 12
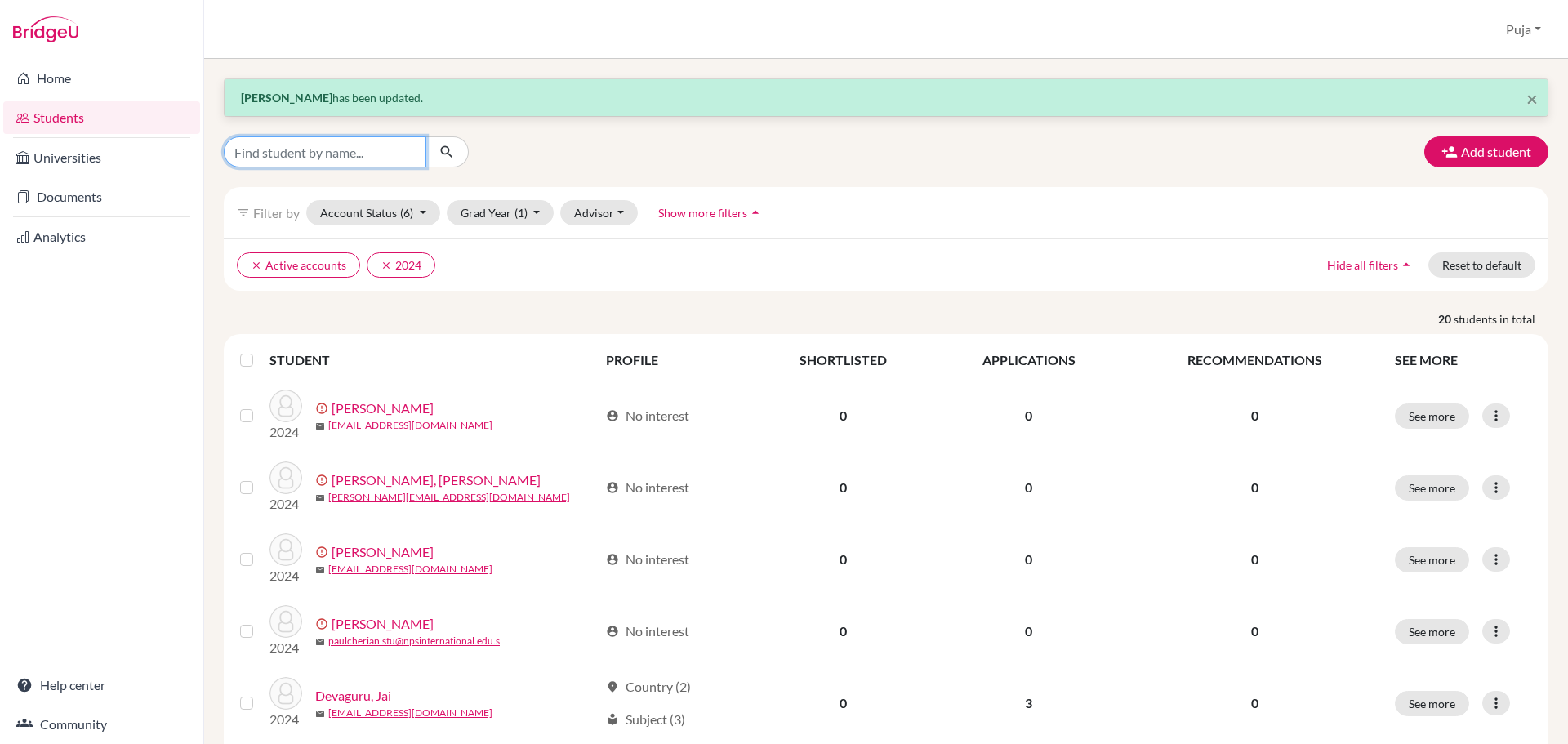
click at [344, 149] on input "Find student by name..." at bounding box center [324, 151] width 202 height 31
type input "shahu wagh"
click at [443, 154] on icon "submit" at bounding box center [446, 151] width 16 height 16
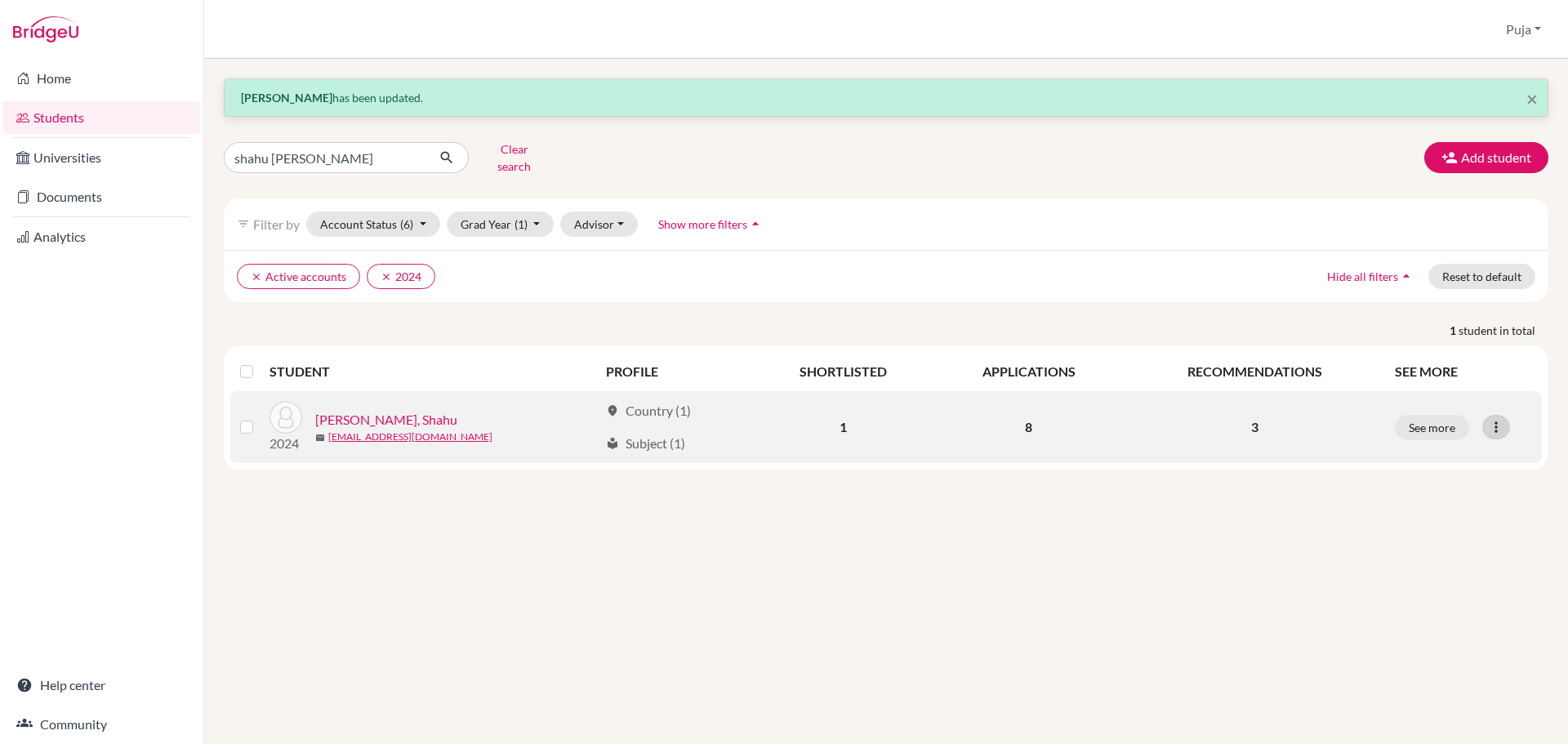
click at [1507, 415] on div at bounding box center [1495, 427] width 28 height 24
click at [1465, 455] on button "Edit student" at bounding box center [1425, 461] width 129 height 26
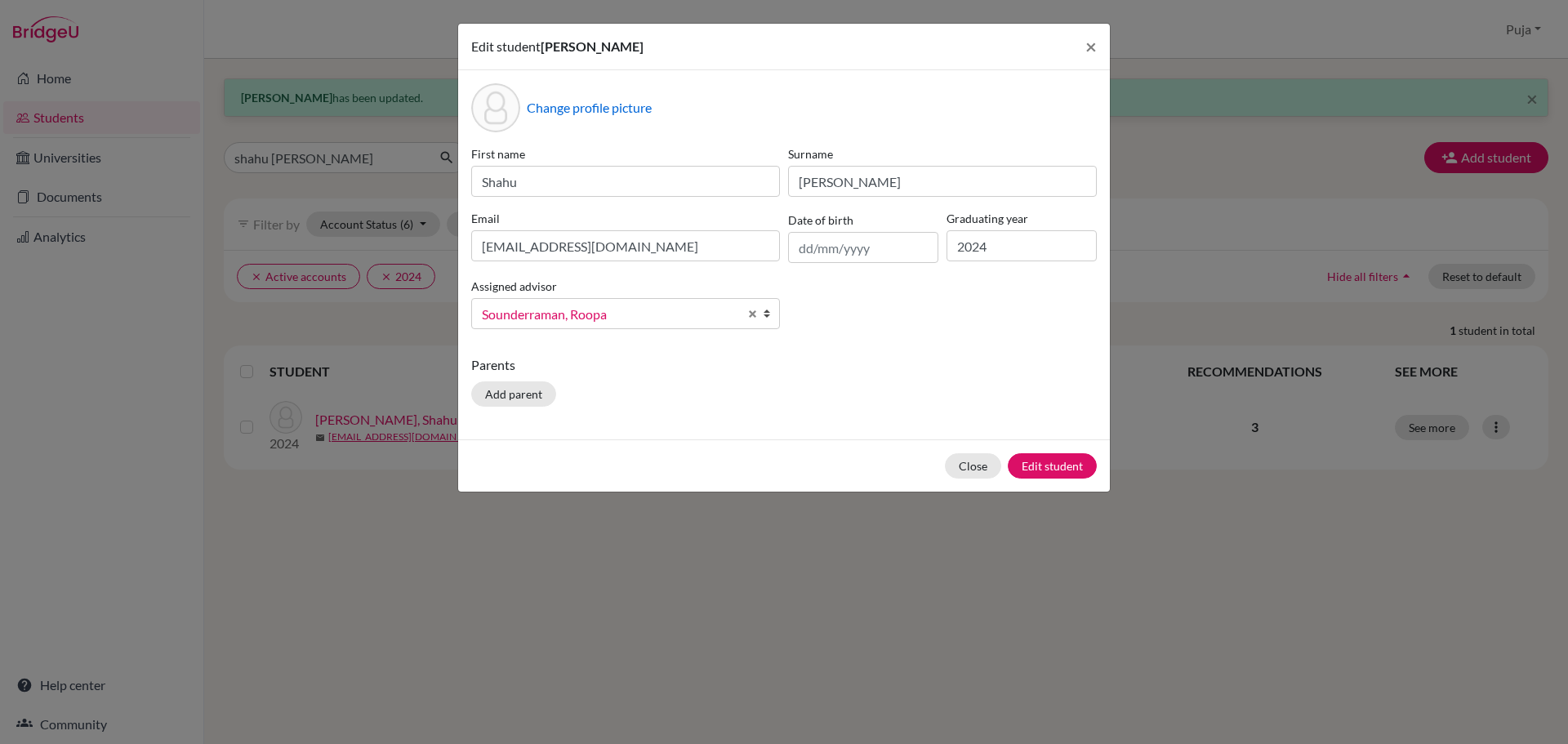
click at [767, 315] on b at bounding box center [771, 313] width 16 height 29
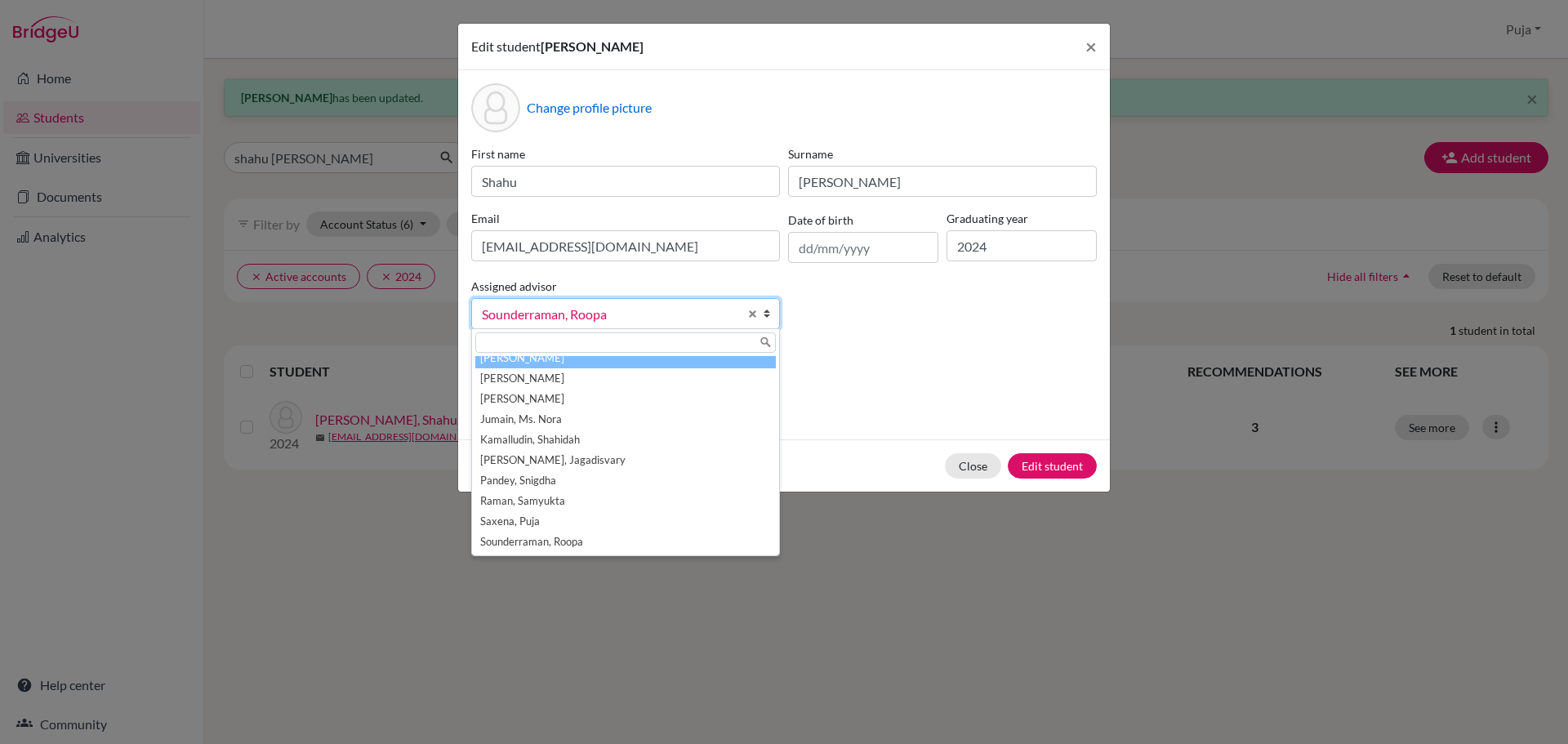
scroll to position [20, 0]
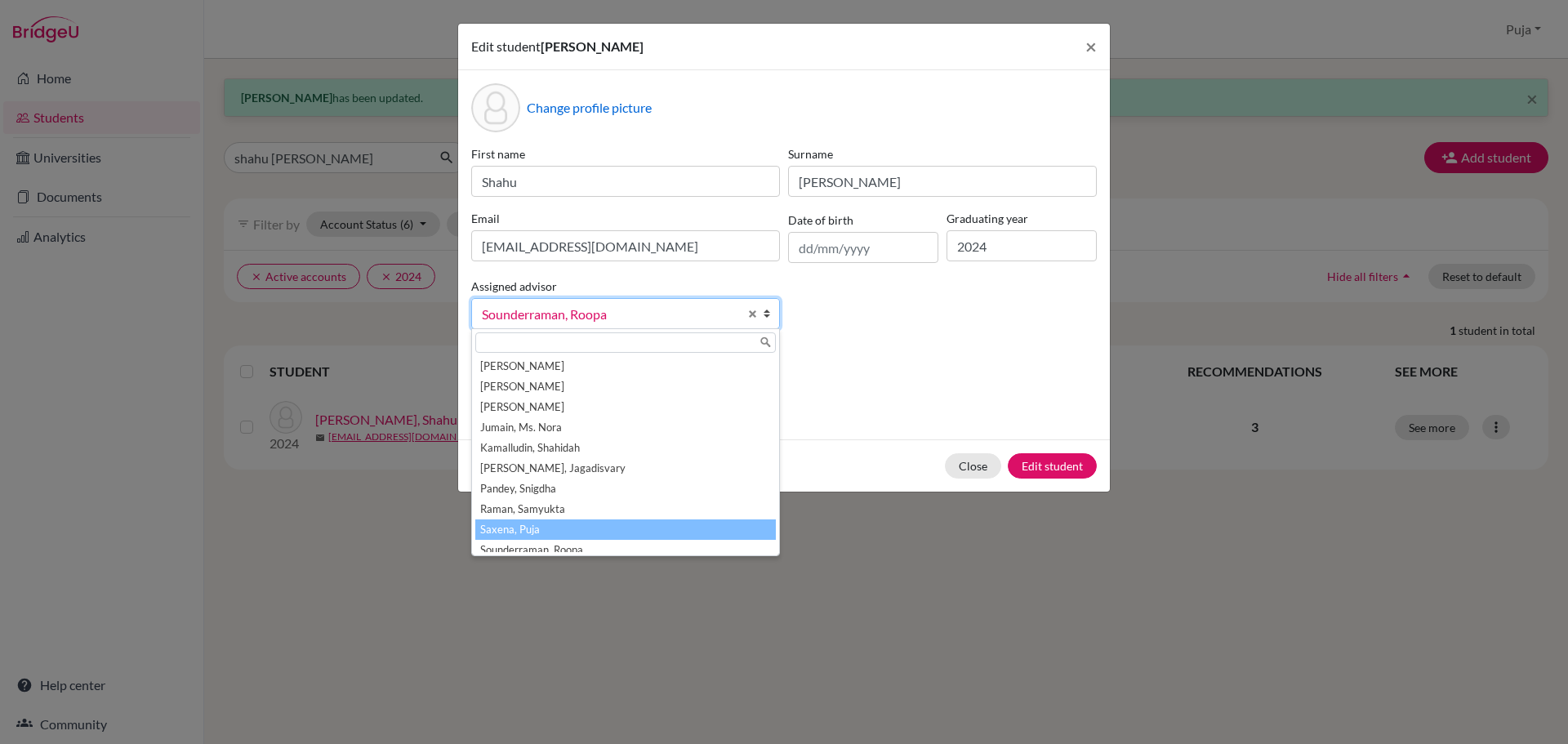
click at [610, 520] on li "Saxena, Puja" at bounding box center [625, 529] width 300 height 20
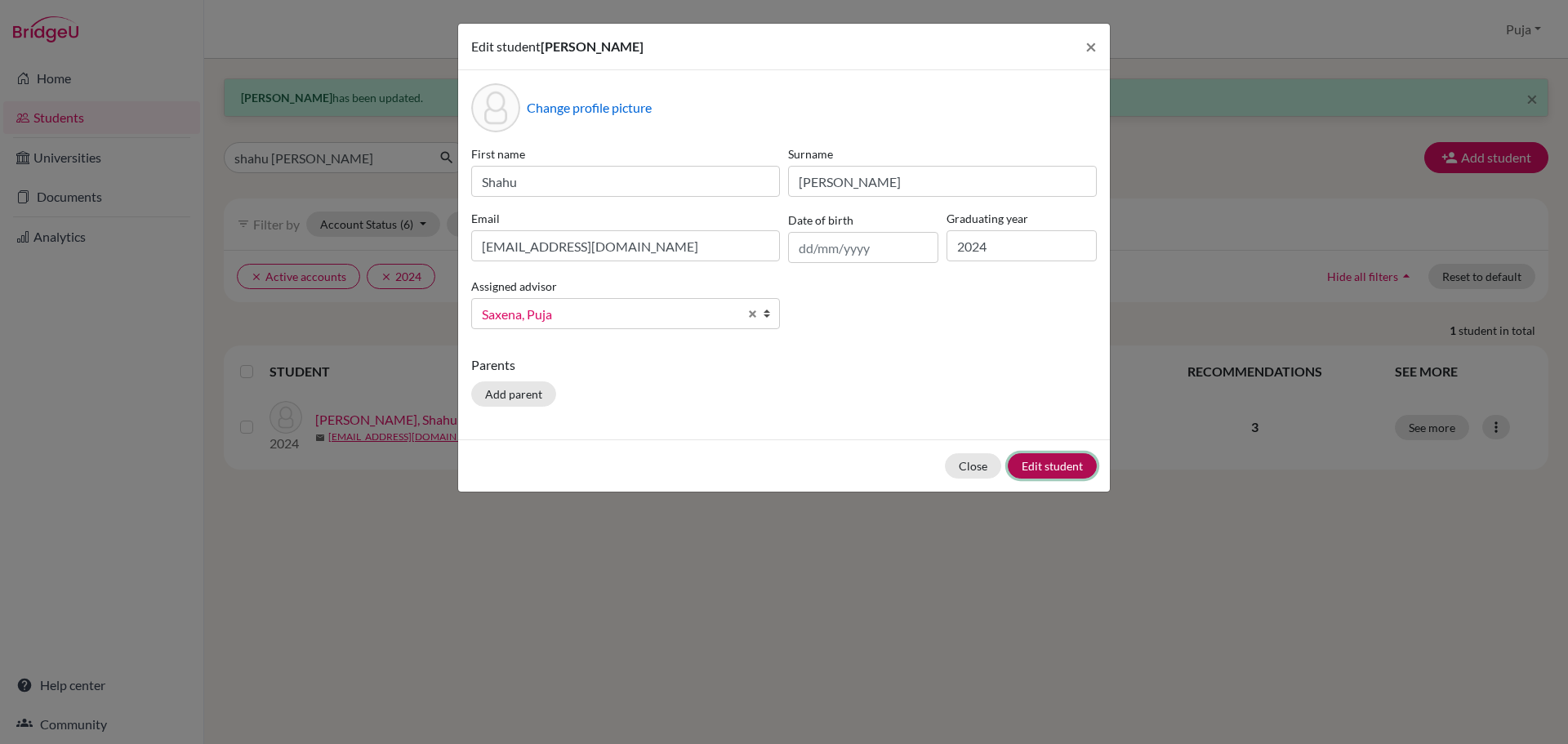
click at [1054, 456] on button "Edit student" at bounding box center [1052, 466] width 89 height 25
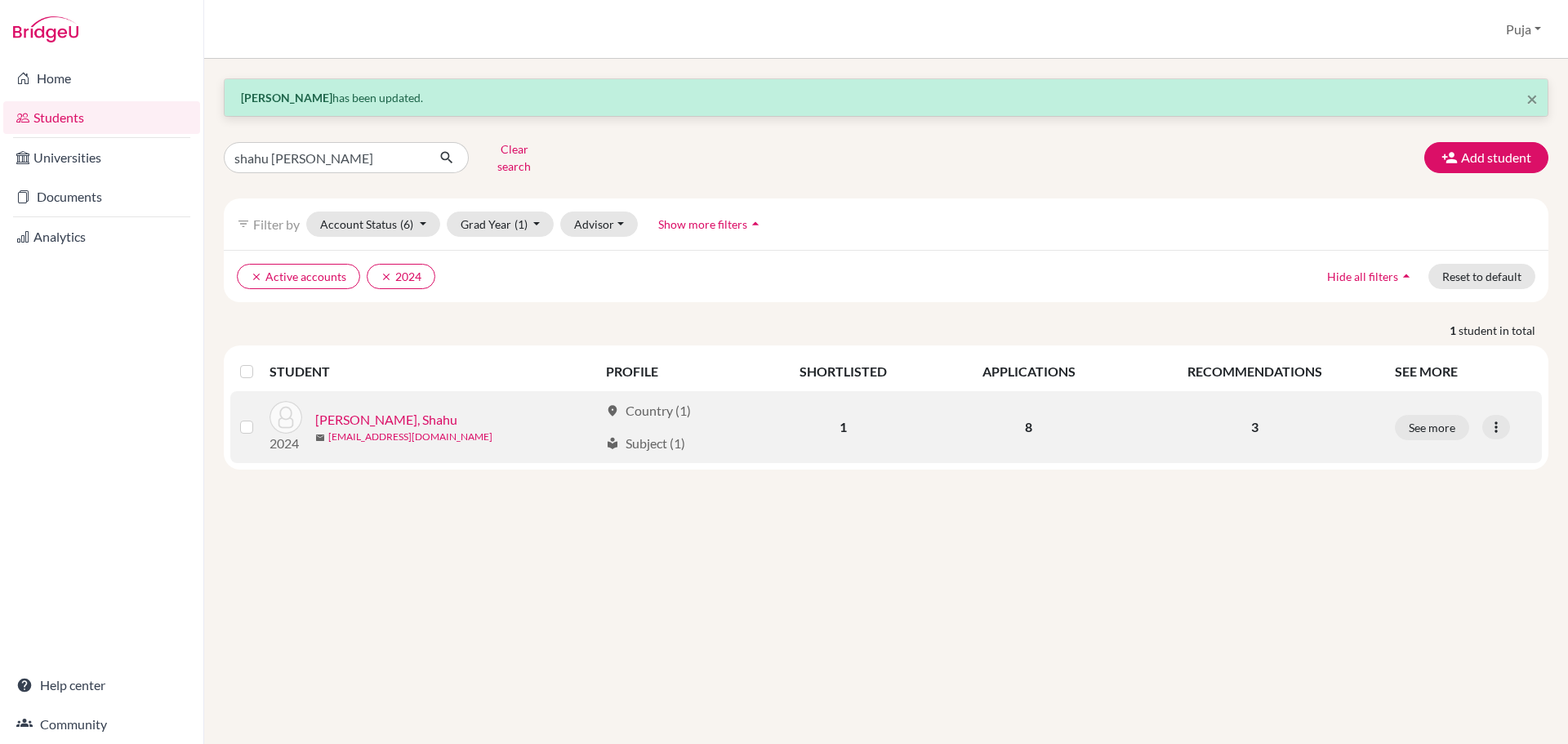
click at [367, 429] on link "shahuwagh.stu@npsinternational.edu.sg" at bounding box center [410, 437] width 164 height 14
click at [351, 413] on link "Wagh, Shahu" at bounding box center [386, 420] width 142 height 20
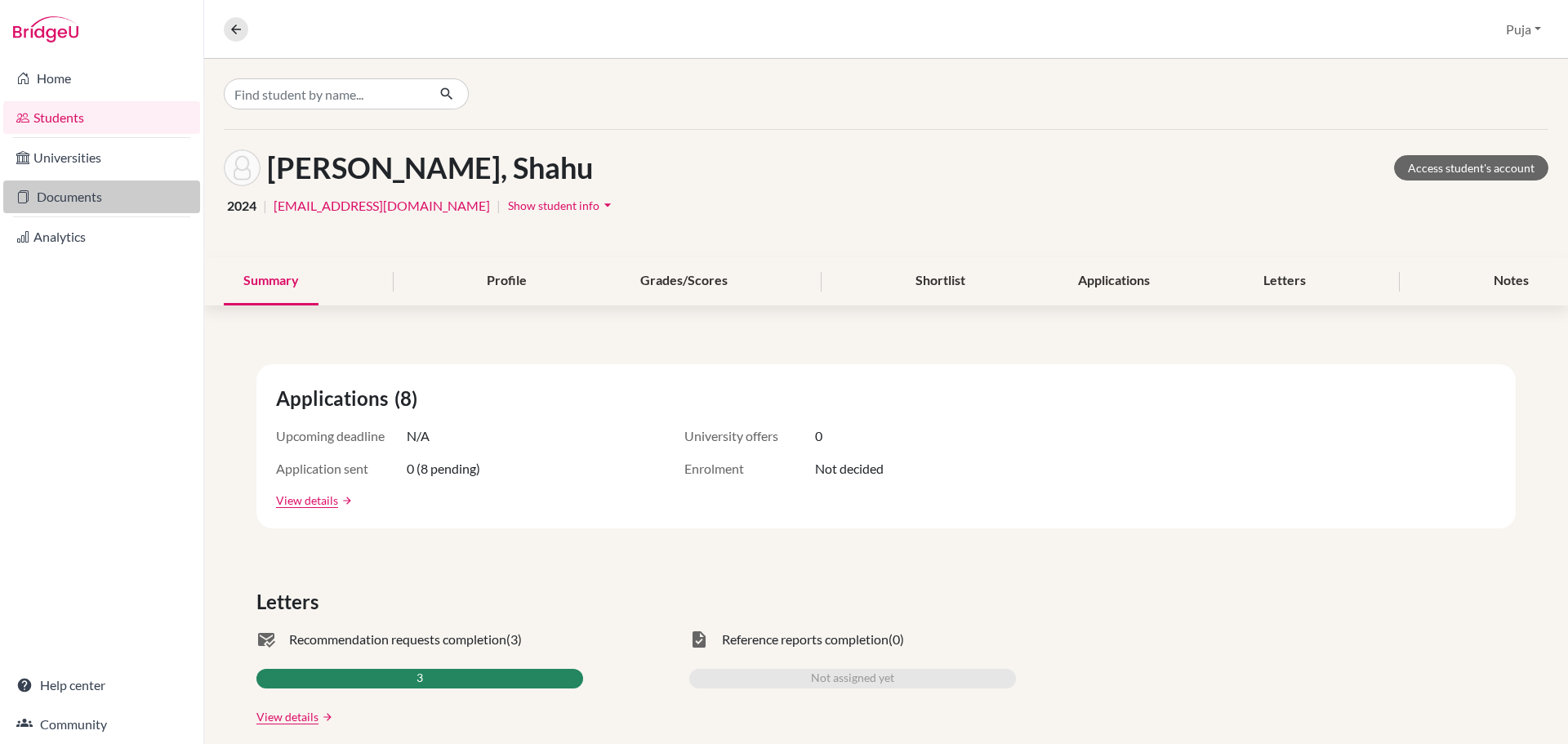
click at [38, 200] on link "Documents" at bounding box center [102, 197] width 197 height 33
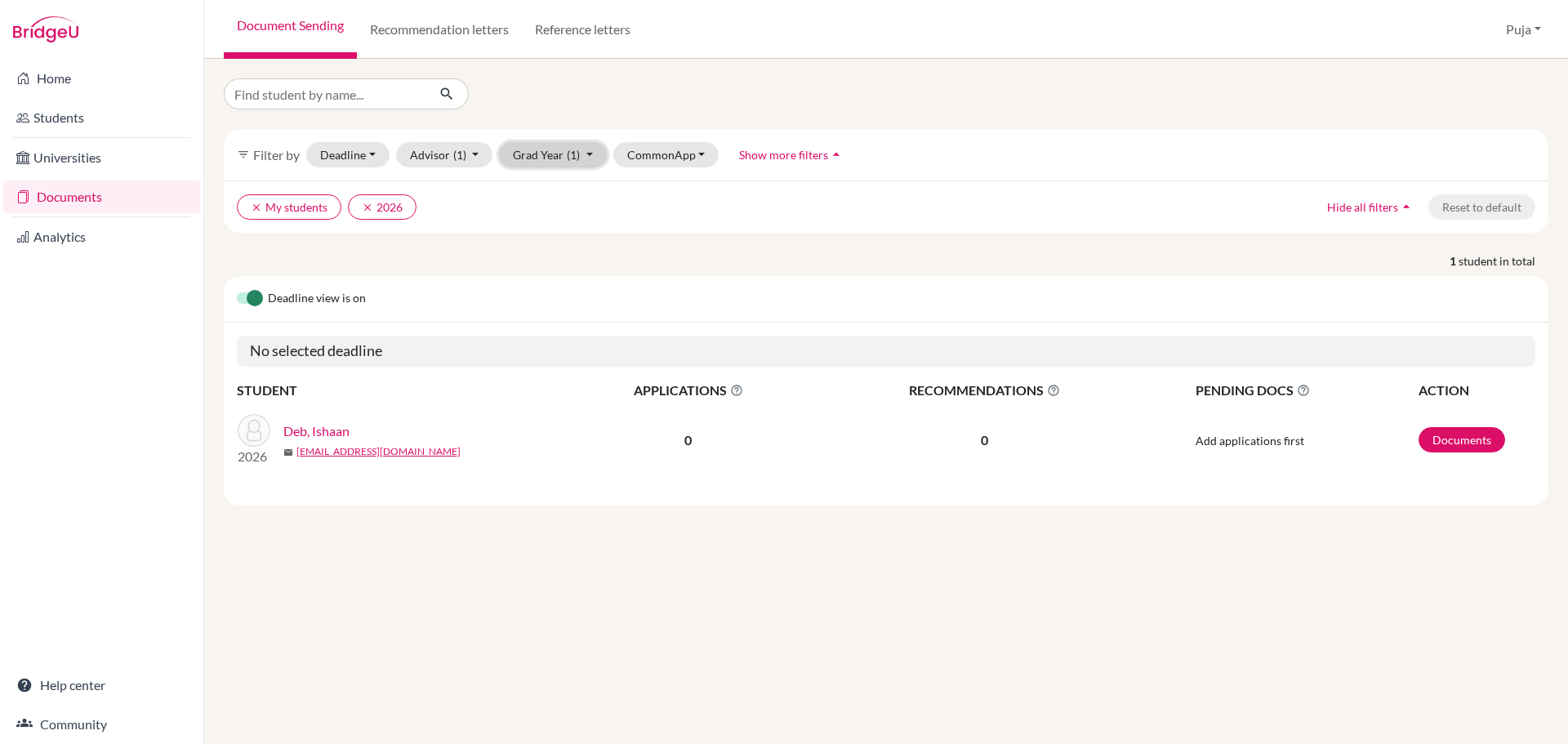
click at [559, 144] on button "Grad Year (1)" at bounding box center [552, 154] width 108 height 25
click at [540, 264] on span "2024" at bounding box center [534, 268] width 29 height 20
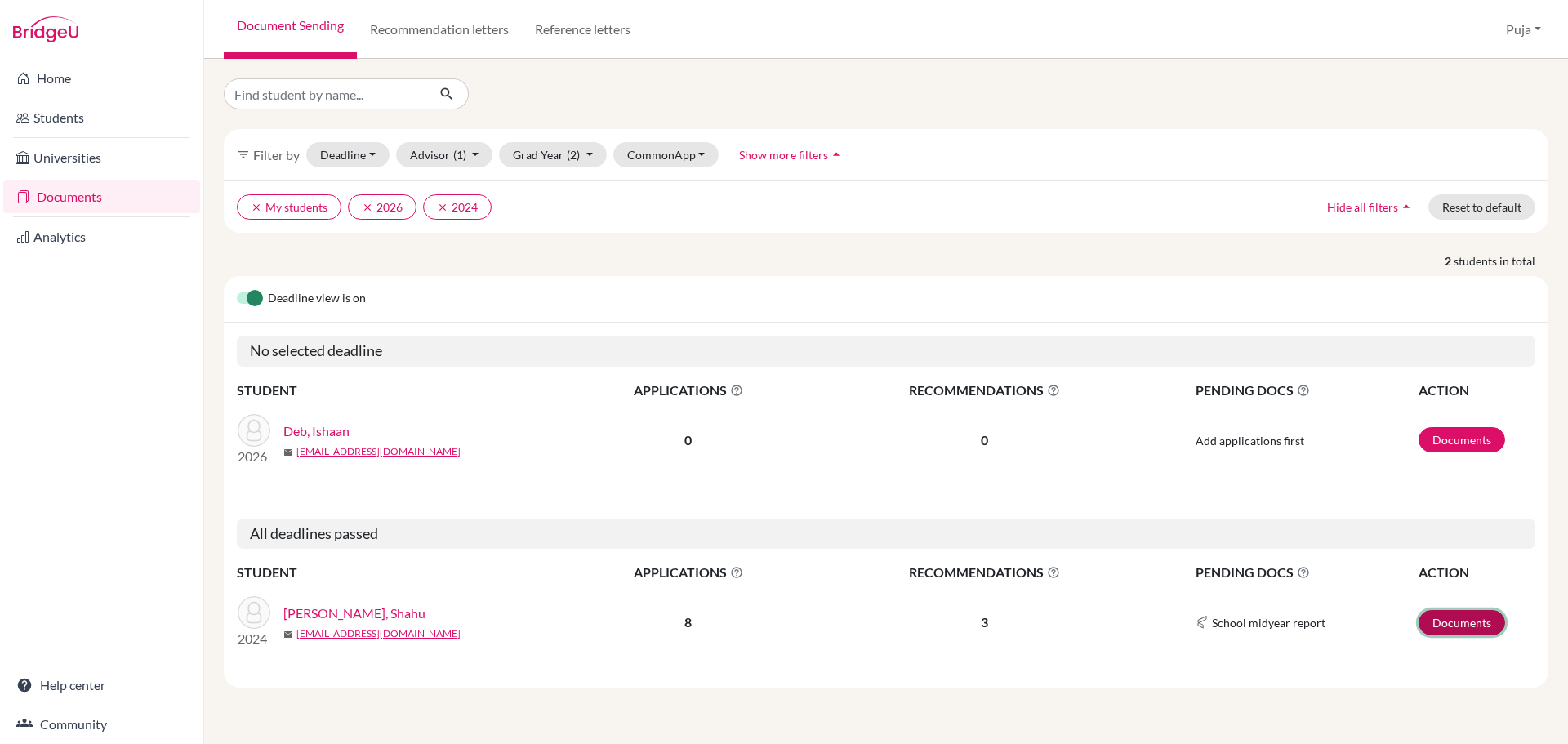
click at [1456, 620] on link "Documents" at bounding box center [1461, 623] width 86 height 25
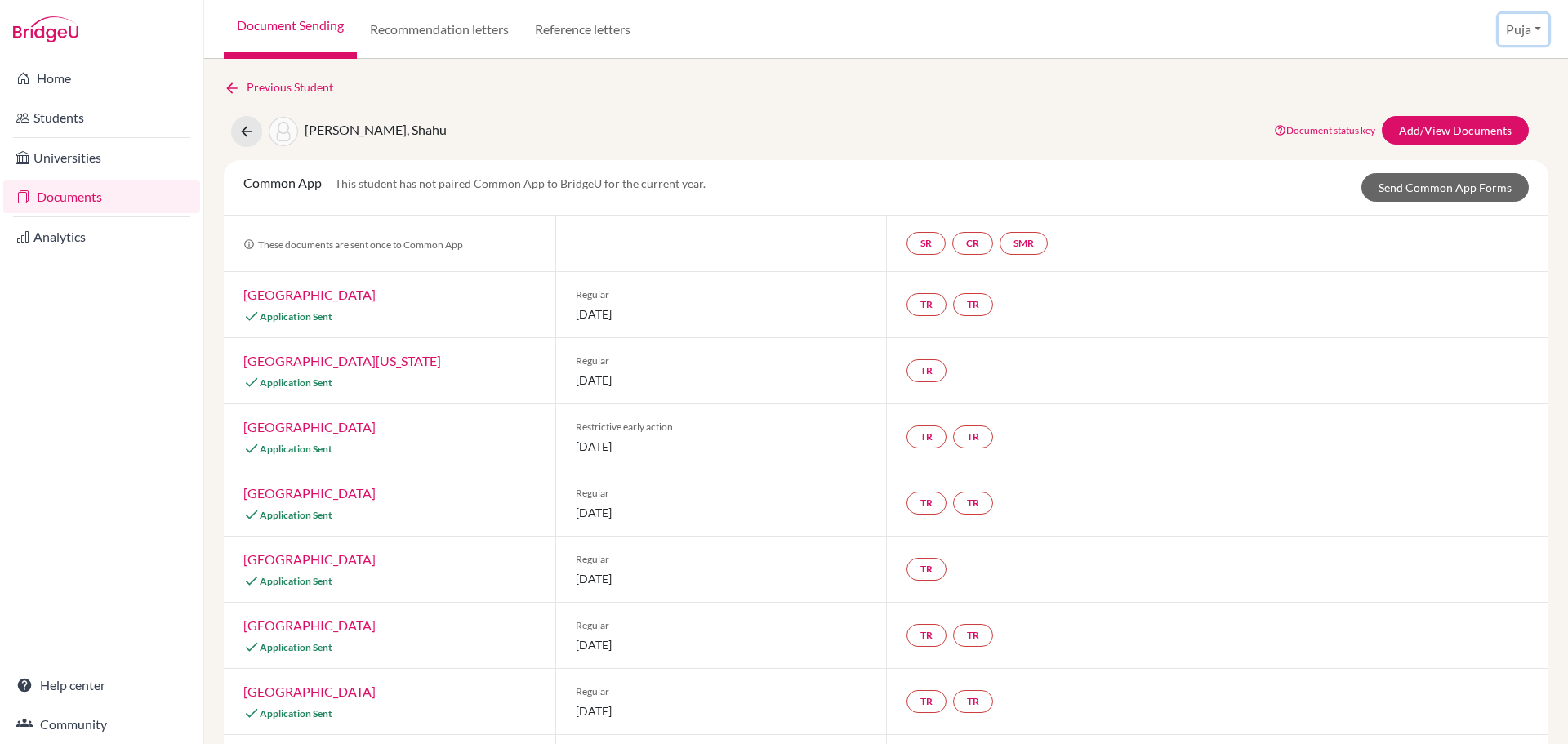
click at [1521, 37] on button "Puja" at bounding box center [1523, 29] width 50 height 31
click at [1480, 135] on button "Log out" at bounding box center [1485, 133] width 129 height 26
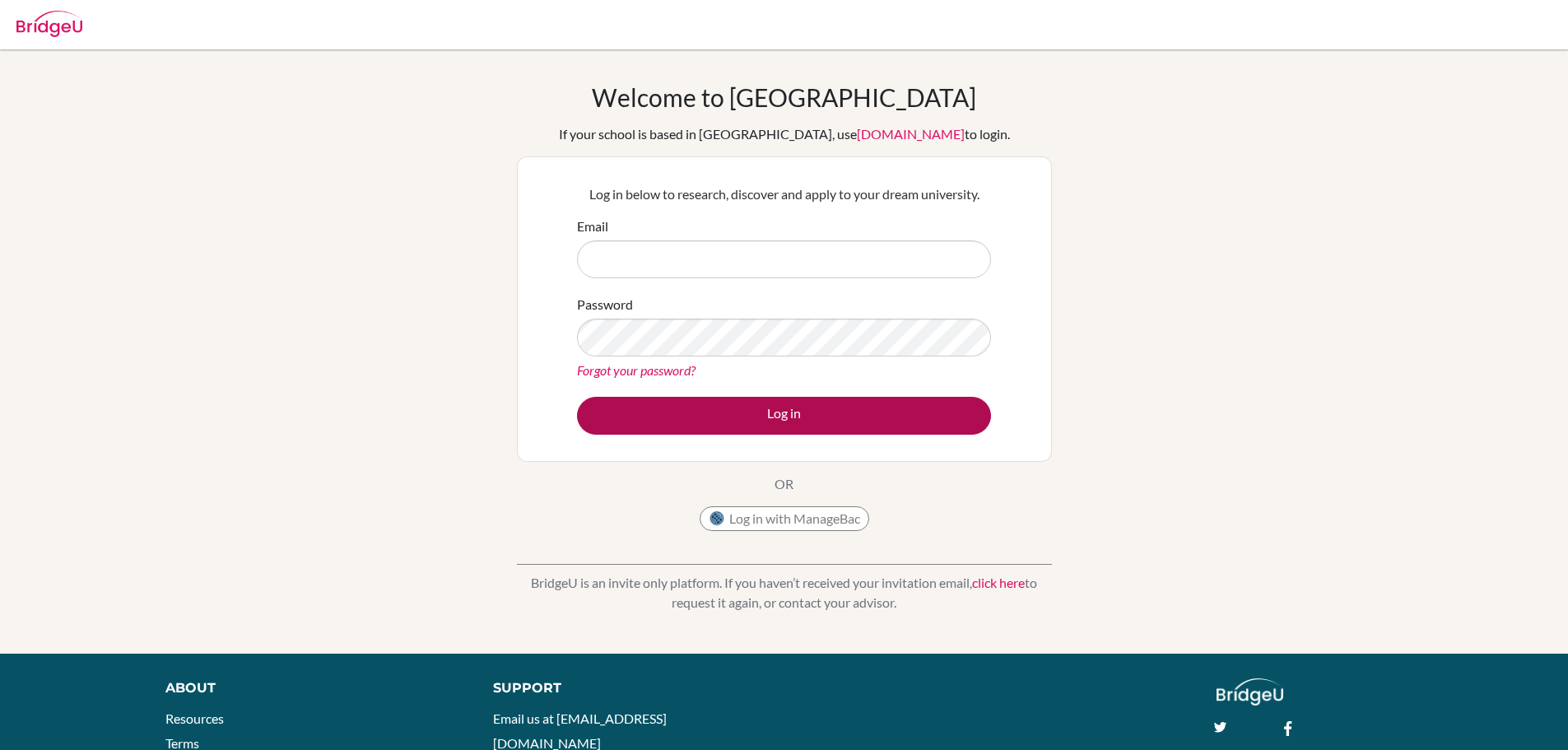
type input "[EMAIL_ADDRESS][DOMAIN_NAME]"
click at [791, 428] on button "Log in" at bounding box center [783, 416] width 414 height 38
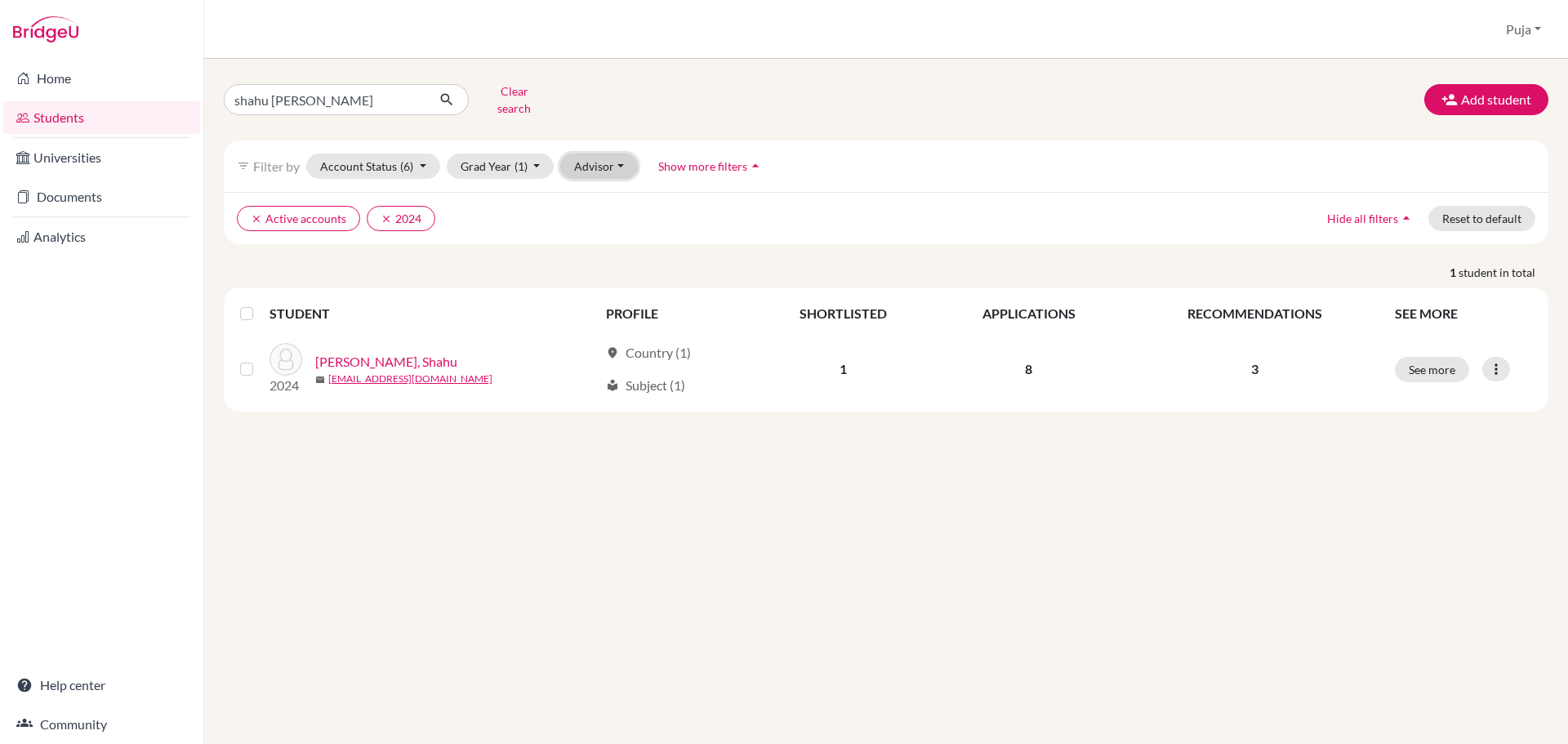
click at [606, 154] on button "Advisor" at bounding box center [599, 166] width 78 height 25
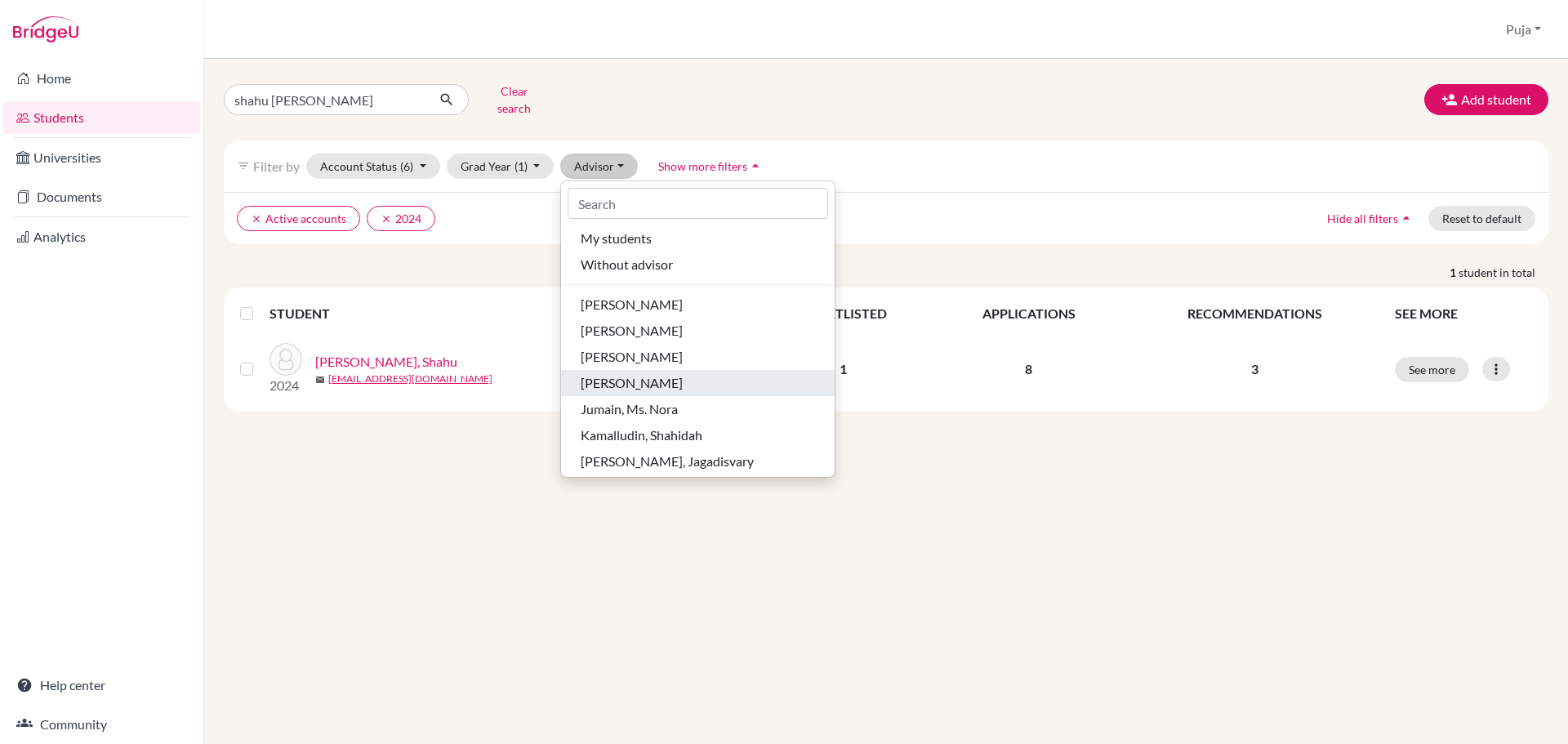
click at [641, 373] on span "Dharmarajan, Hariharan" at bounding box center [632, 383] width 102 height 20
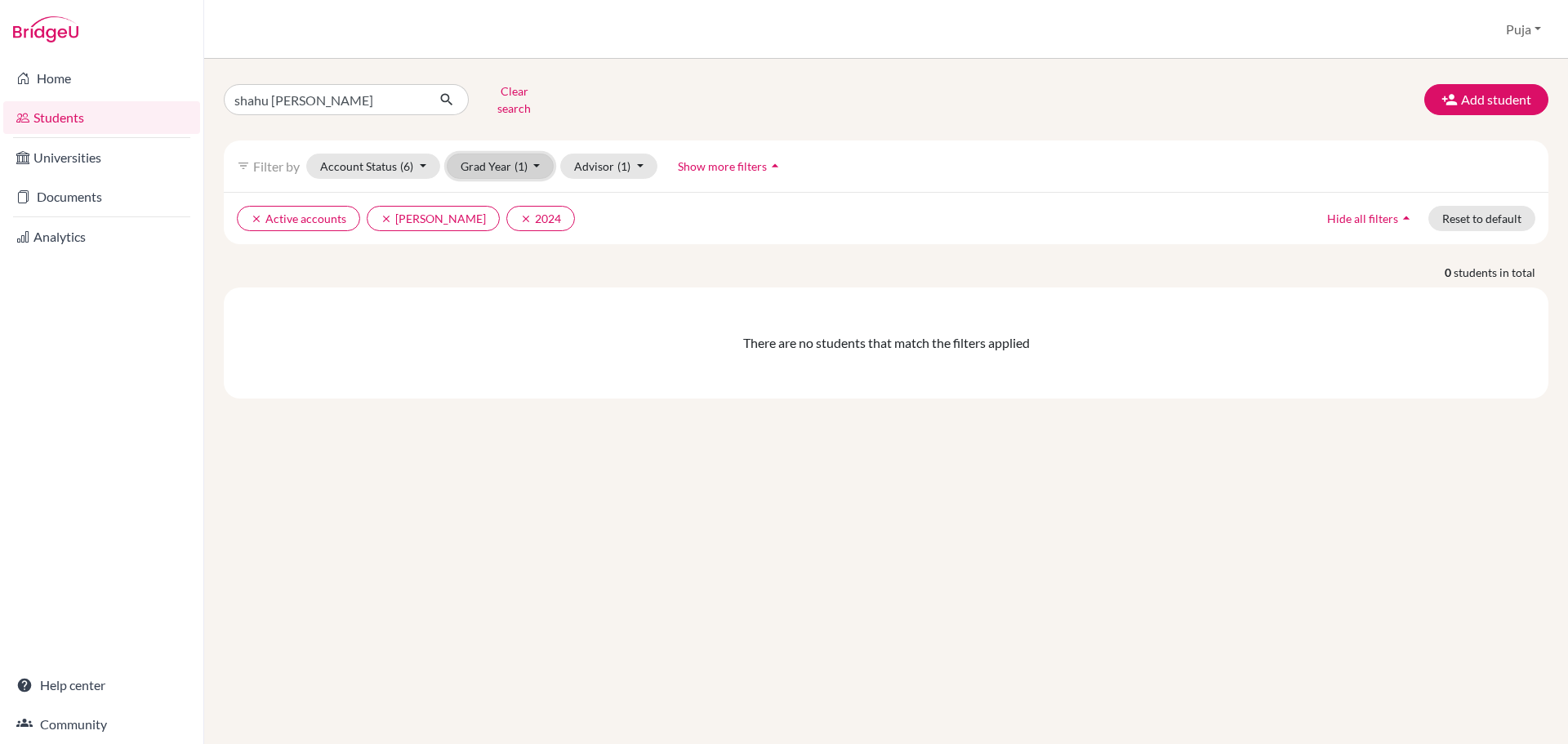
click at [524, 159] on span "(1)" at bounding box center [520, 167] width 13 height 14
click at [513, 219] on div "2026" at bounding box center [495, 227] width 57 height 20
click at [502, 153] on button "Grad Year (2)" at bounding box center [500, 166] width 108 height 25
click at [503, 274] on div "2024 done" at bounding box center [495, 279] width 57 height 20
click at [627, 159] on span "(1)" at bounding box center [624, 167] width 13 height 14
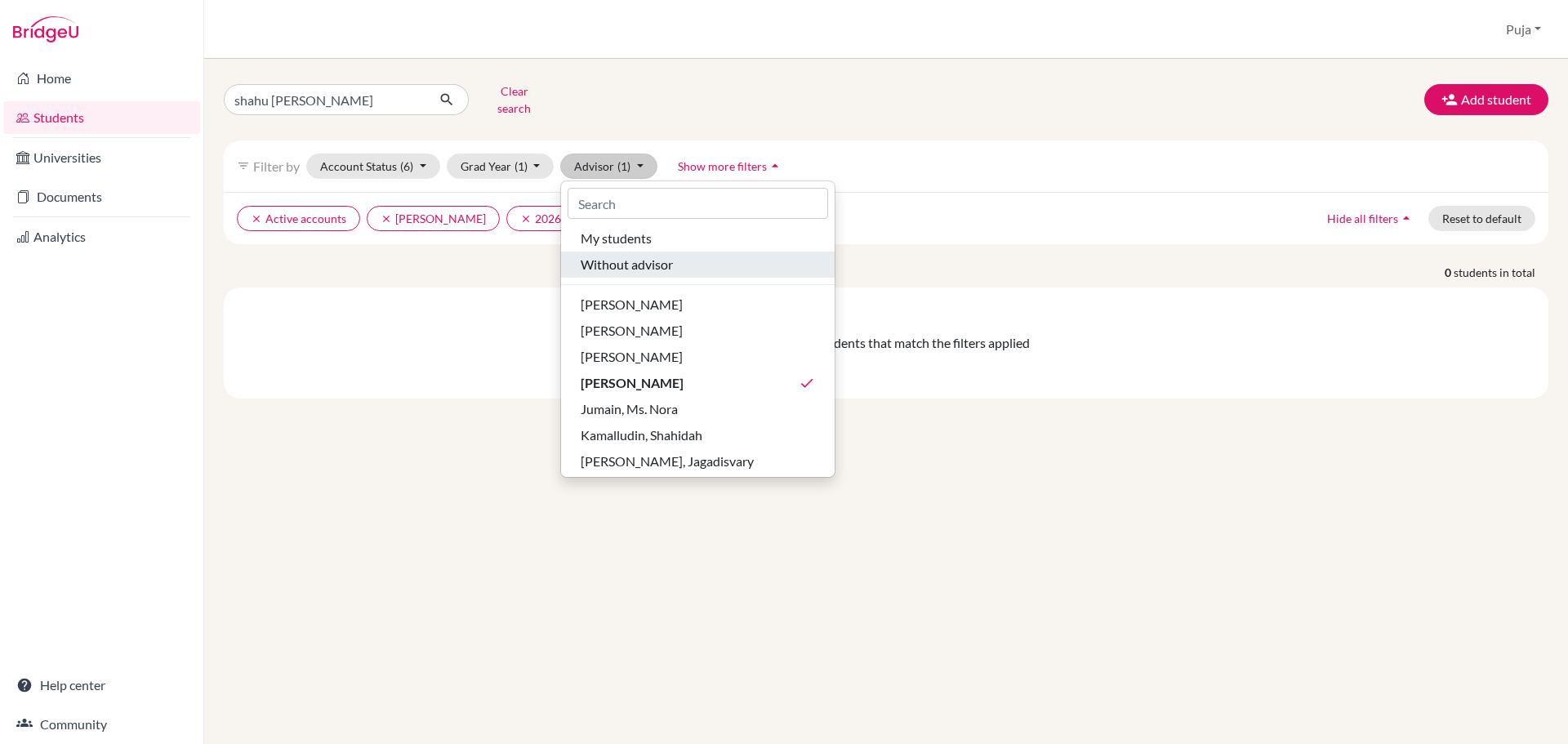
click at [662, 255] on span "Without advisor" at bounding box center [627, 265] width 93 height 20
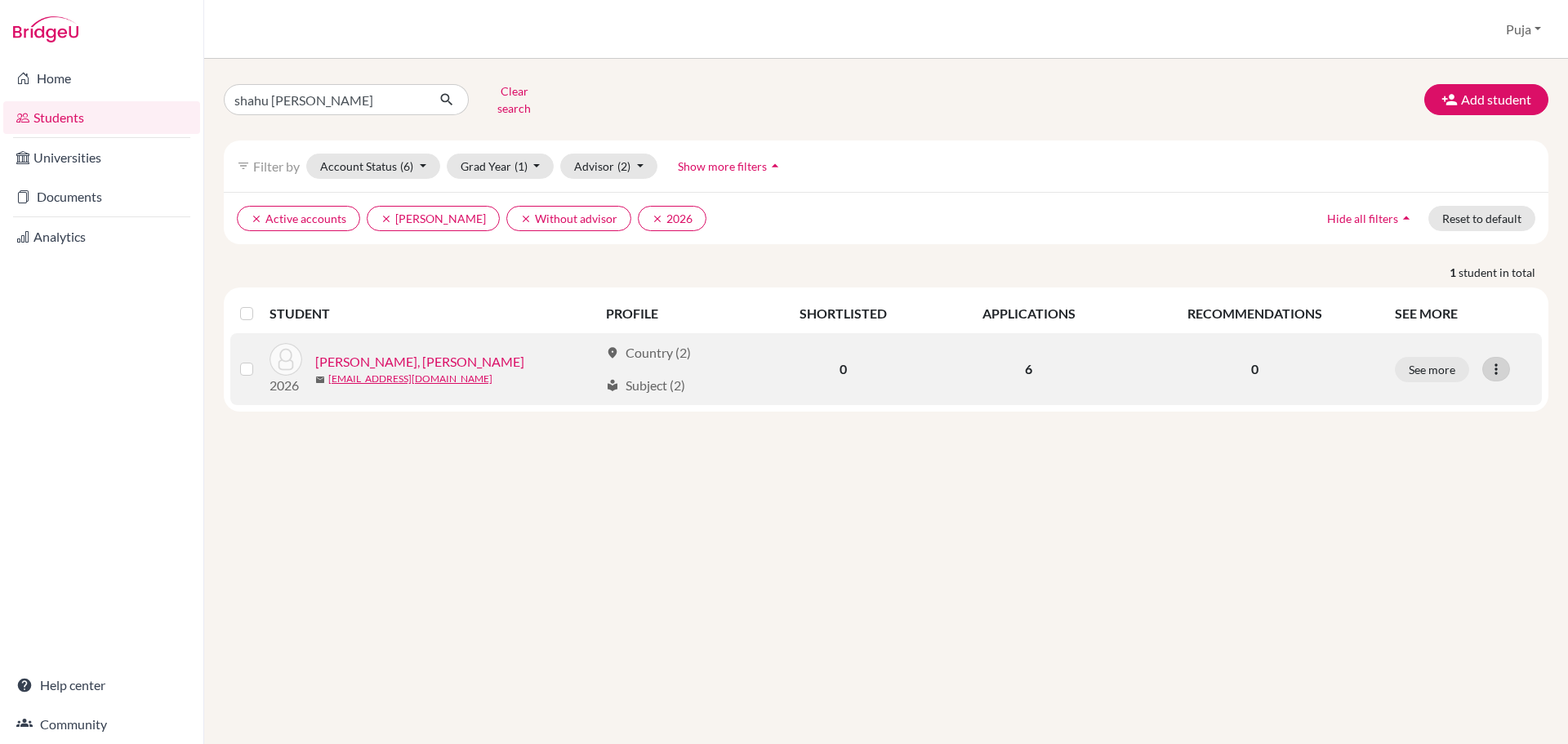
click at [1495, 361] on icon at bounding box center [1496, 369] width 16 height 16
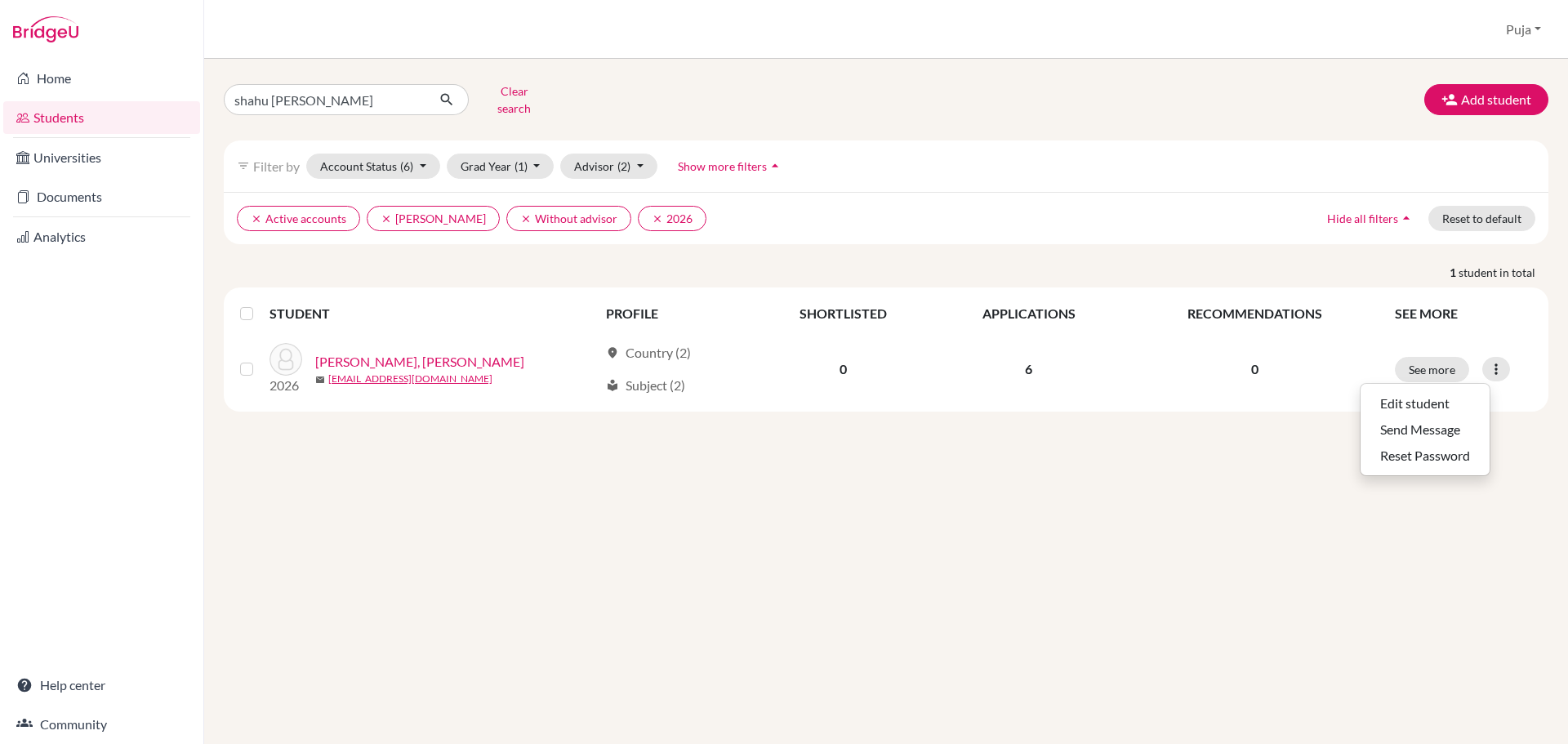
click at [925, 524] on div "shahu wagh Clear search Add student filter_list Filter by Account Status (6) Ac…" at bounding box center [886, 401] width 1364 height 685
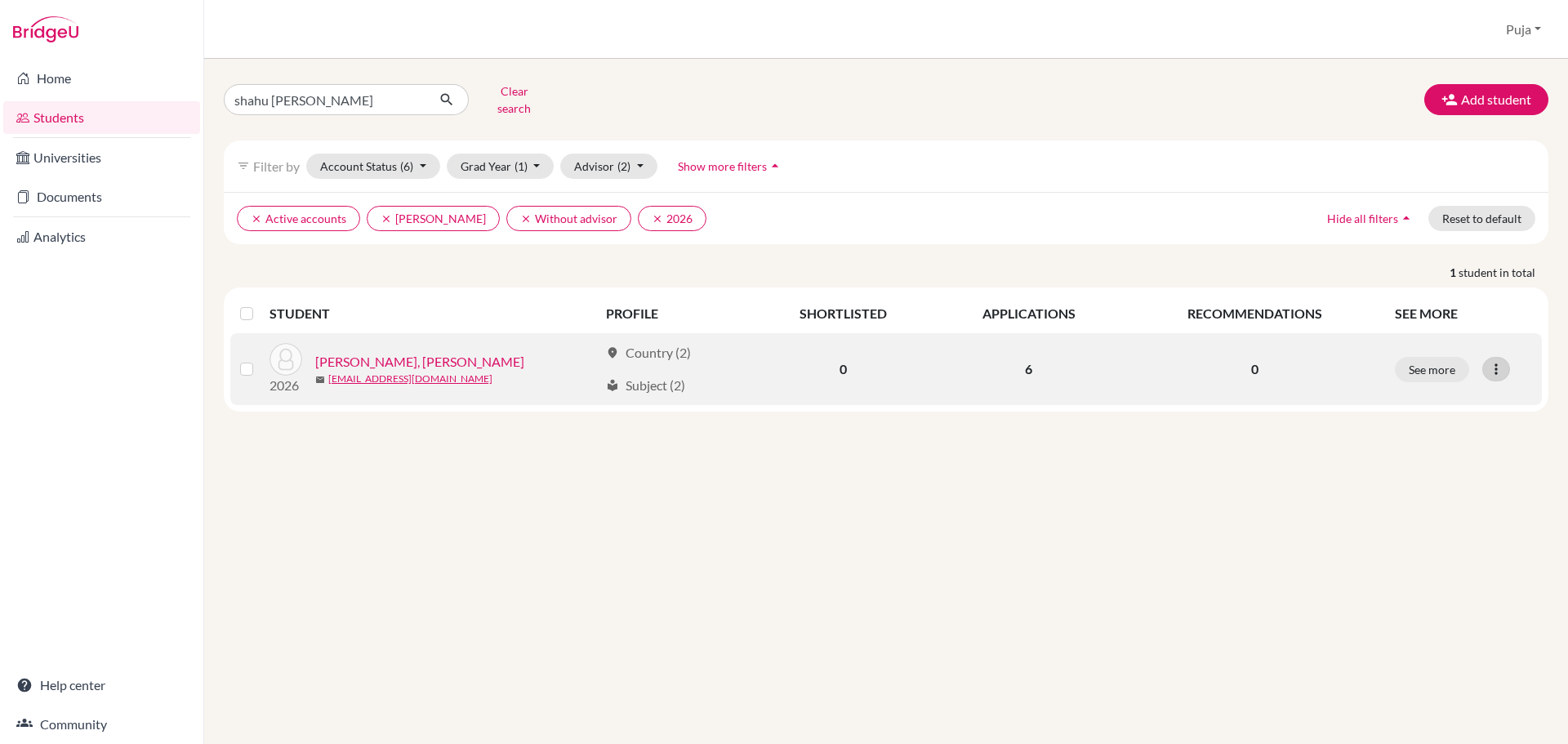
click at [1493, 361] on icon at bounding box center [1496, 369] width 16 height 16
click at [1404, 394] on button "Edit student" at bounding box center [1425, 403] width 129 height 26
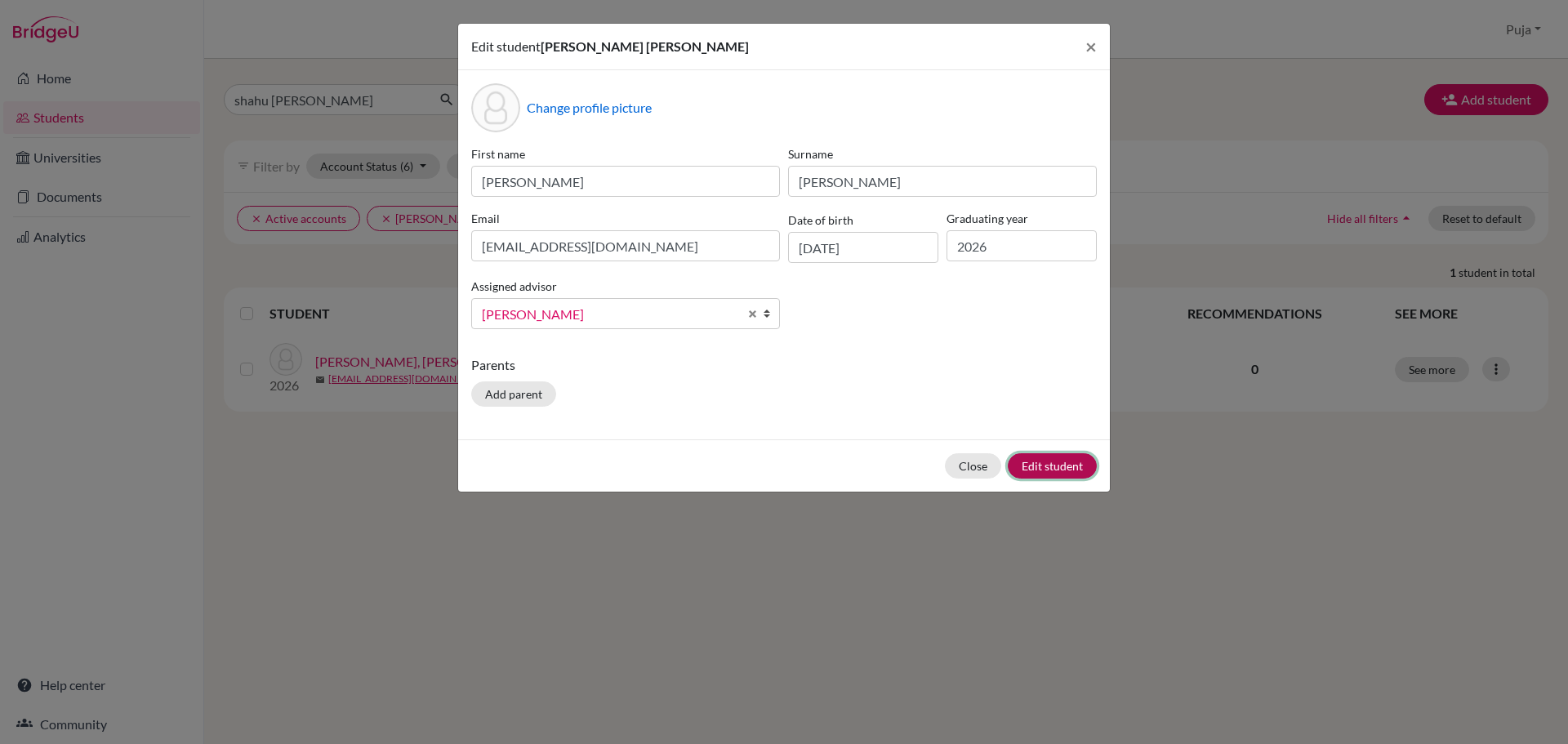
click at [1044, 465] on button "Edit student" at bounding box center [1052, 466] width 89 height 25
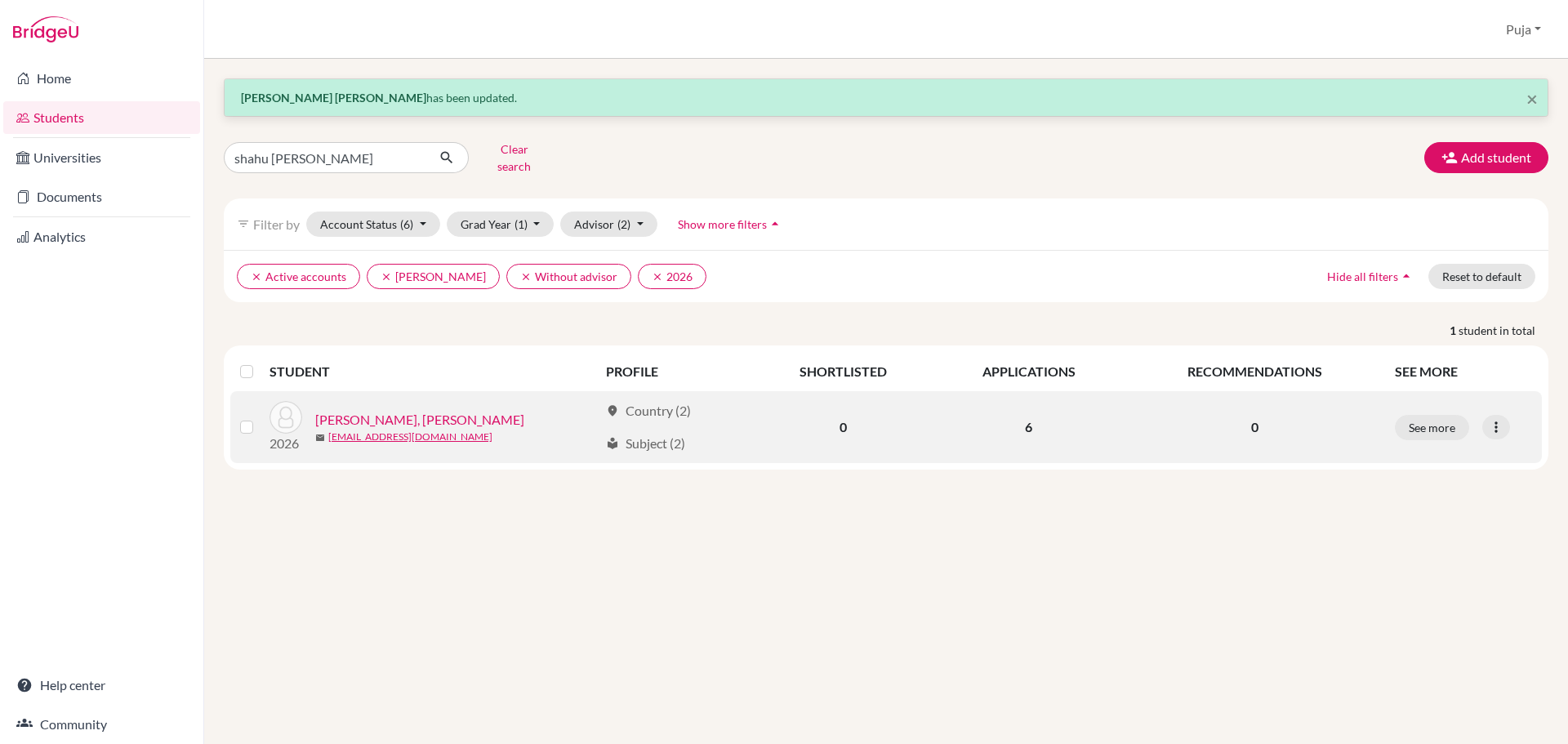
click at [427, 410] on link "[PERSON_NAME], [PERSON_NAME]" at bounding box center [420, 420] width 209 height 20
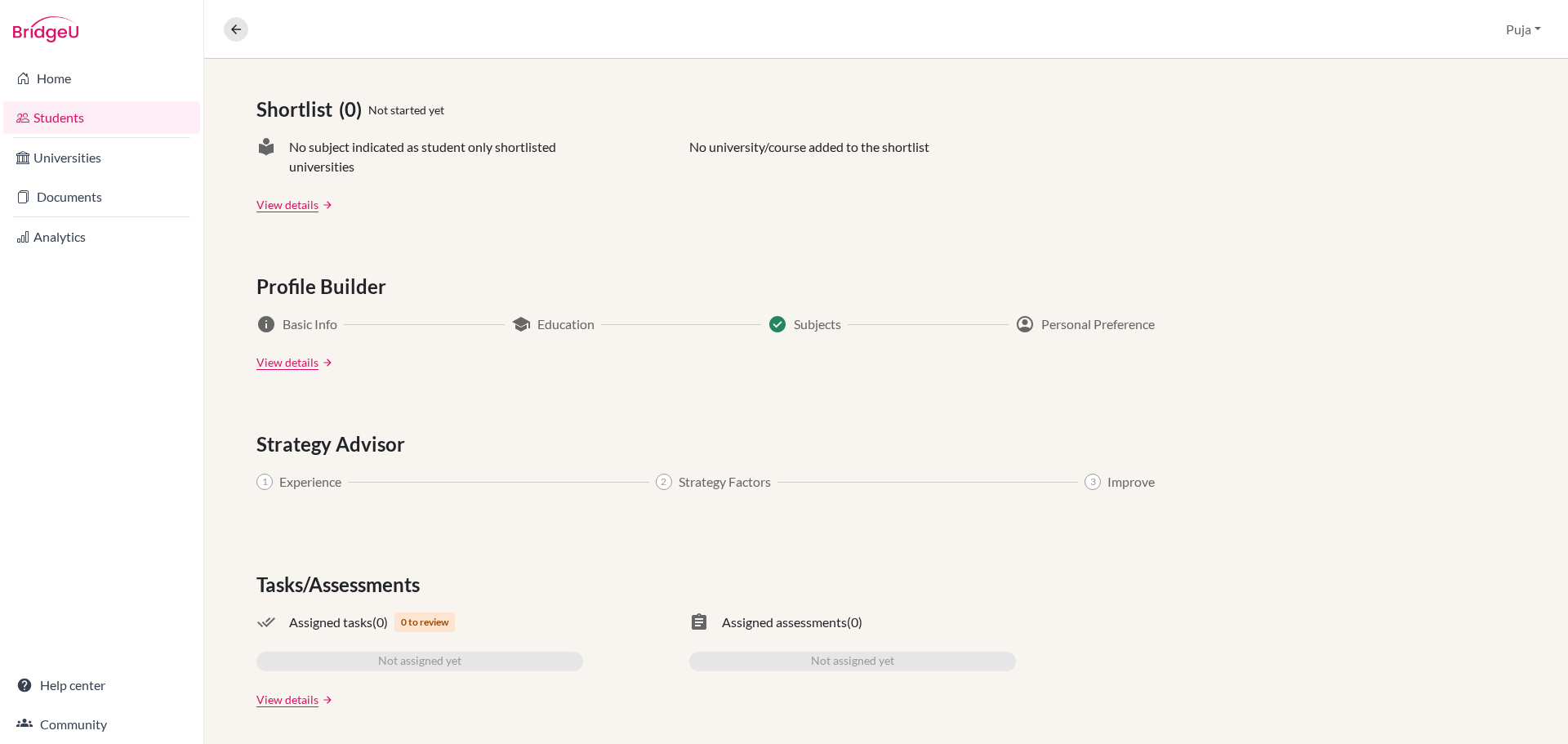
scroll to position [692, 0]
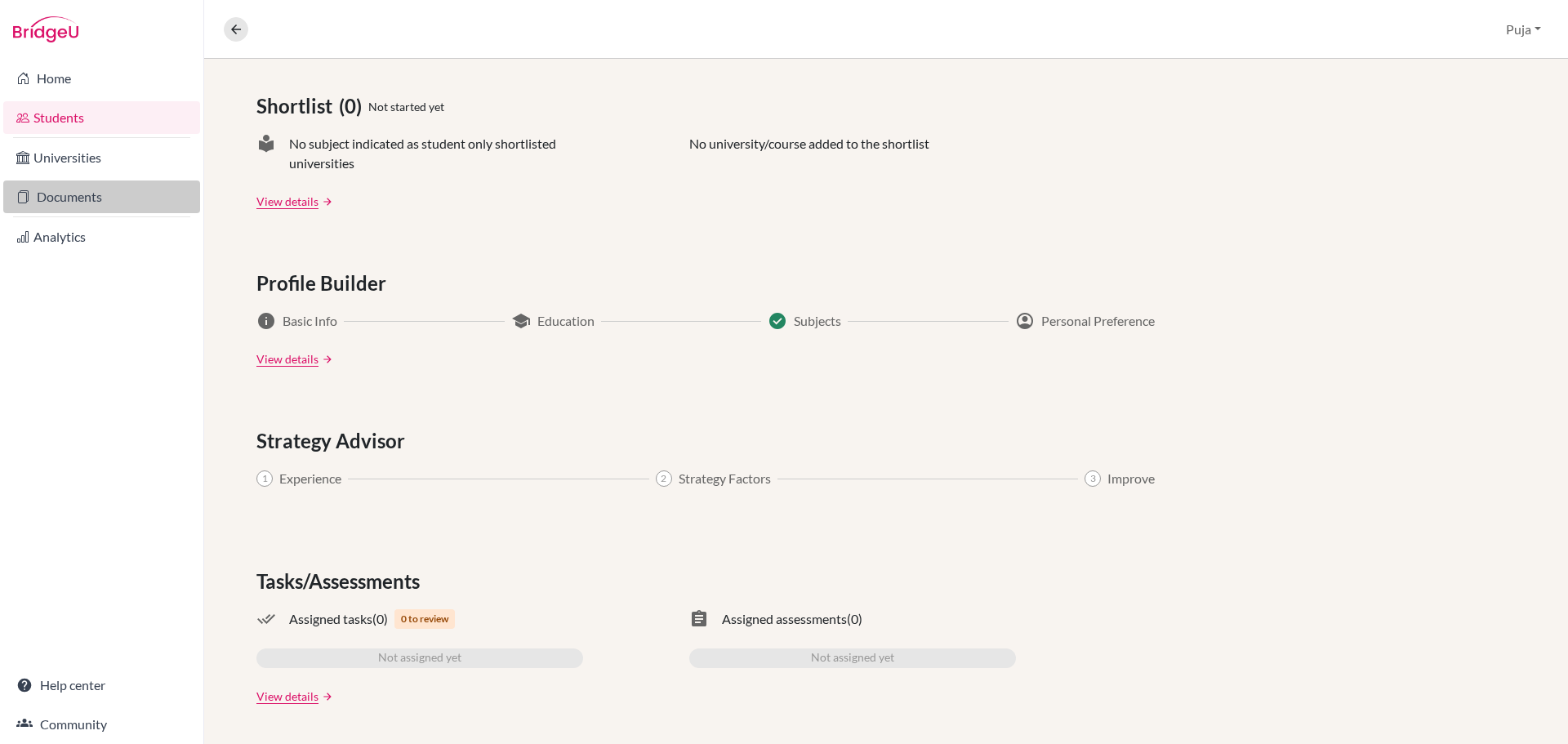
click at [87, 206] on link "Documents" at bounding box center [102, 197] width 197 height 33
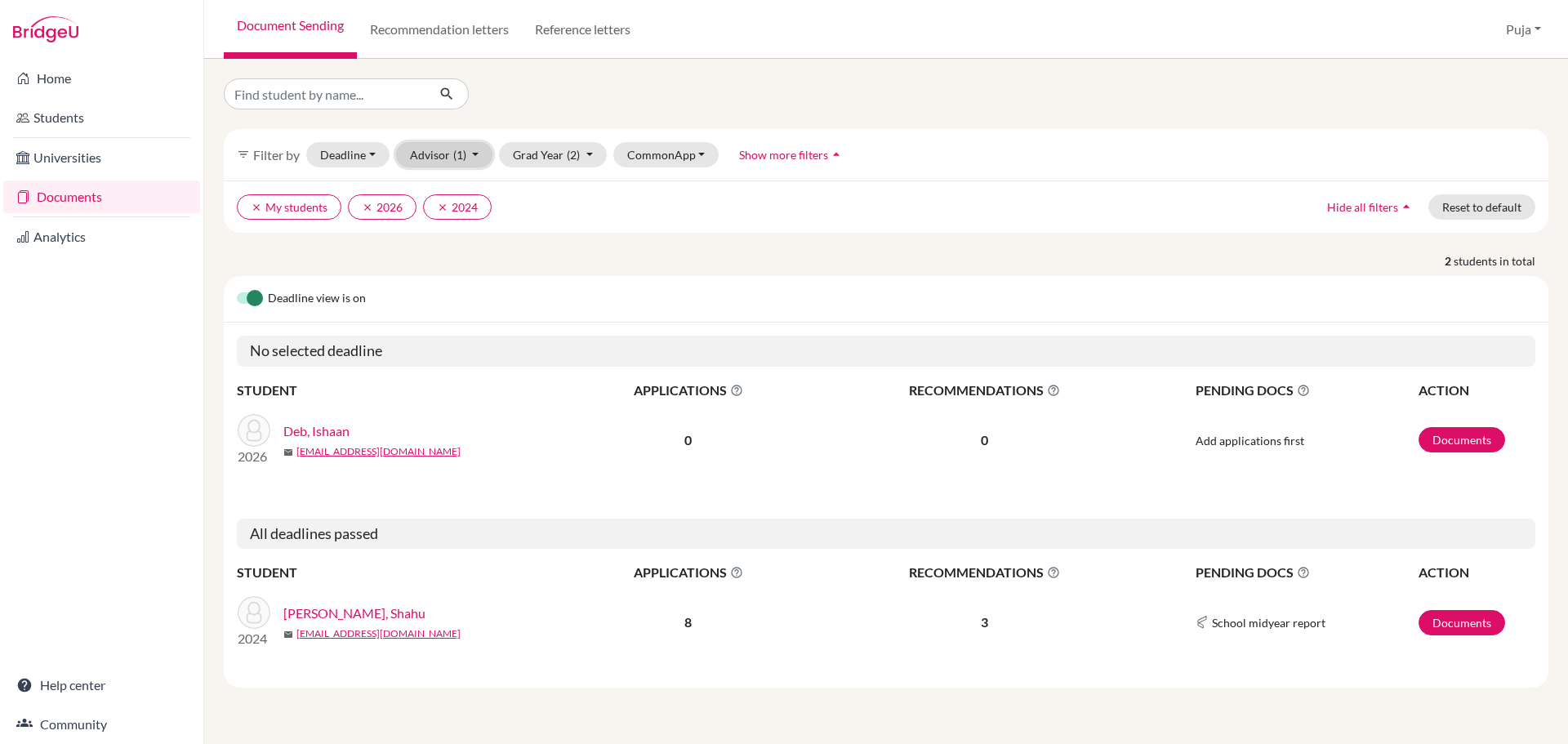
click at [459, 156] on span "(1)" at bounding box center [460, 155] width 13 height 14
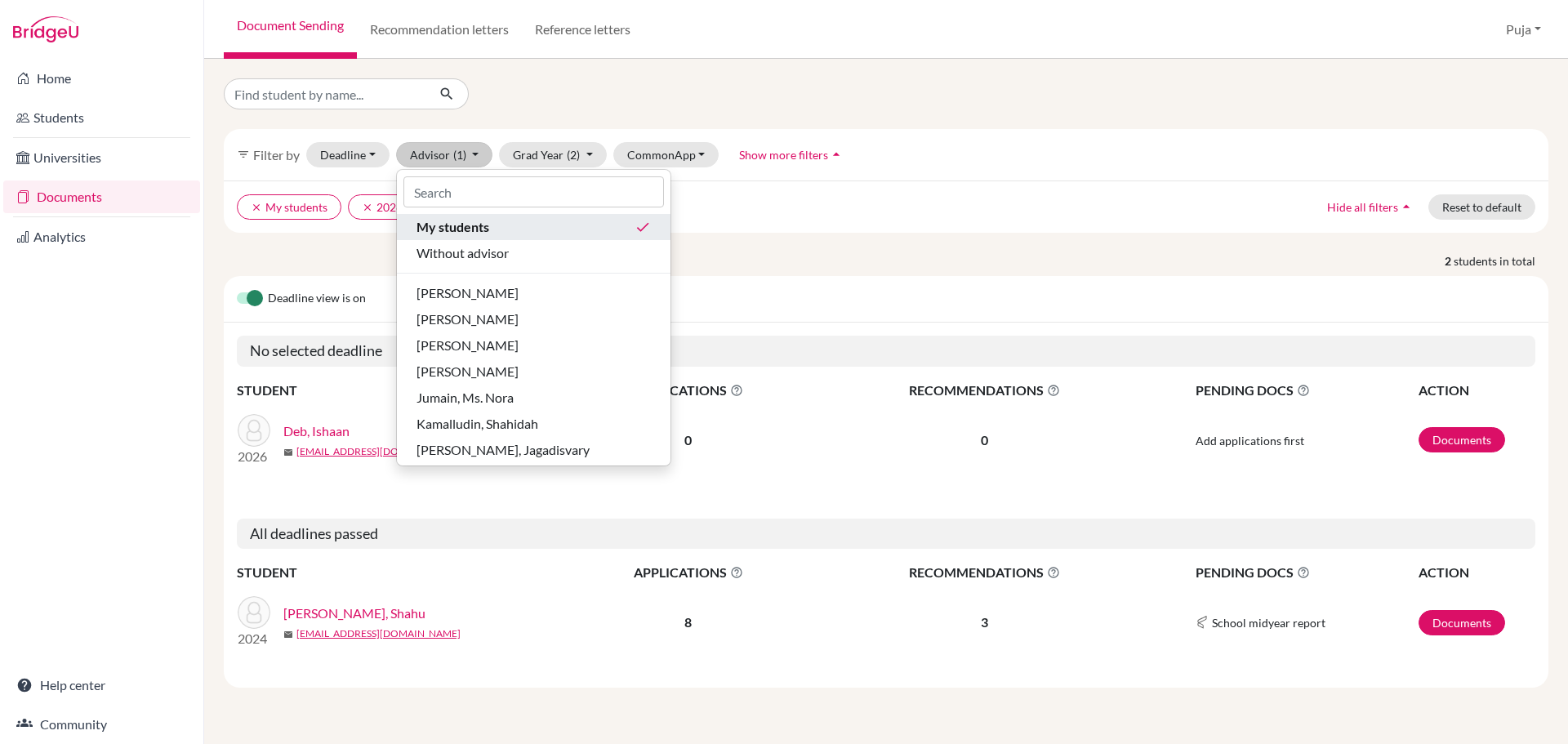
click at [487, 231] on span "My students" at bounding box center [453, 227] width 73 height 20
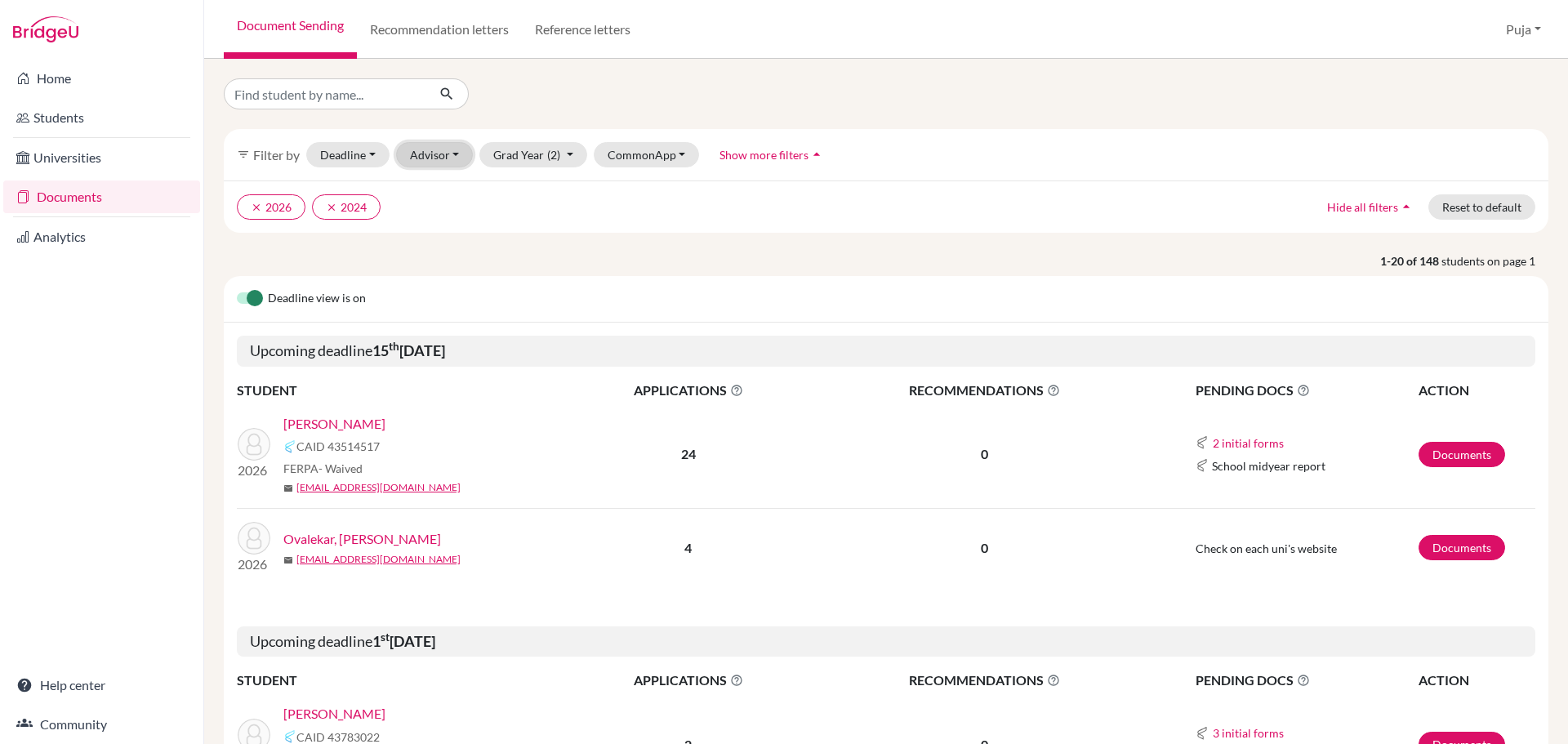
click at [445, 159] on button "Advisor" at bounding box center [435, 154] width 78 height 25
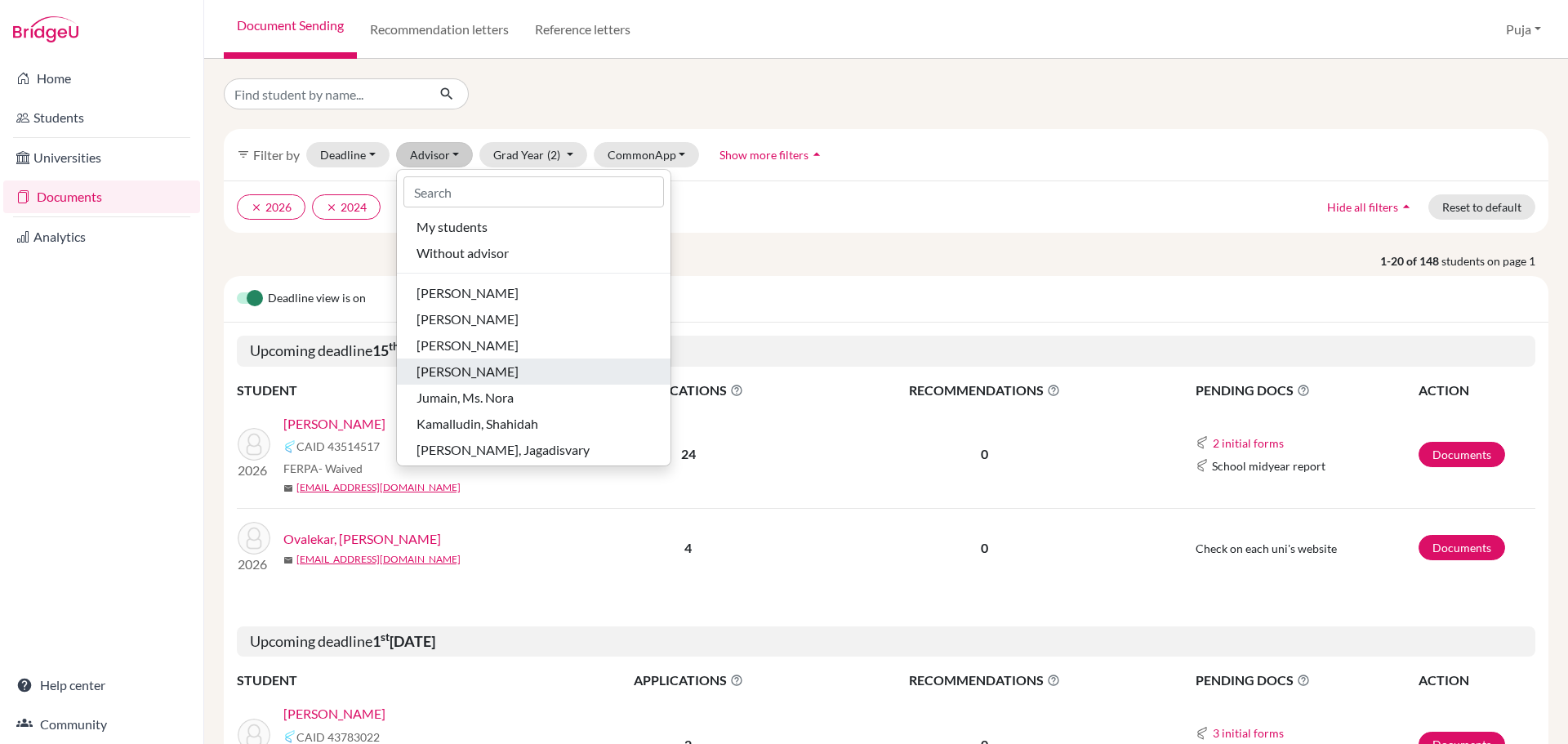
click at [475, 371] on span "[PERSON_NAME]" at bounding box center [467, 372] width 102 height 20
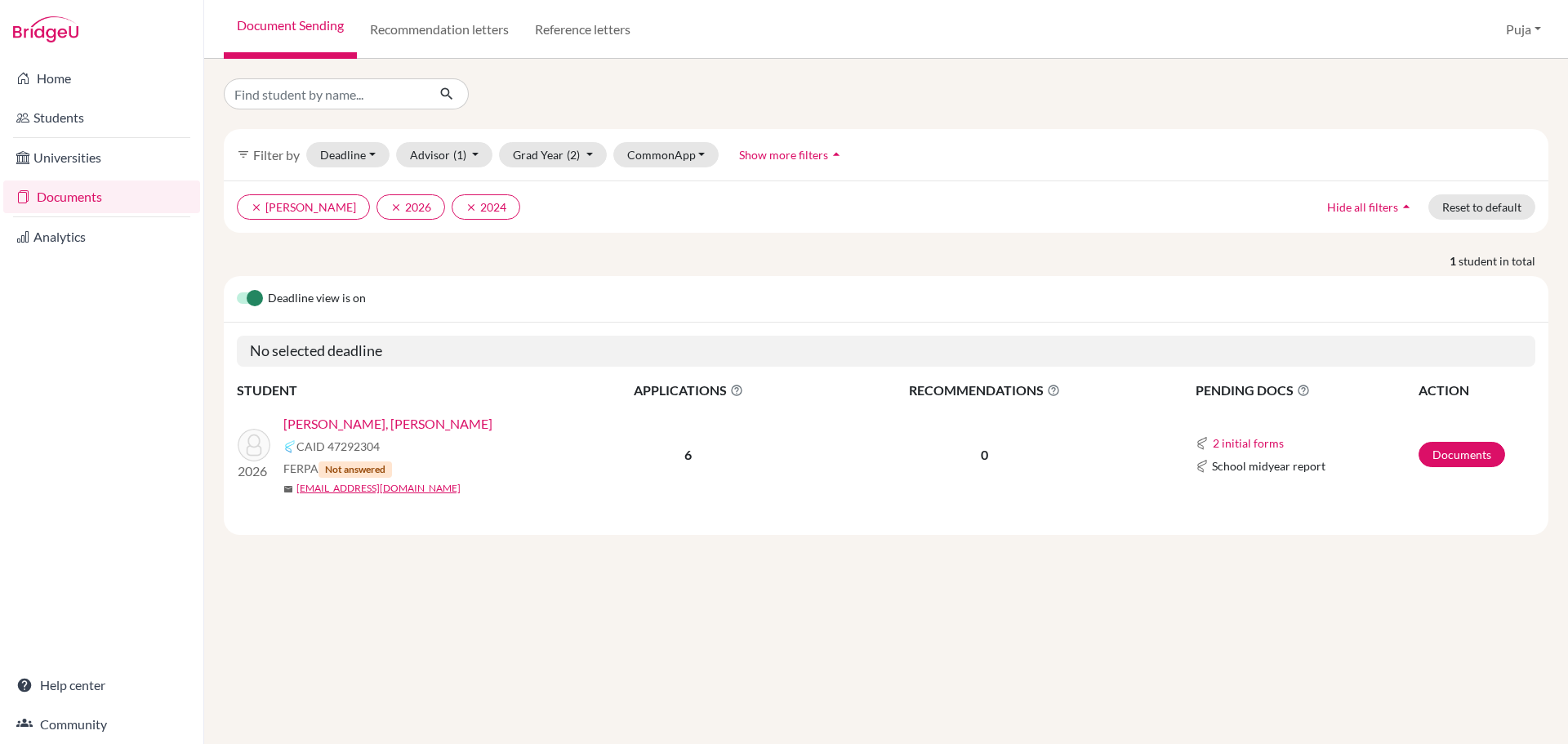
click at [396, 426] on link "[PERSON_NAME], [PERSON_NAME]" at bounding box center [388, 424] width 209 height 20
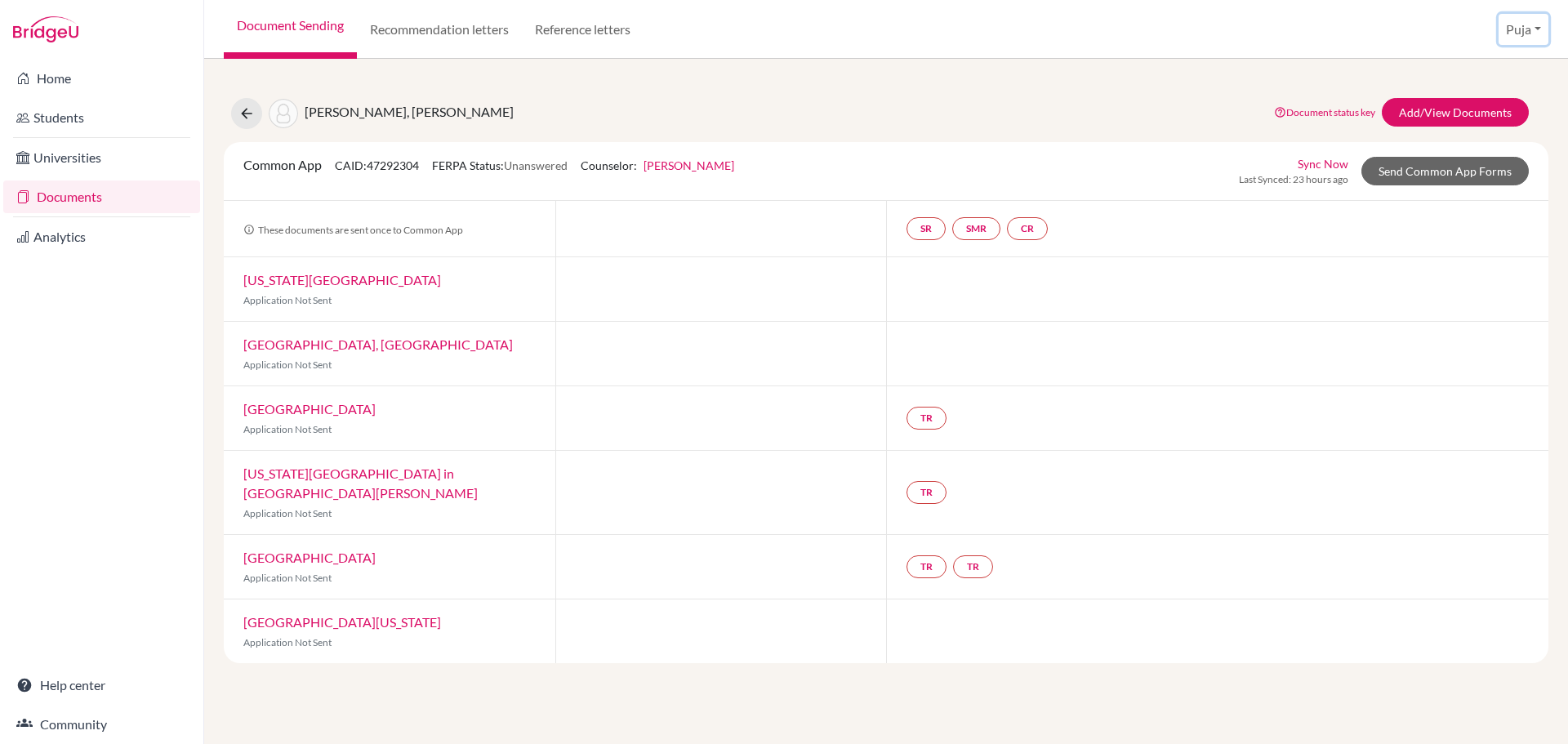
click at [1516, 41] on button "Puja" at bounding box center [1523, 29] width 50 height 31
click at [932, 7] on div "Document Sending Recommendation letters Reference letters Puja Profile School S…" at bounding box center [886, 29] width 1364 height 59
click at [48, 83] on link "Home" at bounding box center [102, 78] width 197 height 33
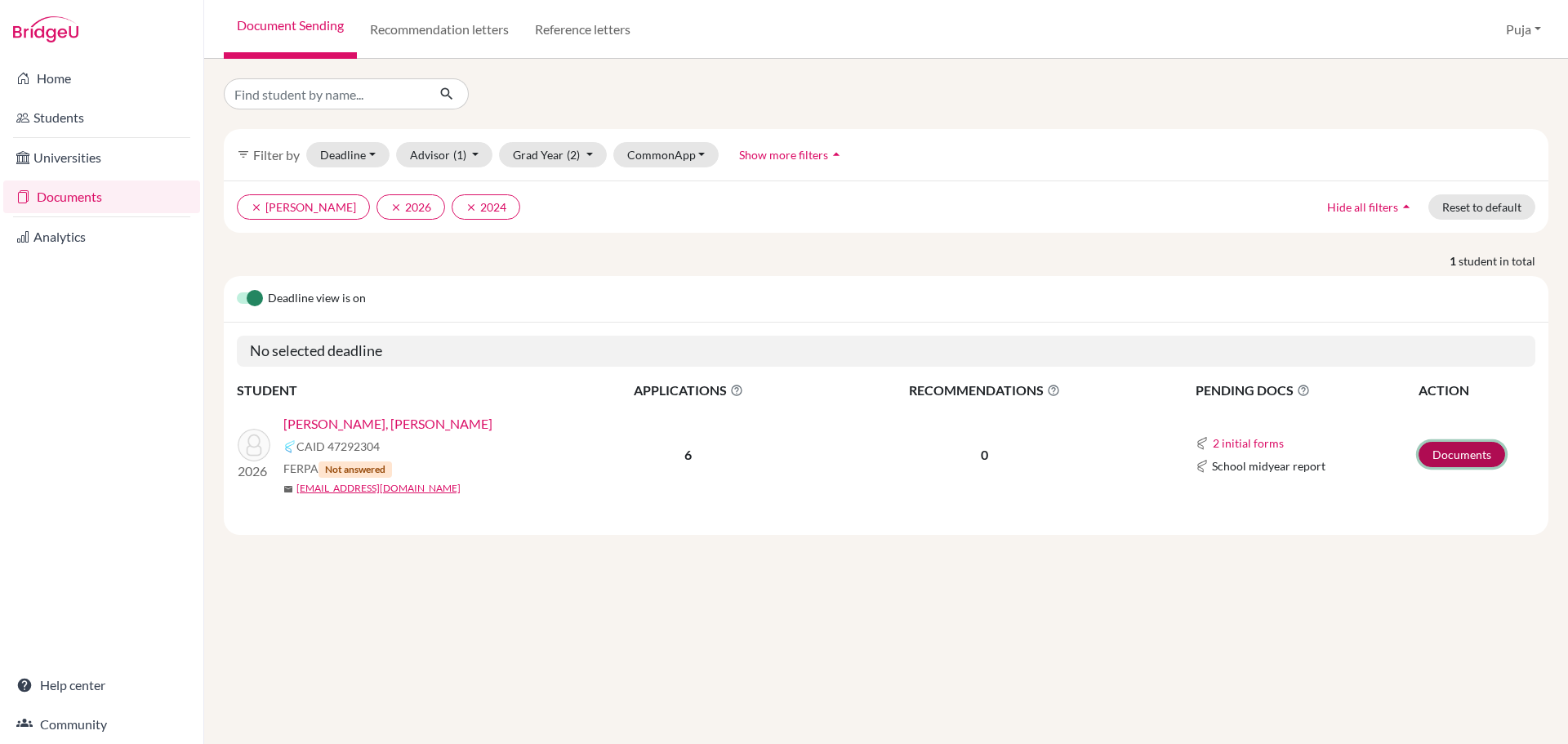
click at [1456, 451] on link "Documents" at bounding box center [1461, 454] width 86 height 25
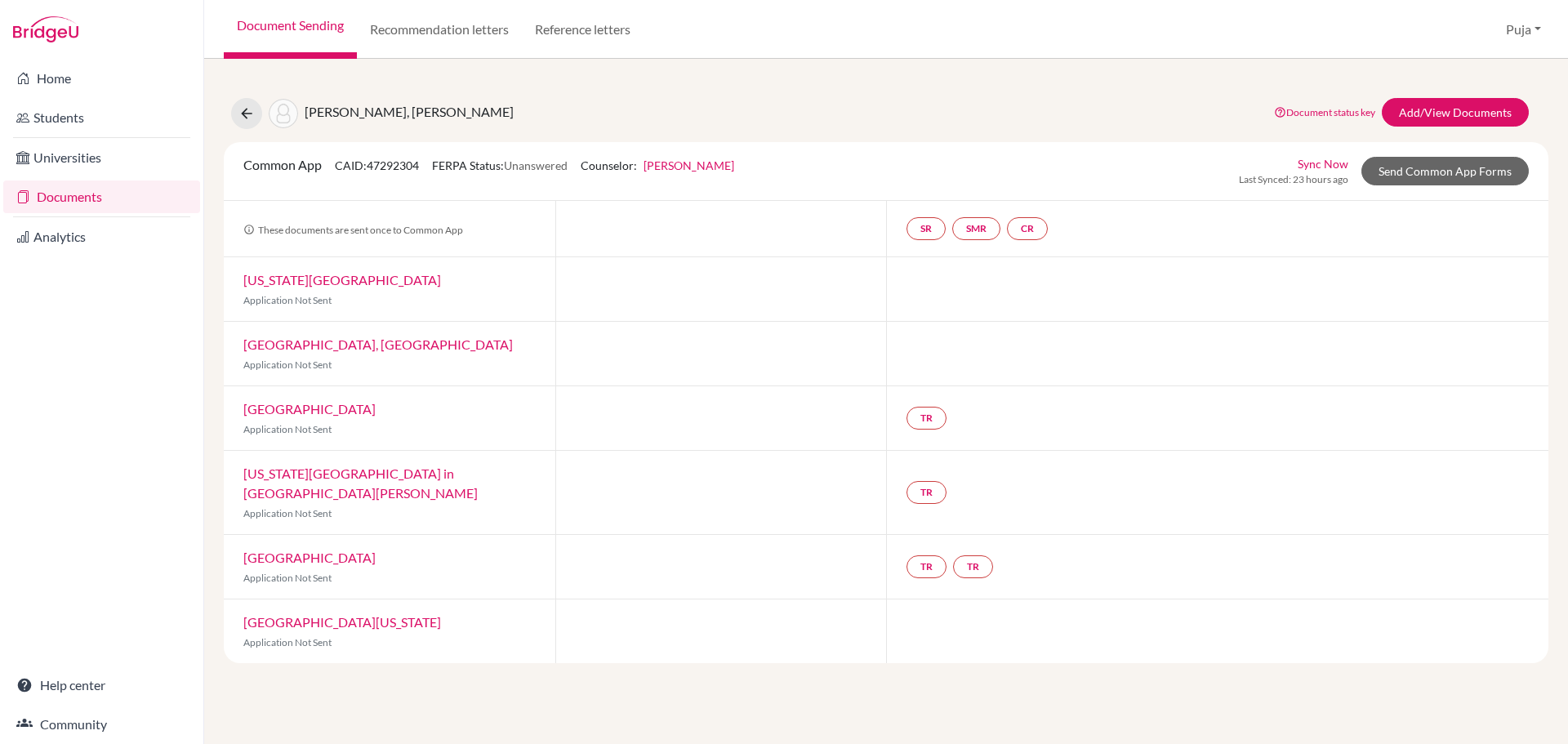
click at [355, 351] on link "Purdue University, West Lafayette" at bounding box center [378, 344] width 269 height 15
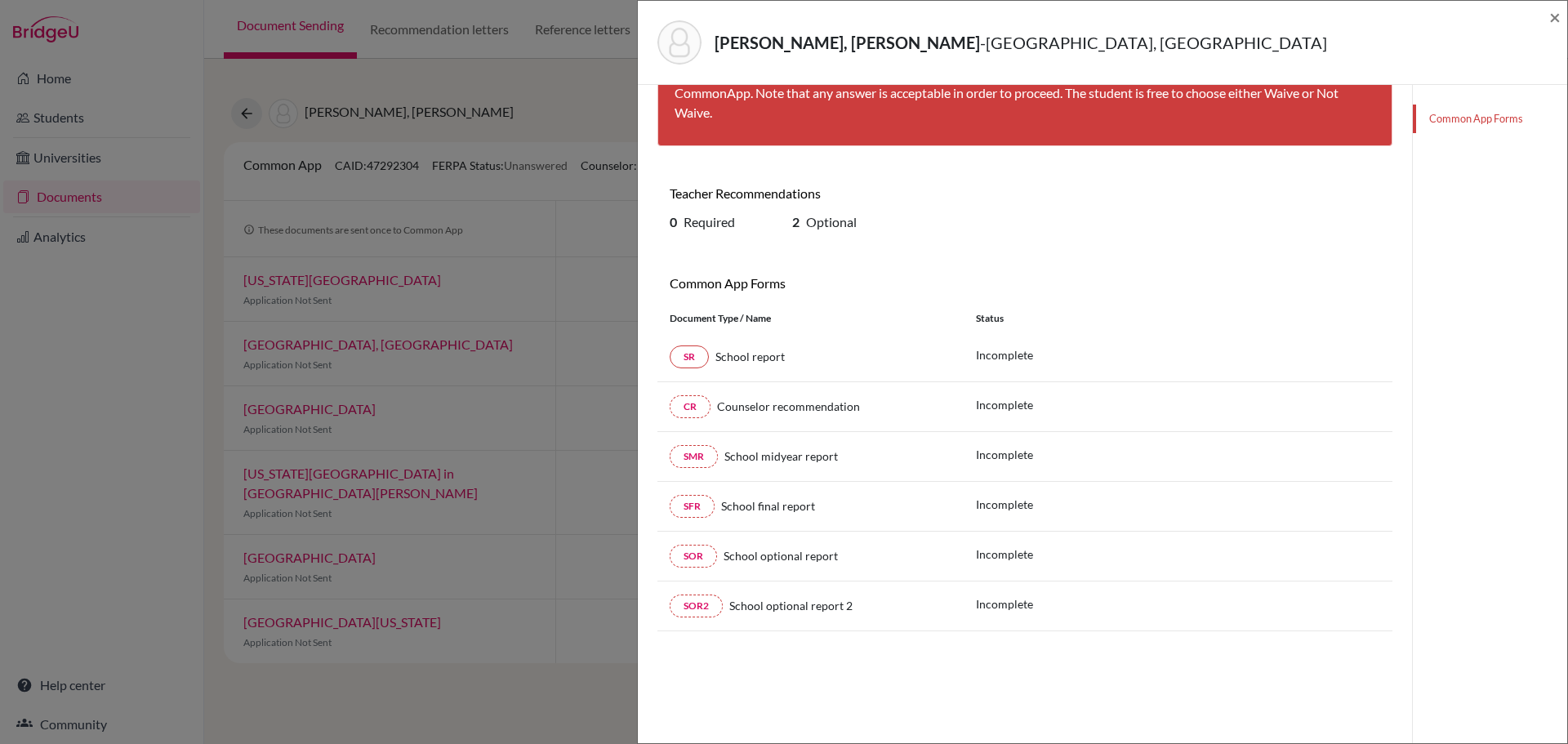
scroll to position [86, 0]
click at [691, 360] on link "SR" at bounding box center [690, 356] width 39 height 23
click at [1490, 118] on link "Common App Forms" at bounding box center [1490, 119] width 154 height 29
click at [1561, 15] on div "Nadgir, Tanvi Devaprasad - Purdue University, West Lafayette ×" at bounding box center [1102, 43] width 929 height 84
click at [1554, 20] on span "×" at bounding box center [1555, 16] width 12 height 24
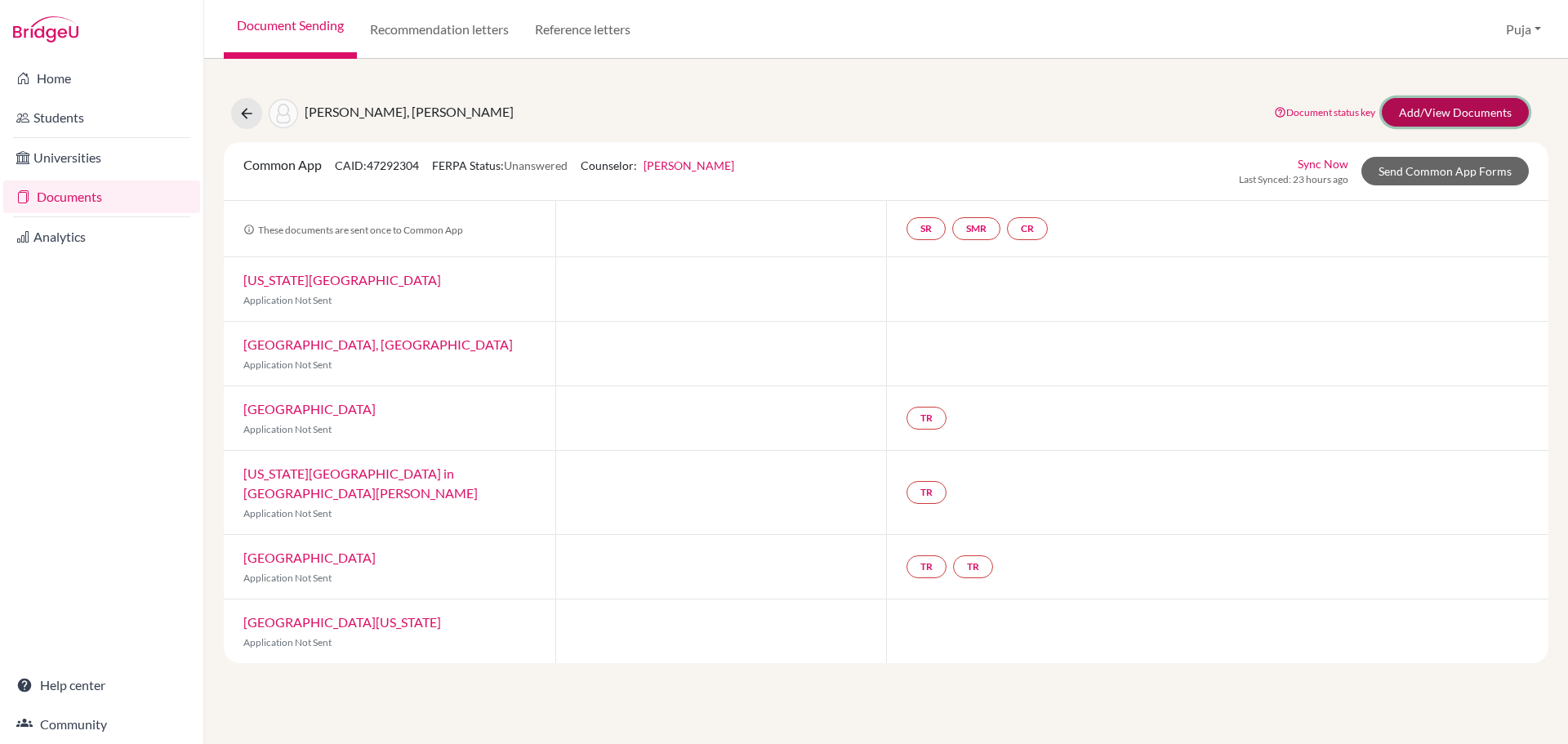
click at [1443, 110] on link "Add/View Documents" at bounding box center [1455, 112] width 147 height 29
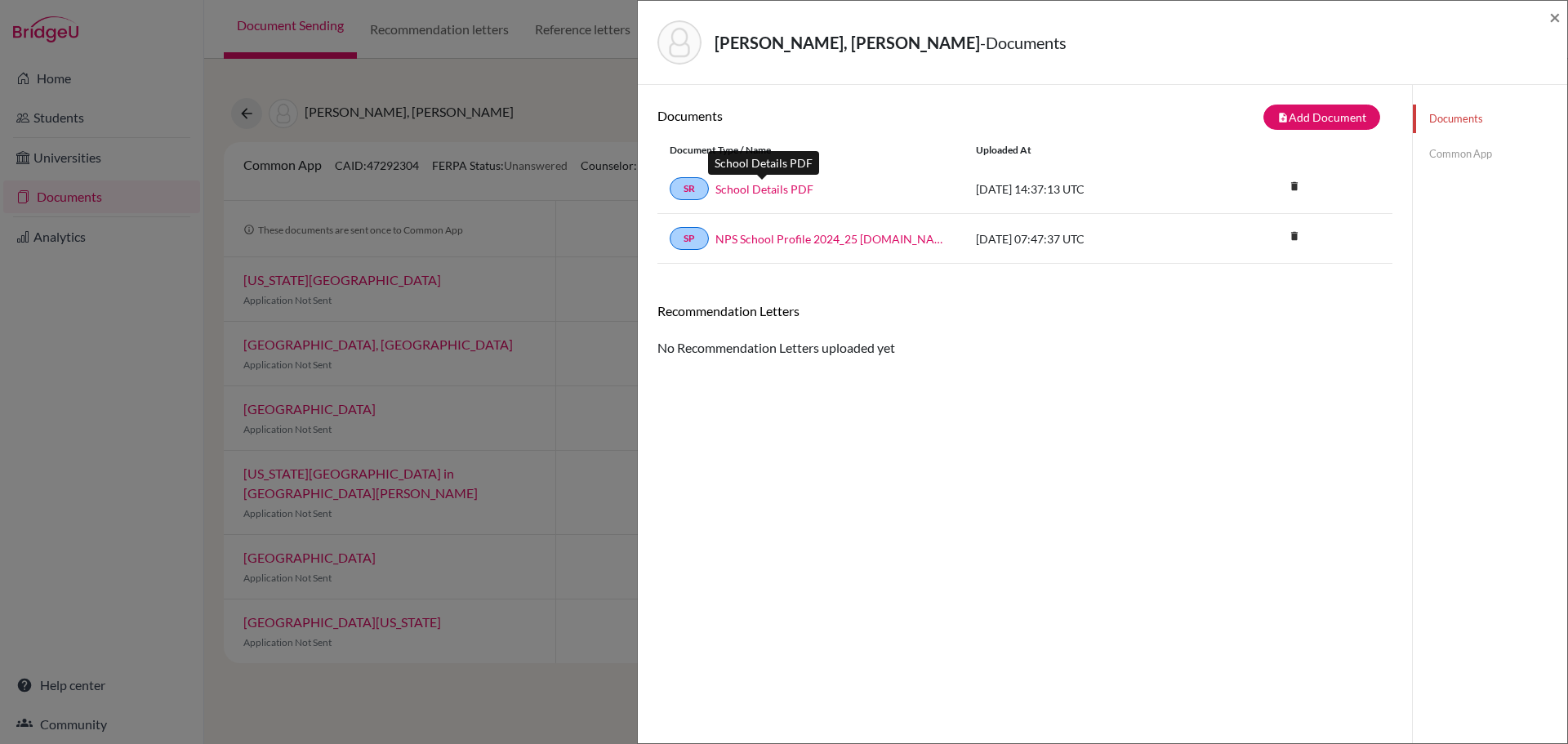
click at [761, 185] on link "School Details PDF" at bounding box center [764, 189] width 98 height 17
click at [781, 241] on link "NPS School Profile 2024_25 final.school_wide" at bounding box center [833, 238] width 236 height 17
click at [1327, 114] on button "note_add Add Document" at bounding box center [1321, 117] width 117 height 25
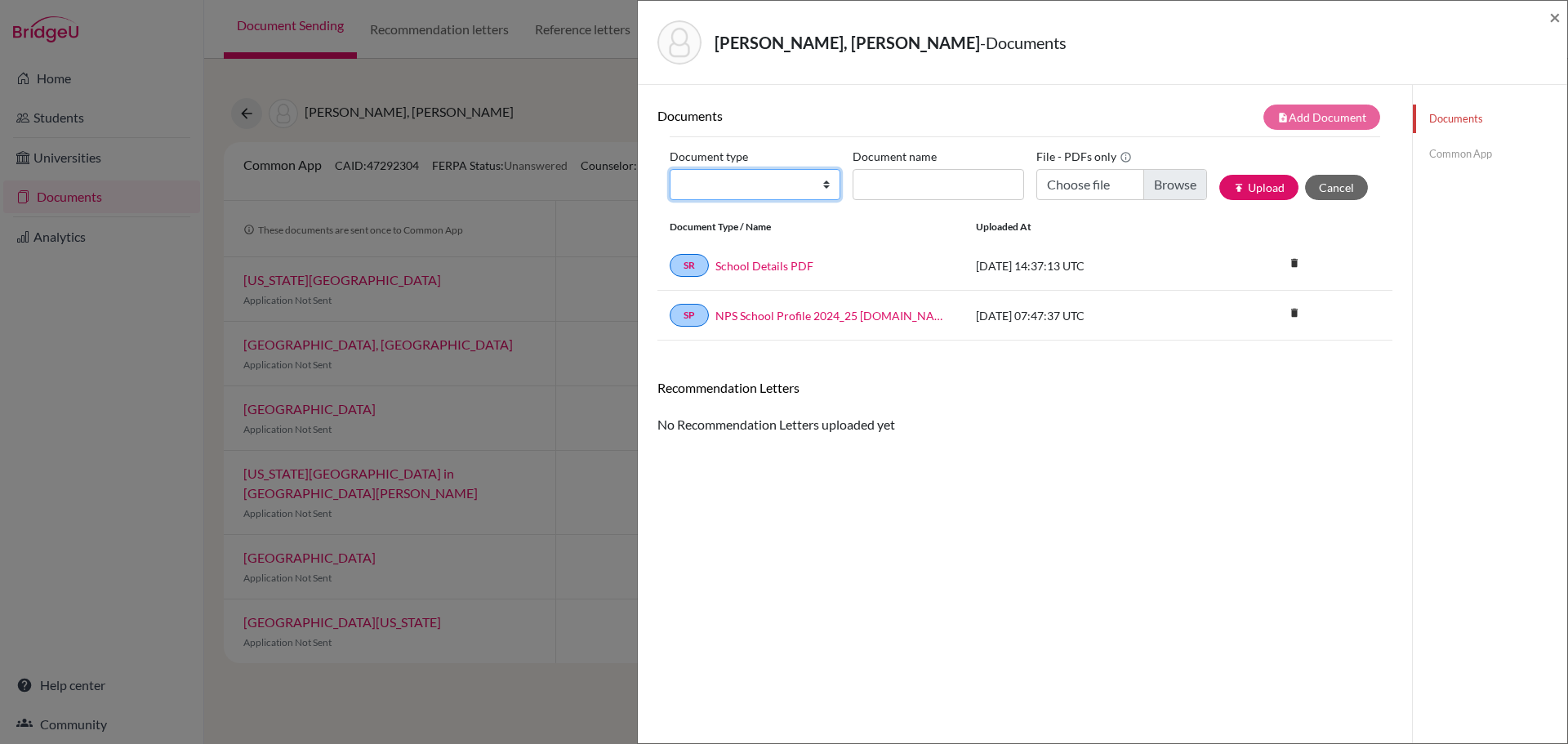
click at [810, 192] on select "Change explanation for Common App reports Counselor recommendation Internationa…" at bounding box center [755, 184] width 171 height 31
click at [894, 177] on input "Document name" at bounding box center [938, 184] width 171 height 31
click at [1145, 182] on input "Choose file" at bounding box center [1122, 184] width 171 height 31
click at [1549, 18] on span "×" at bounding box center [1555, 16] width 12 height 24
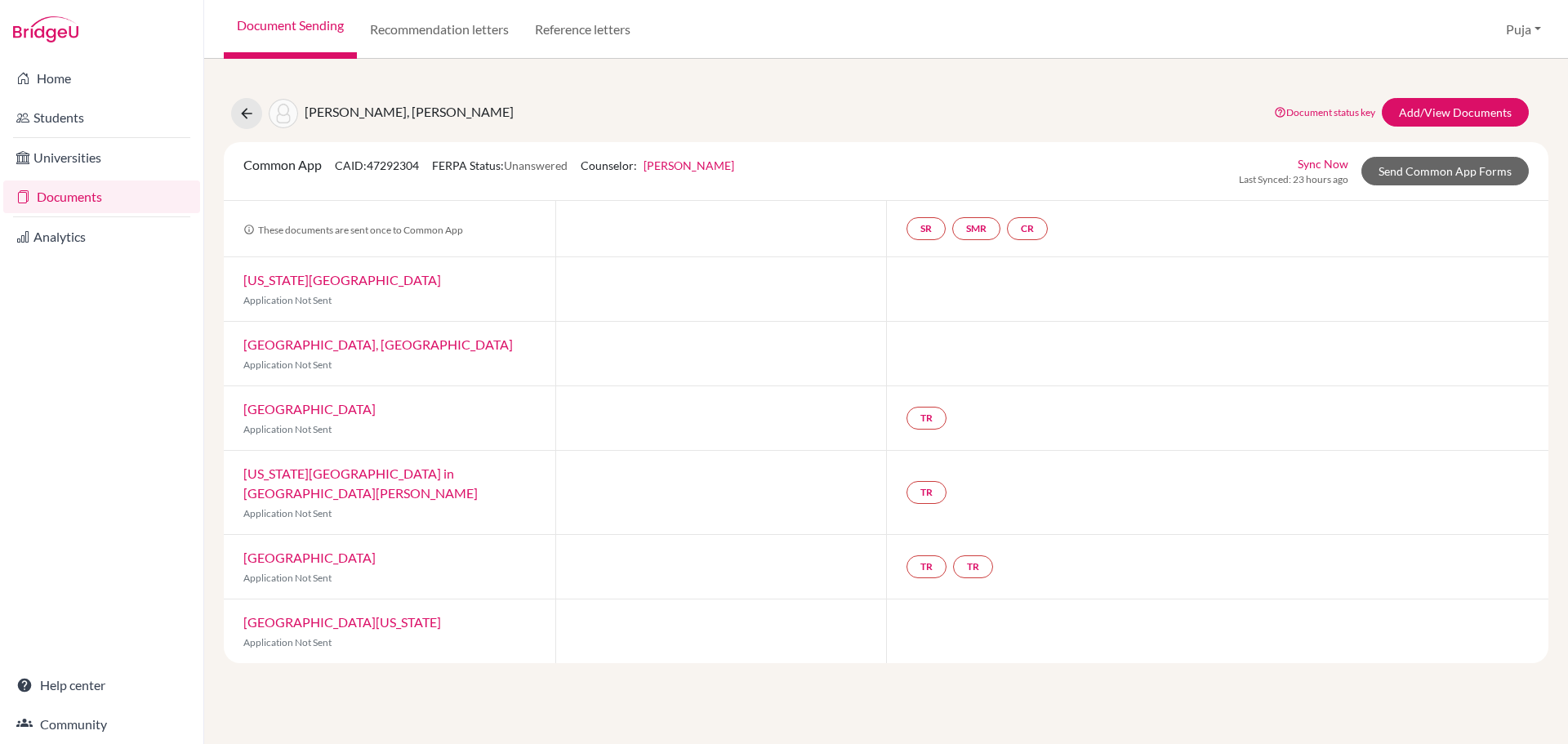
click at [353, 354] on div "Purdue University, West Lafayette Application Not Sent" at bounding box center [389, 353] width 331 height 63
click at [1468, 118] on link "Add/View Documents" at bounding box center [1455, 112] width 147 height 29
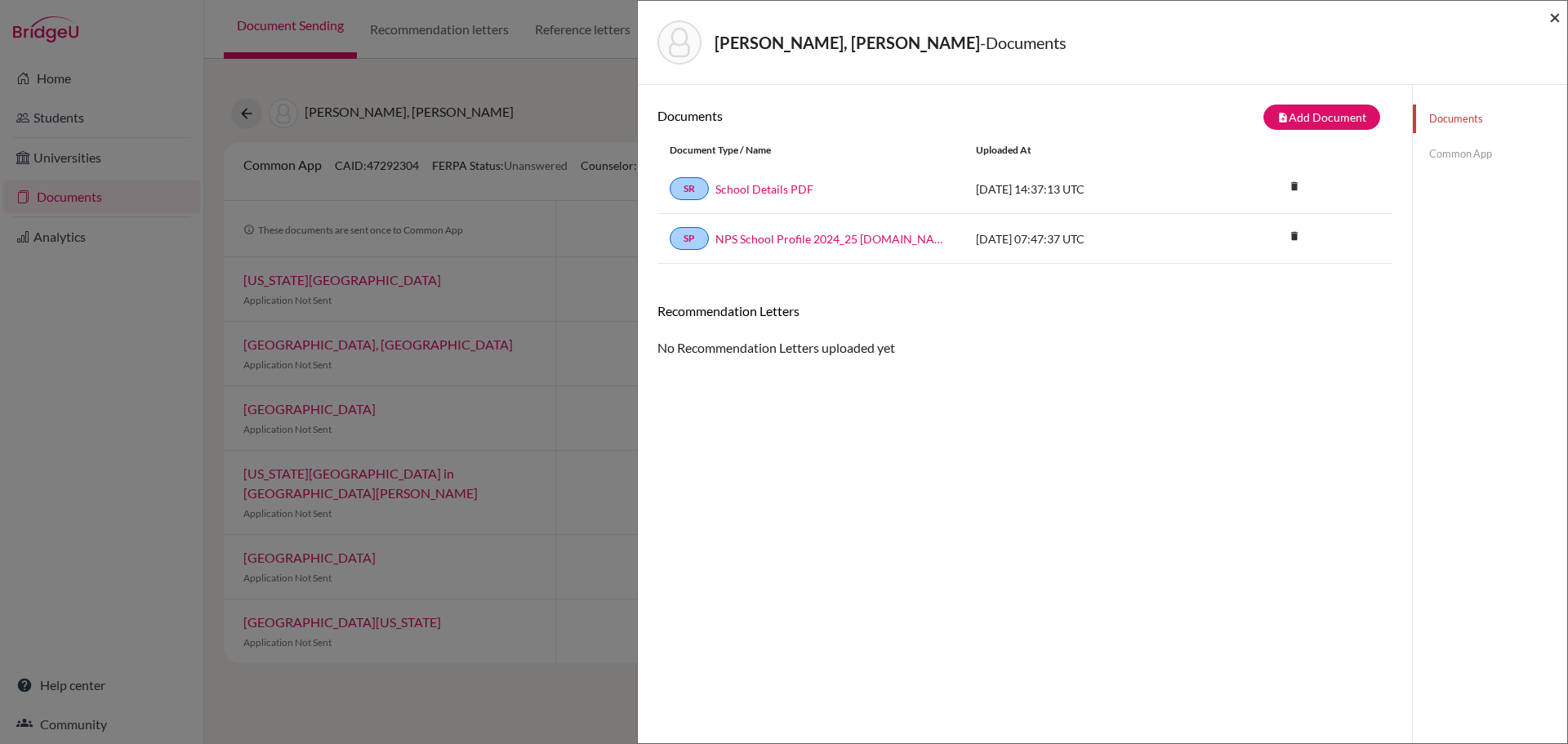
click at [1556, 18] on span "×" at bounding box center [1555, 16] width 12 height 24
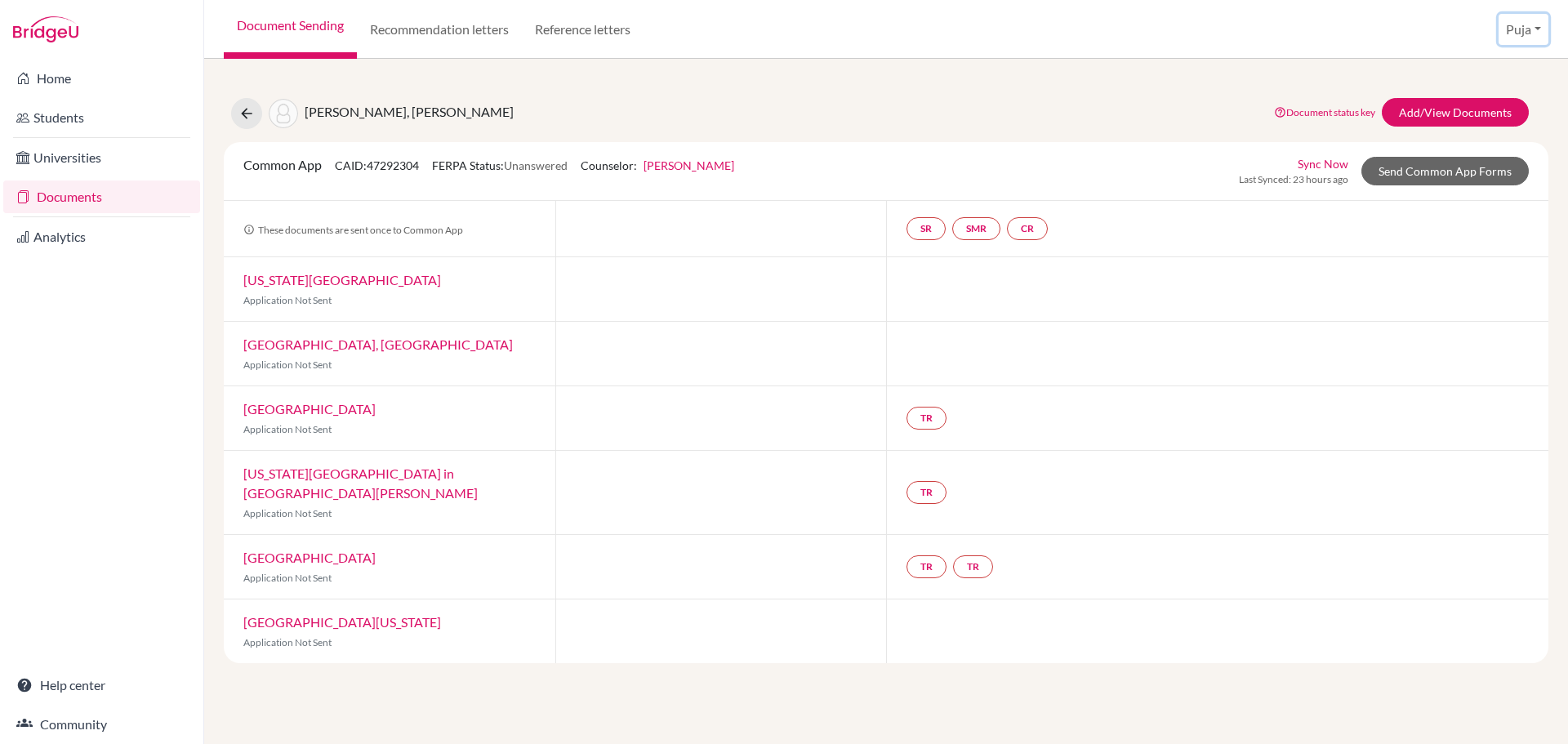
click at [1515, 22] on button "Puja" at bounding box center [1523, 29] width 50 height 31
click at [1483, 143] on button "Log out" at bounding box center [1485, 133] width 129 height 26
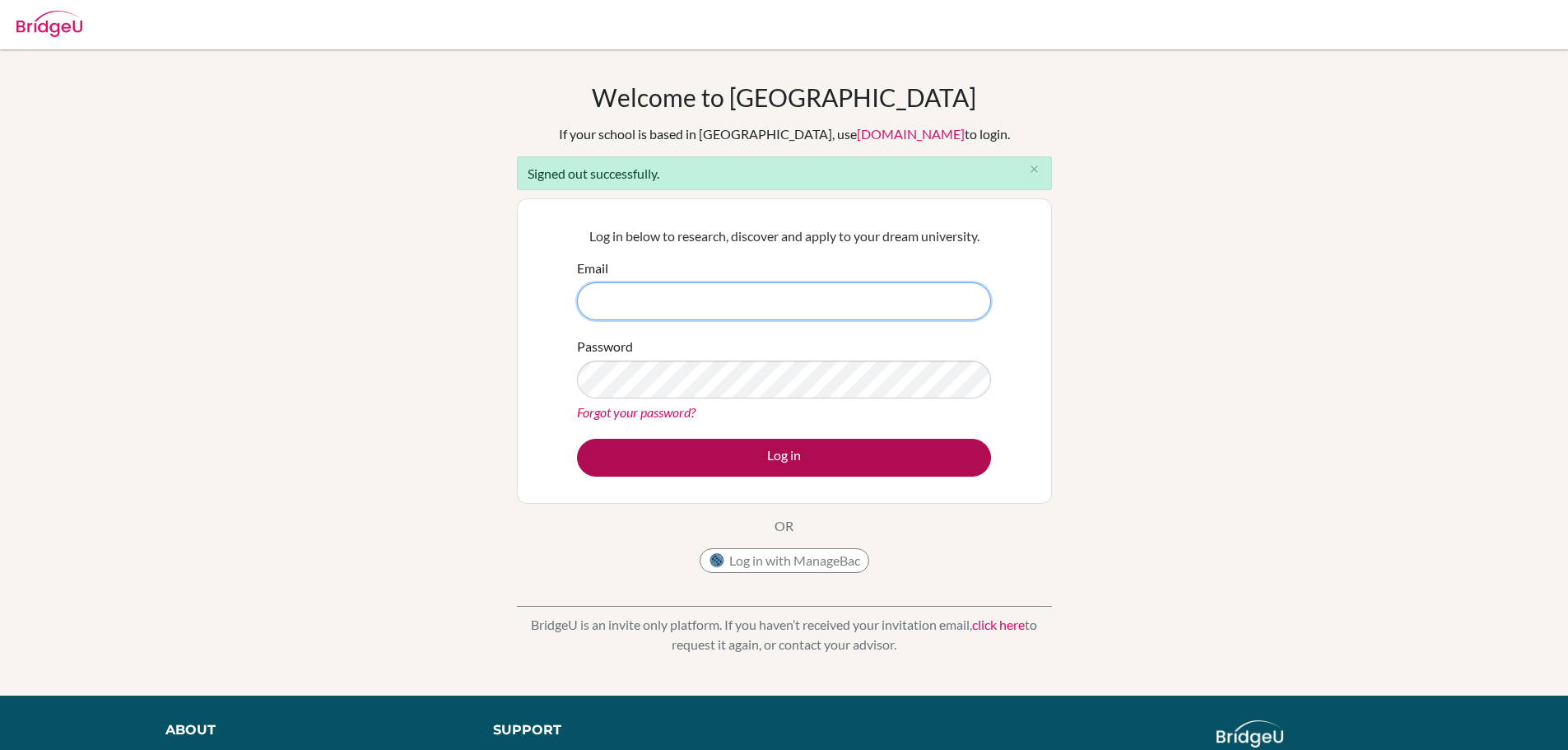
type input "[EMAIL_ADDRESS][DOMAIN_NAME]"
click at [695, 471] on button "Log in" at bounding box center [783, 458] width 414 height 38
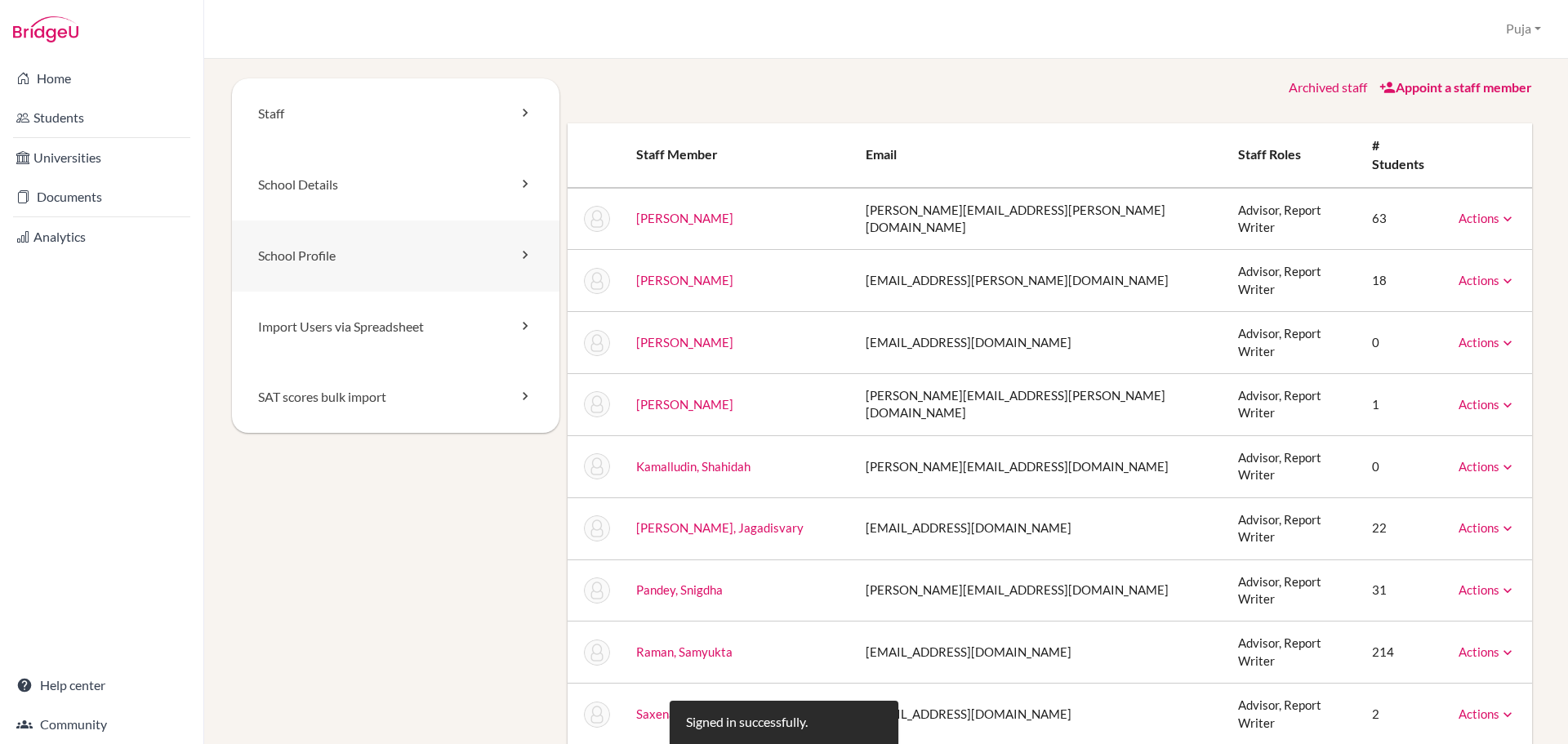
click at [345, 255] on link "School Profile" at bounding box center [396, 256] width 328 height 71
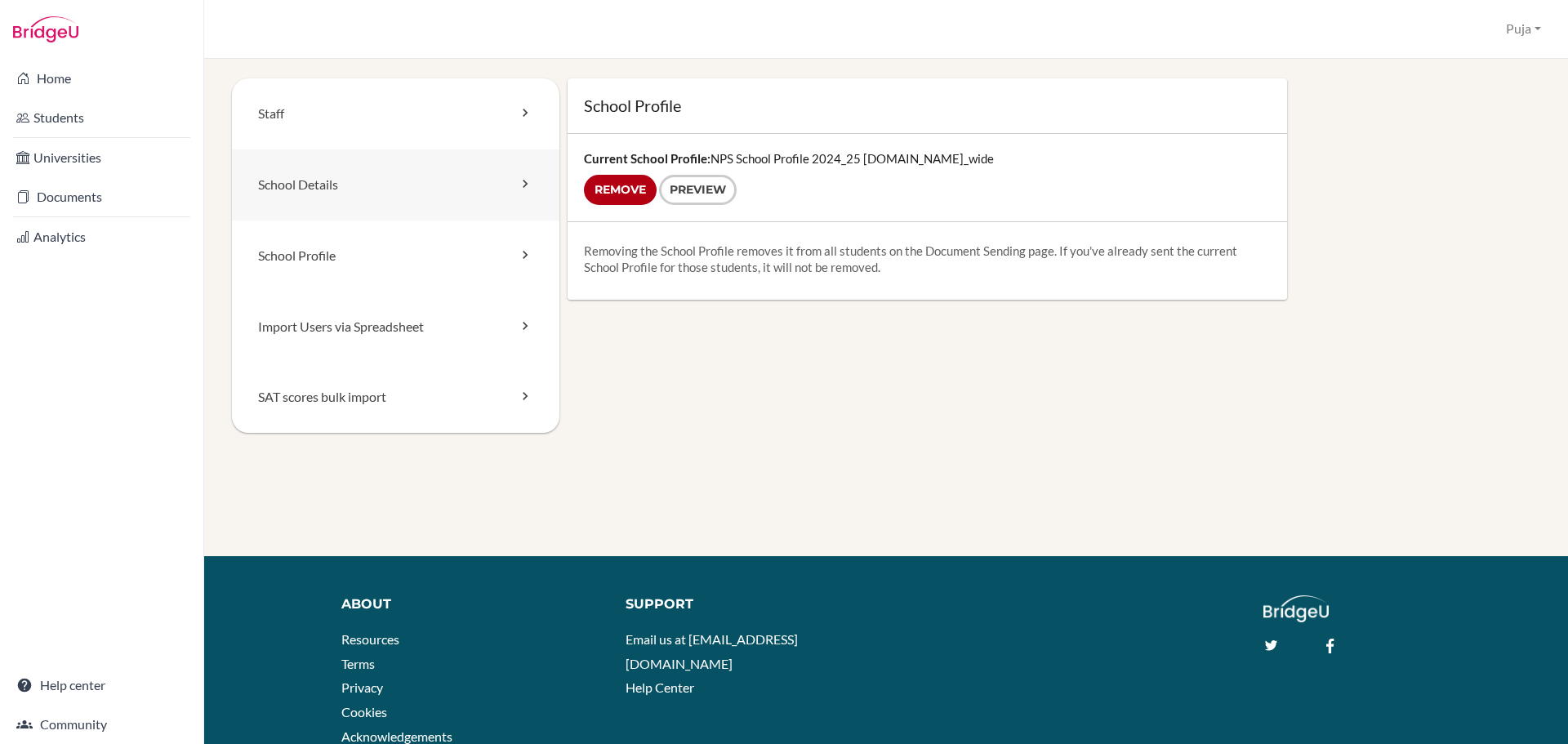
click at [350, 183] on link "School Details" at bounding box center [396, 185] width 328 height 71
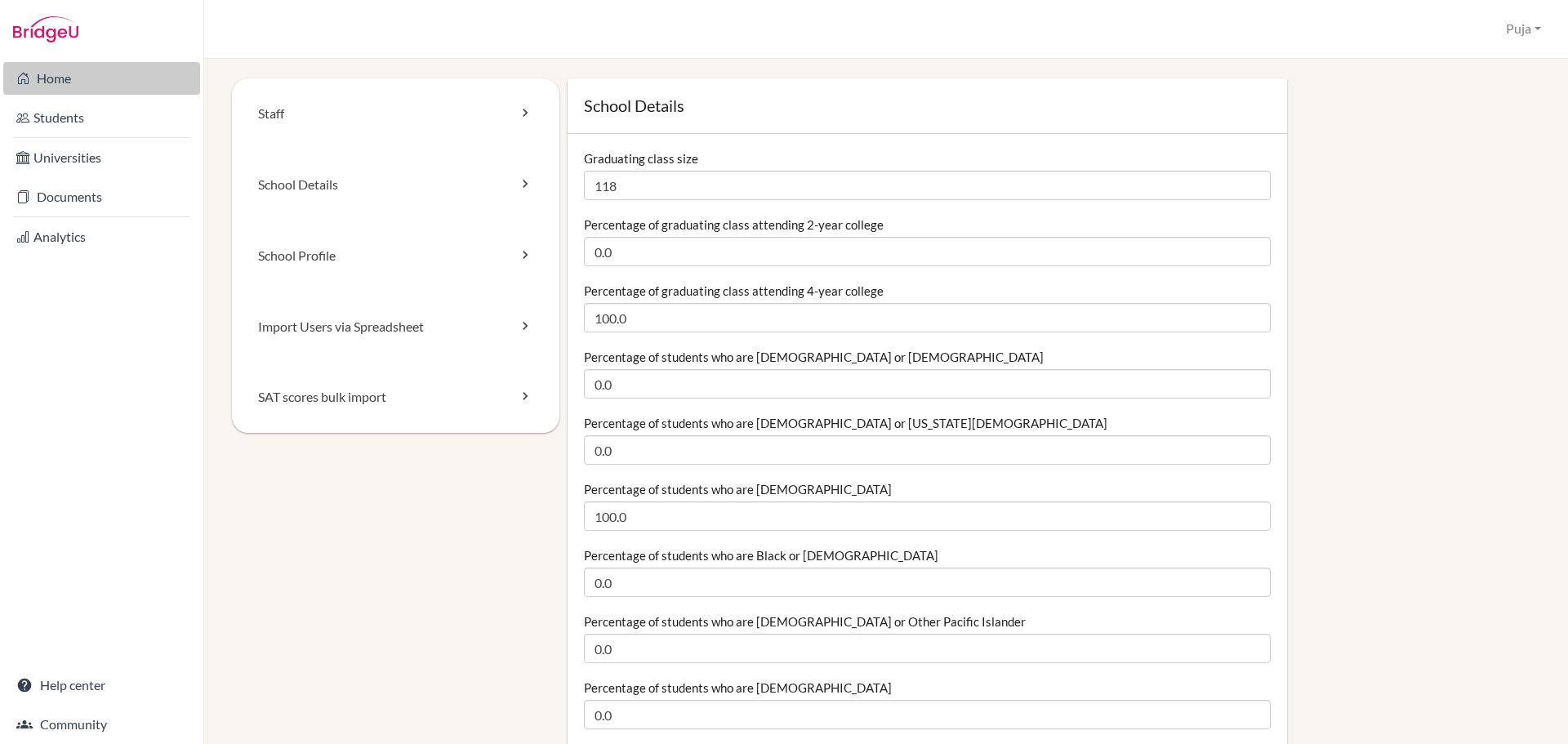
click at [67, 73] on link "Home" at bounding box center [102, 78] width 197 height 33
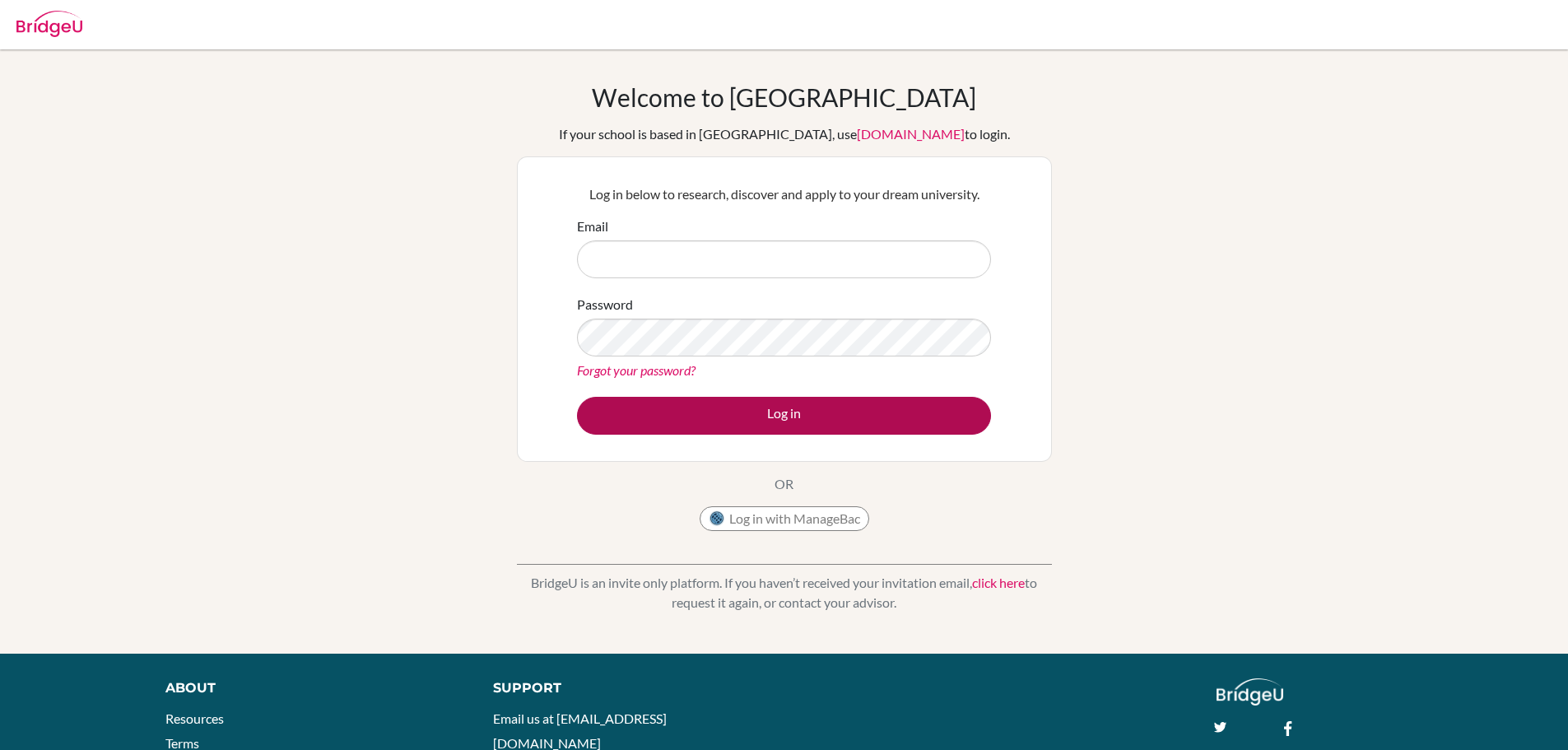
type input "[EMAIL_ADDRESS][DOMAIN_NAME]"
click at [786, 422] on button "Log in" at bounding box center [783, 416] width 414 height 38
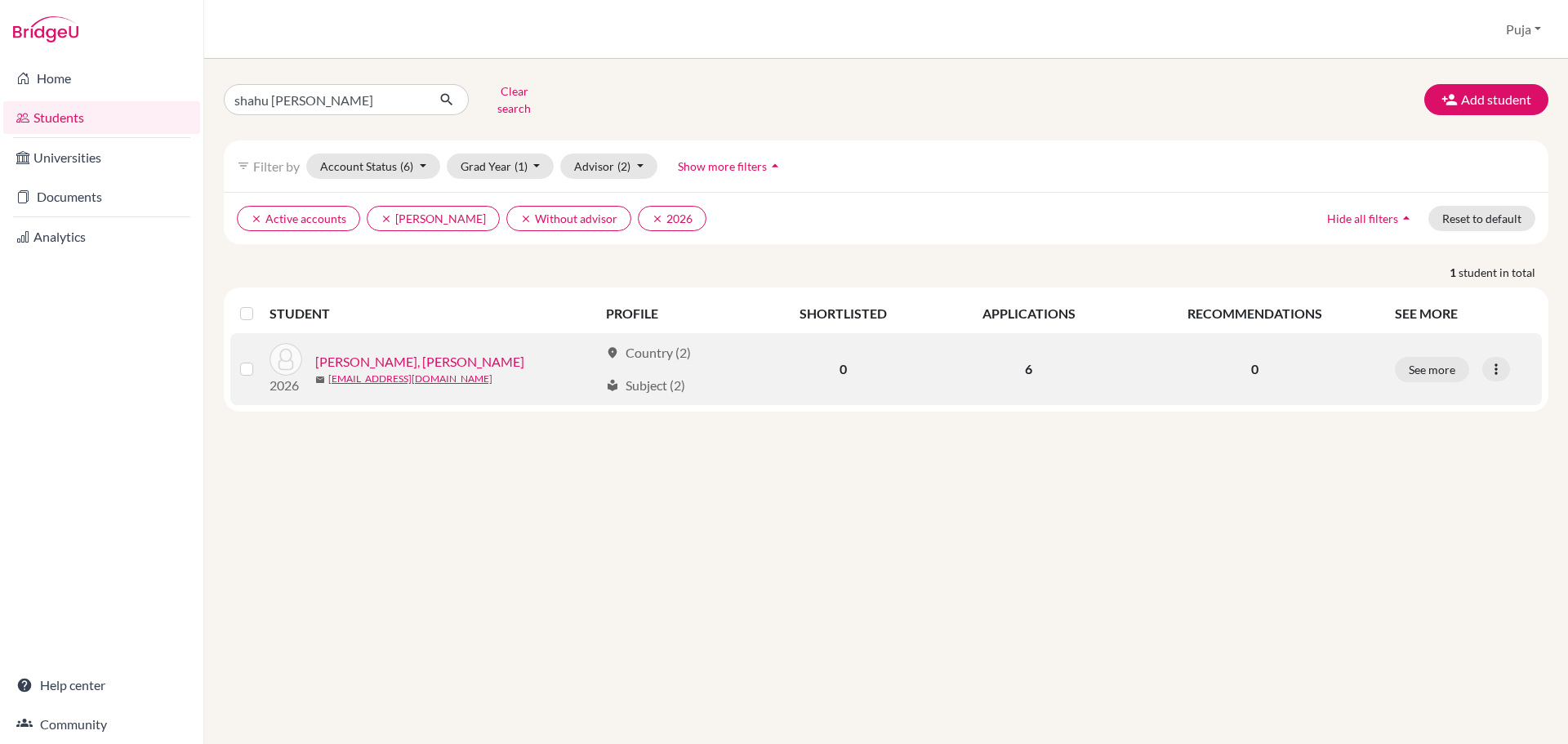
click at [430, 355] on link "[PERSON_NAME], [PERSON_NAME]" at bounding box center [420, 362] width 209 height 20
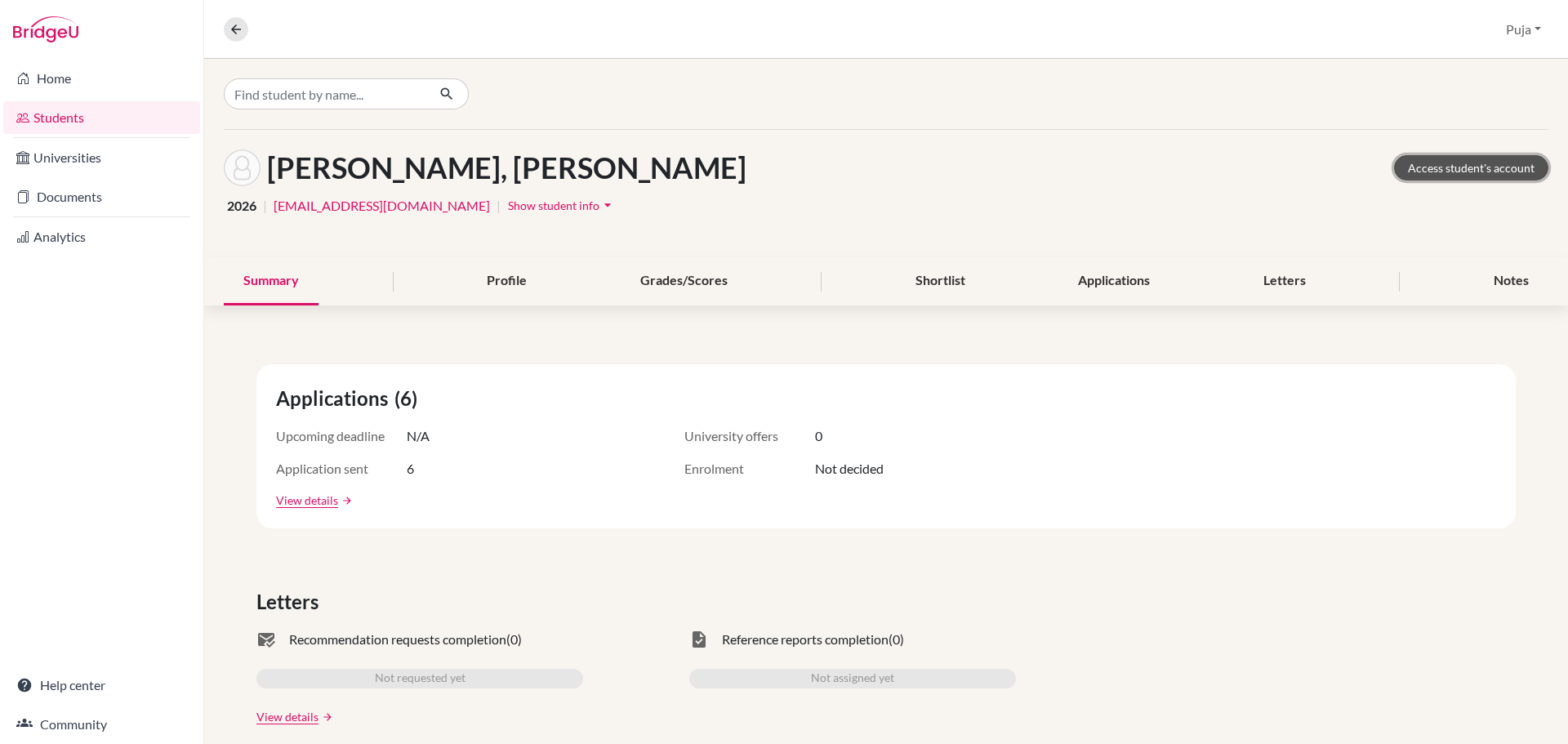
click at [1470, 173] on link "Access student's account" at bounding box center [1471, 168] width 154 height 25
